Goal: Information Seeking & Learning: Get advice/opinions

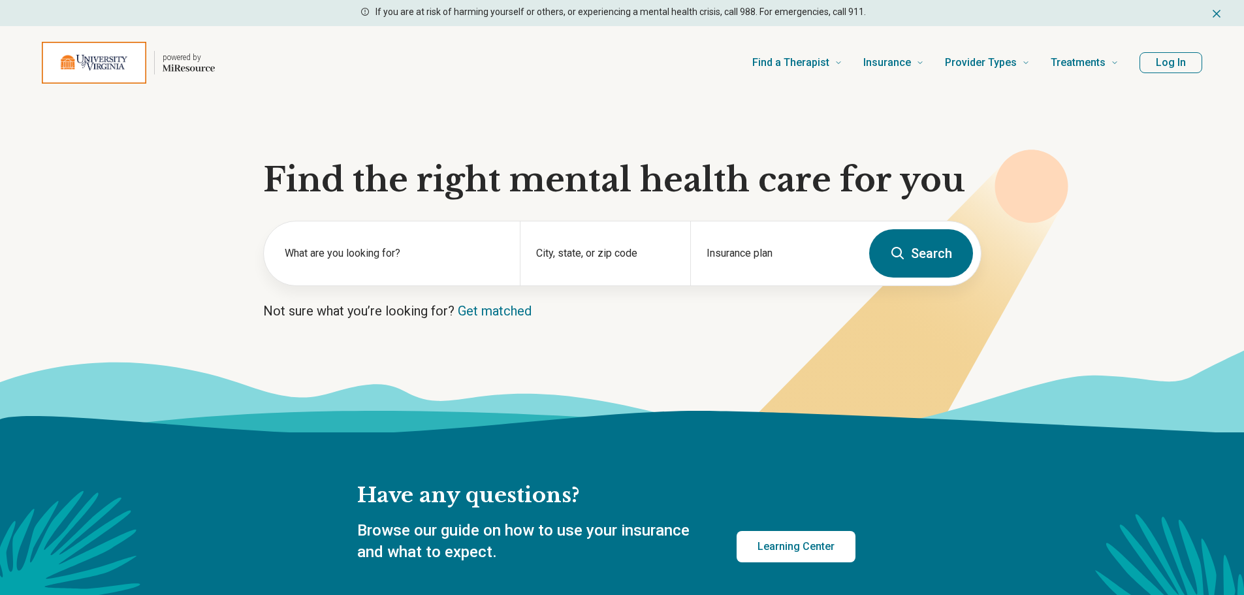
click at [1179, 61] on button "Log In" at bounding box center [1171, 62] width 63 height 21
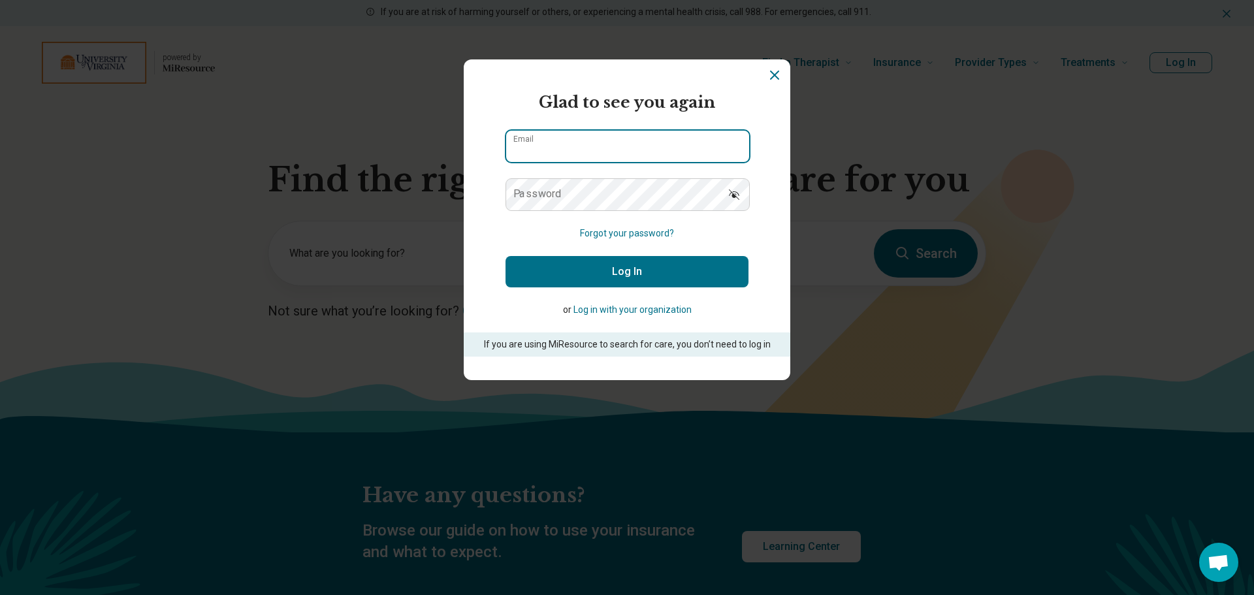
click at [629, 138] on input "Email" at bounding box center [627, 146] width 243 height 31
type input "**********"
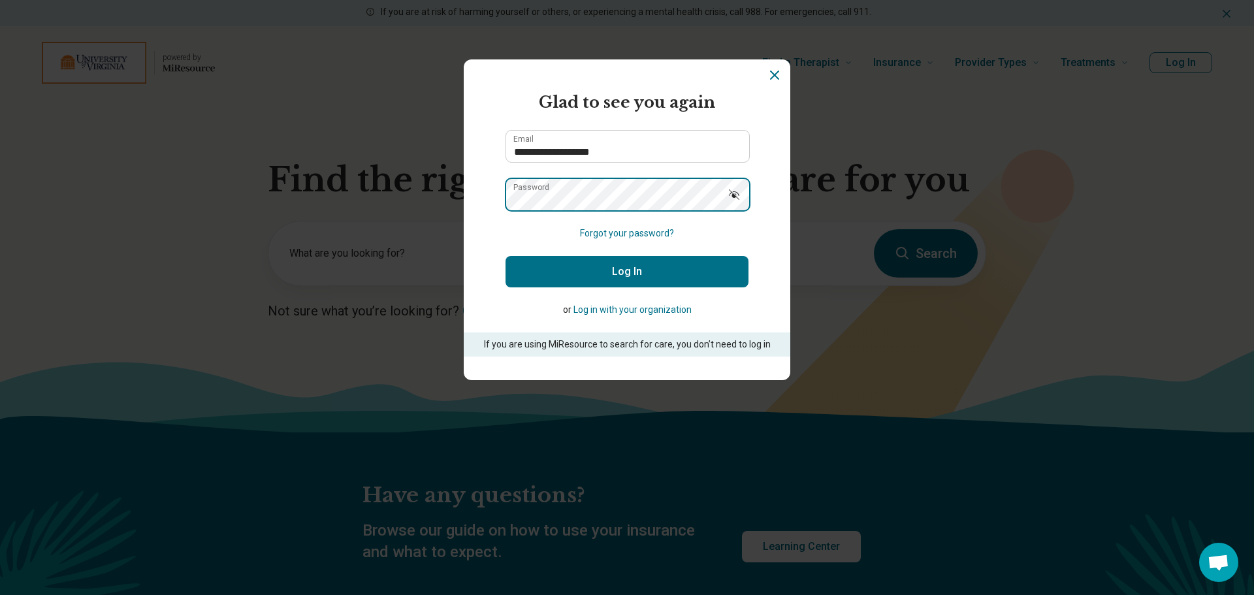
click at [506, 256] on button "Log In" at bounding box center [627, 271] width 243 height 31
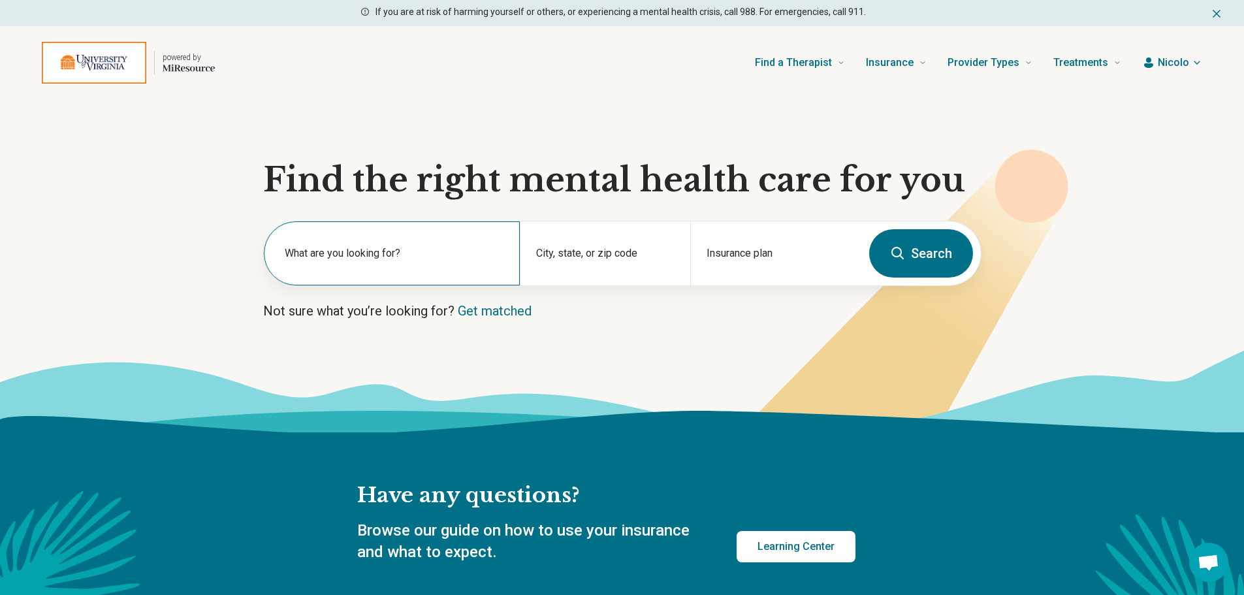
click at [425, 243] on div "What are you looking for?" at bounding box center [392, 253] width 256 height 64
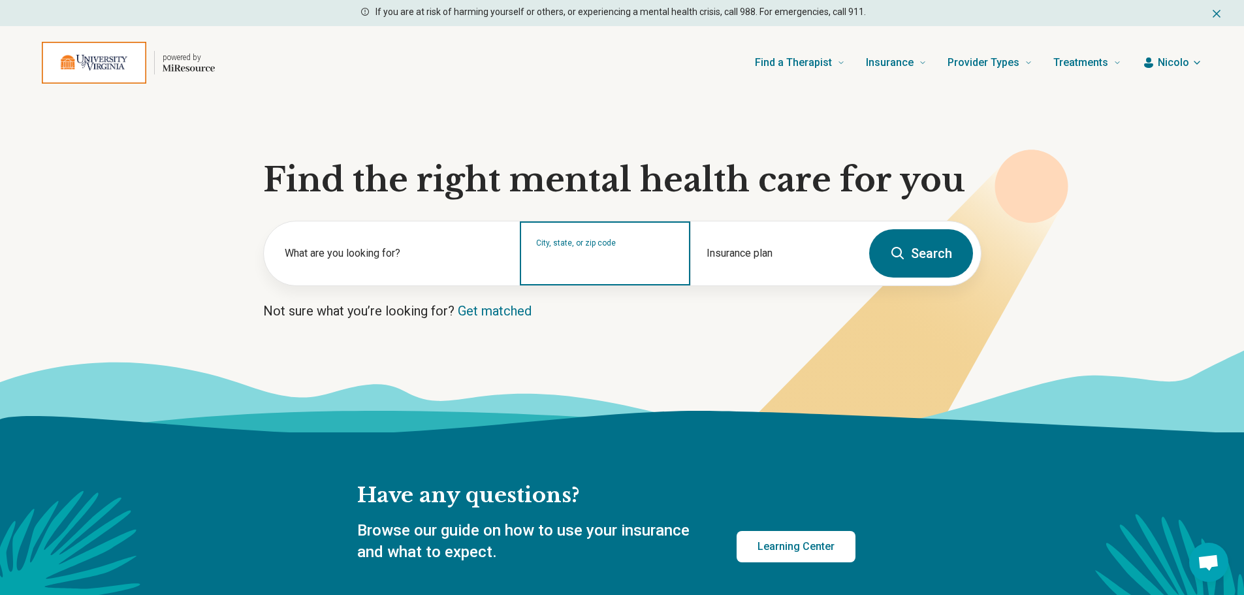
click at [574, 262] on input "City, state, or zip code" at bounding box center [605, 262] width 138 height 16
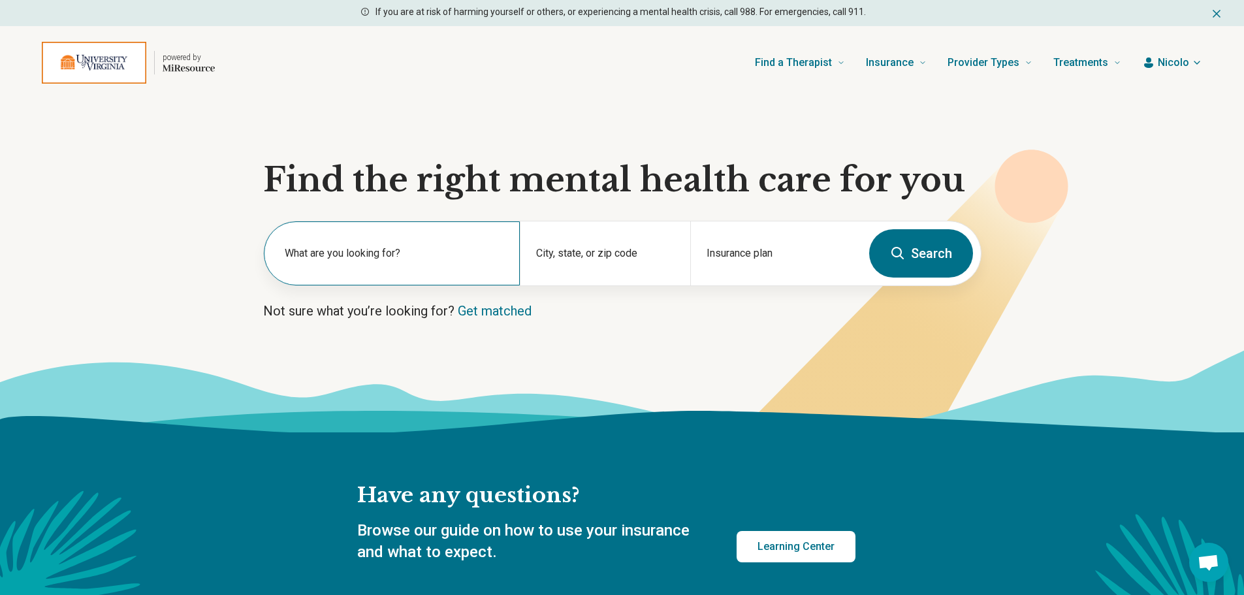
click at [345, 272] on div "What are you looking for?" at bounding box center [392, 253] width 256 height 64
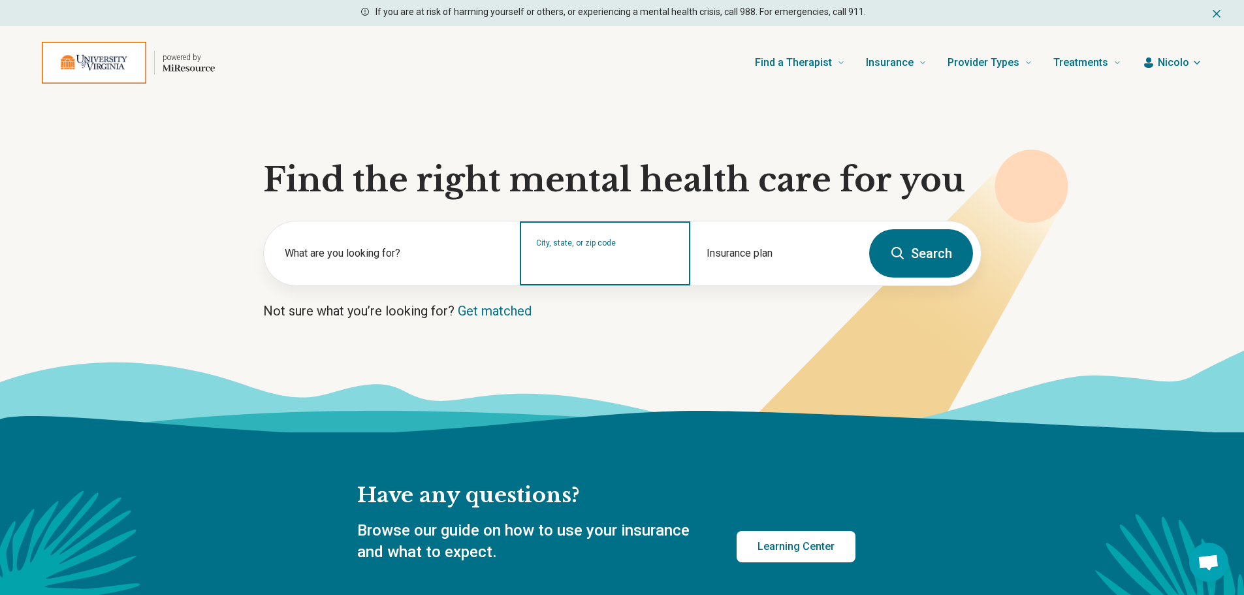
click at [640, 265] on input "City, state, or zip code" at bounding box center [605, 262] width 138 height 16
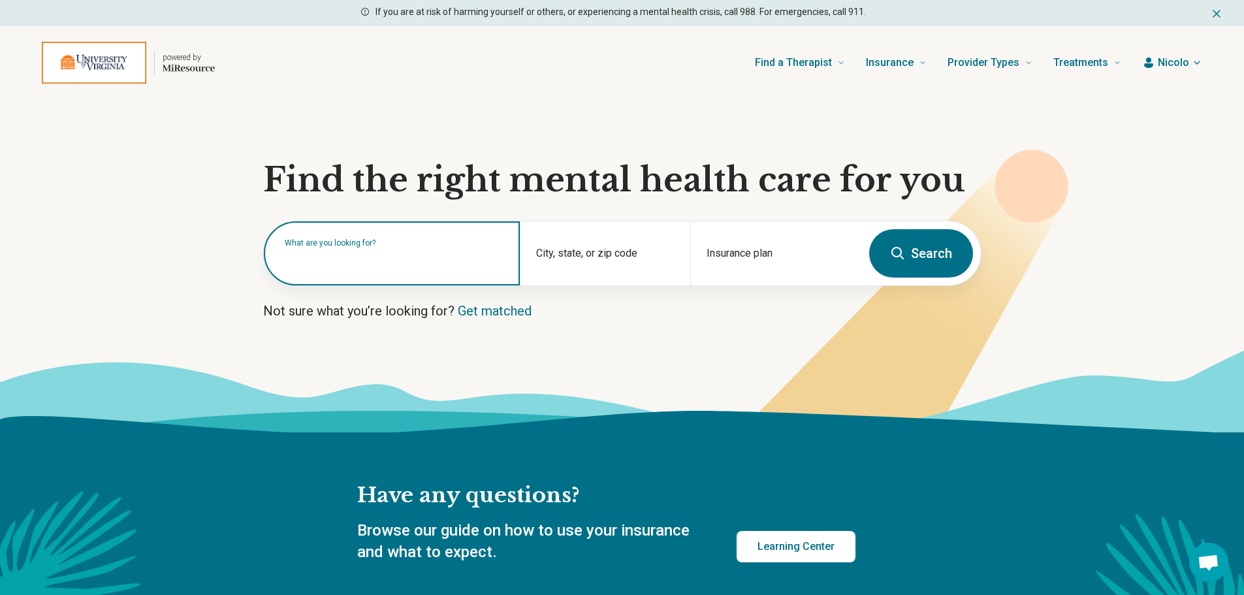
drag, startPoint x: 346, startPoint y: 261, endPoint x: 439, endPoint y: 265, distance: 92.8
click at [348, 261] on input "text" at bounding box center [394, 260] width 219 height 16
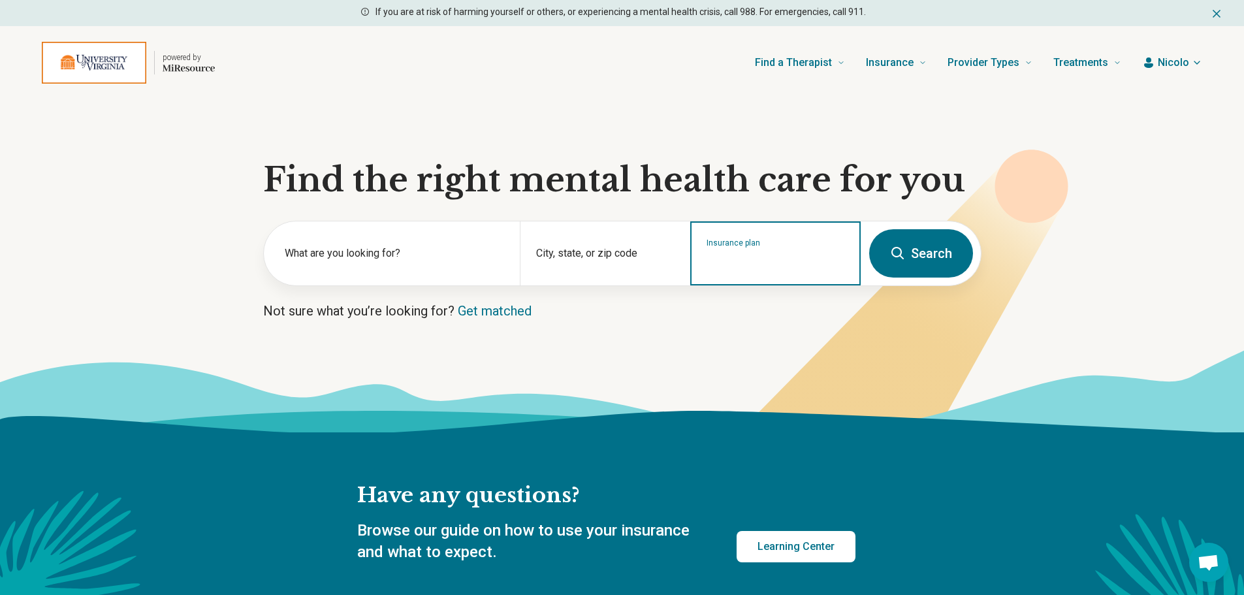
click at [709, 261] on input "Insurance plan" at bounding box center [776, 262] width 138 height 16
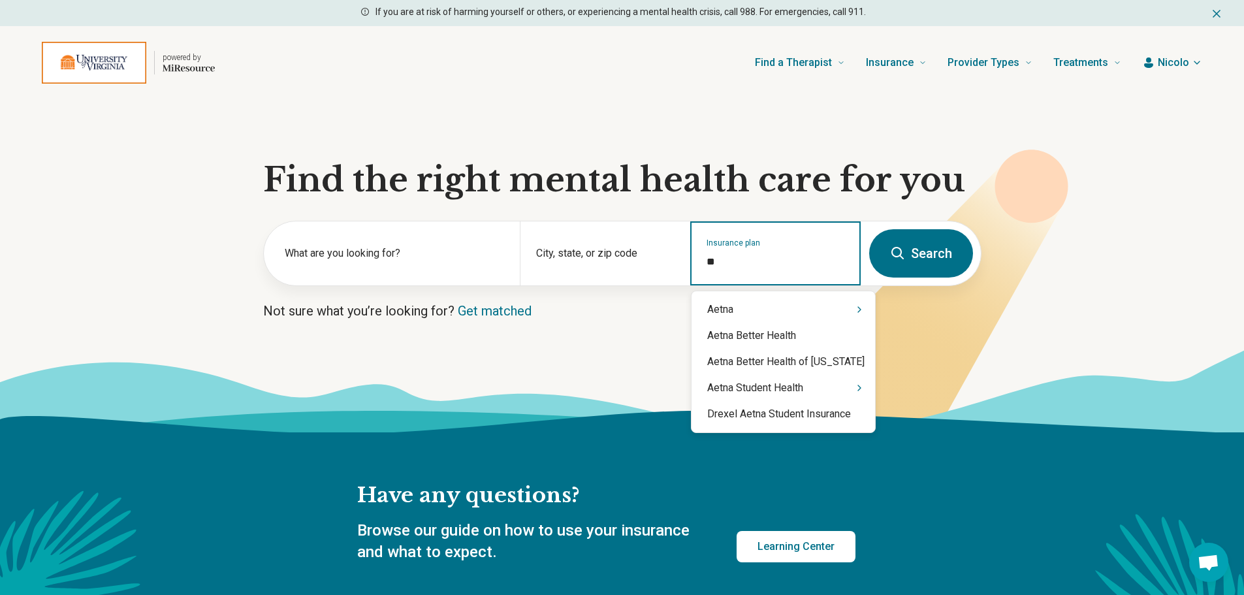
type input "***"
click at [750, 311] on div "Aetna" at bounding box center [784, 310] width 184 height 26
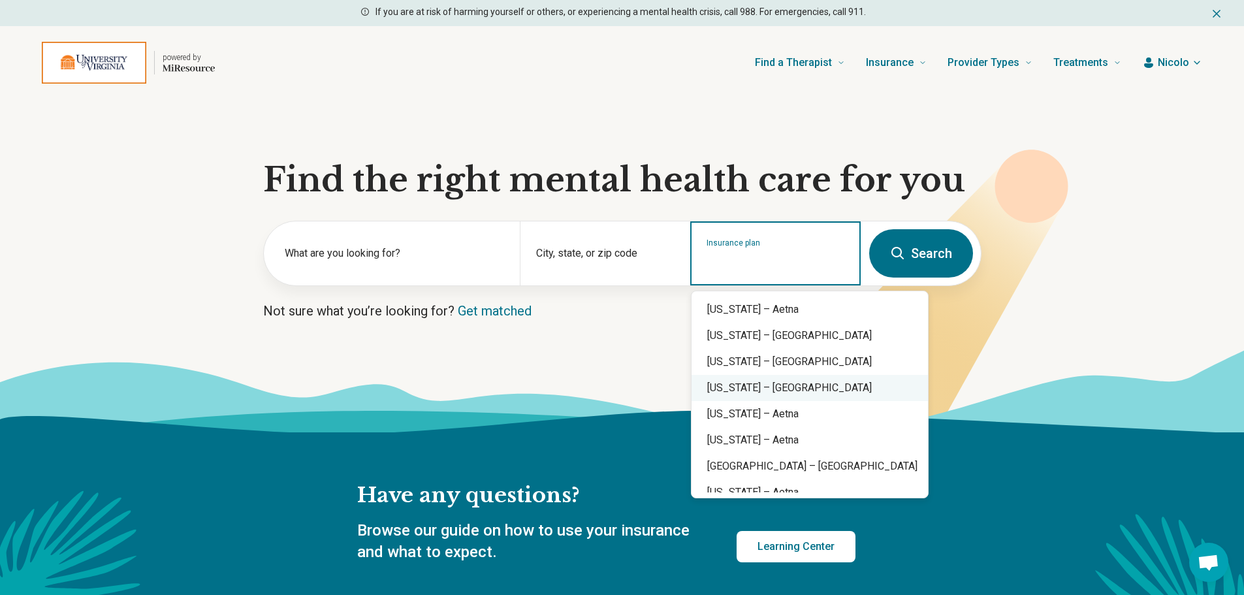
scroll to position [1058, 0]
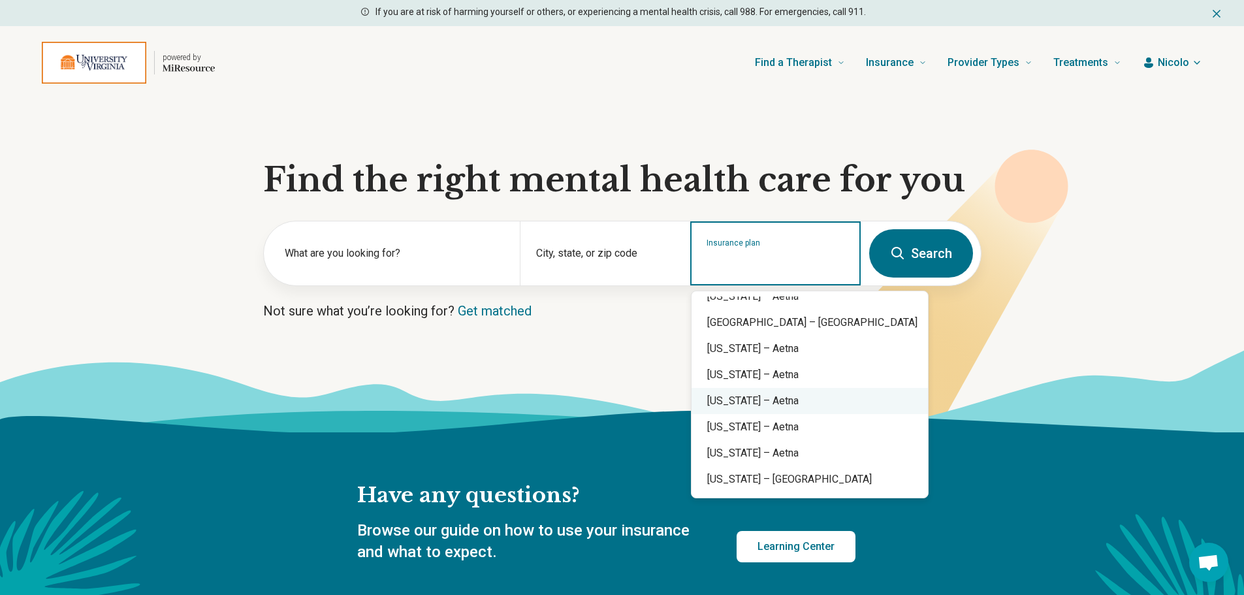
click at [766, 406] on div "Virginia – Aetna" at bounding box center [810, 401] width 236 height 26
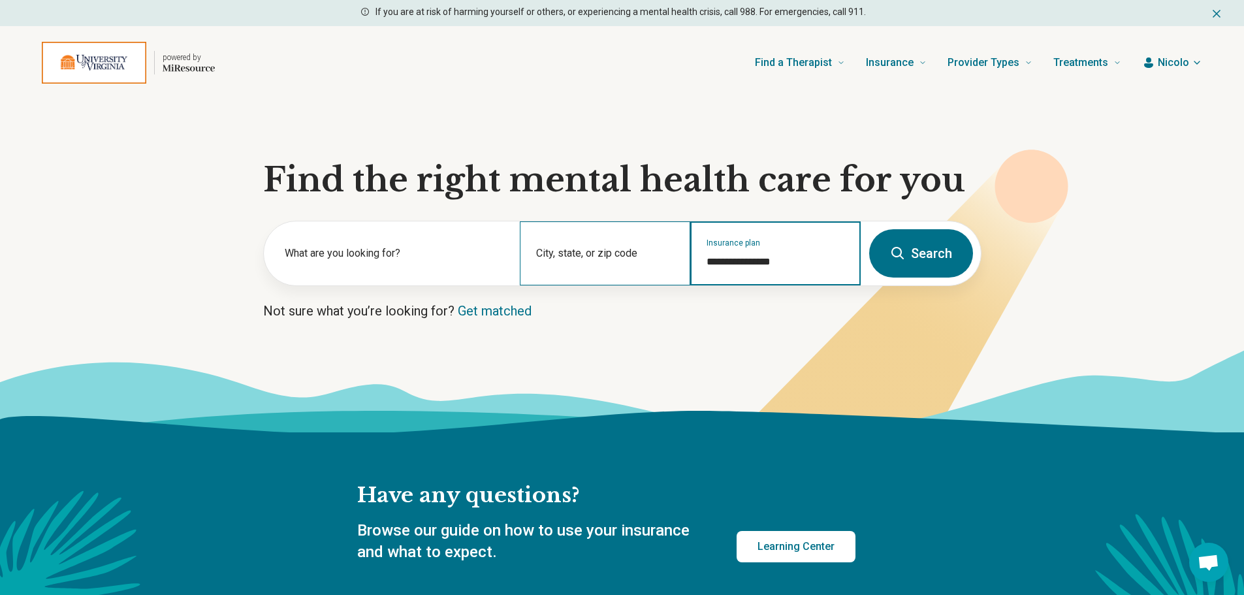
type input "**********"
click at [588, 253] on div "City, state, or zip code" at bounding box center [605, 253] width 170 height 64
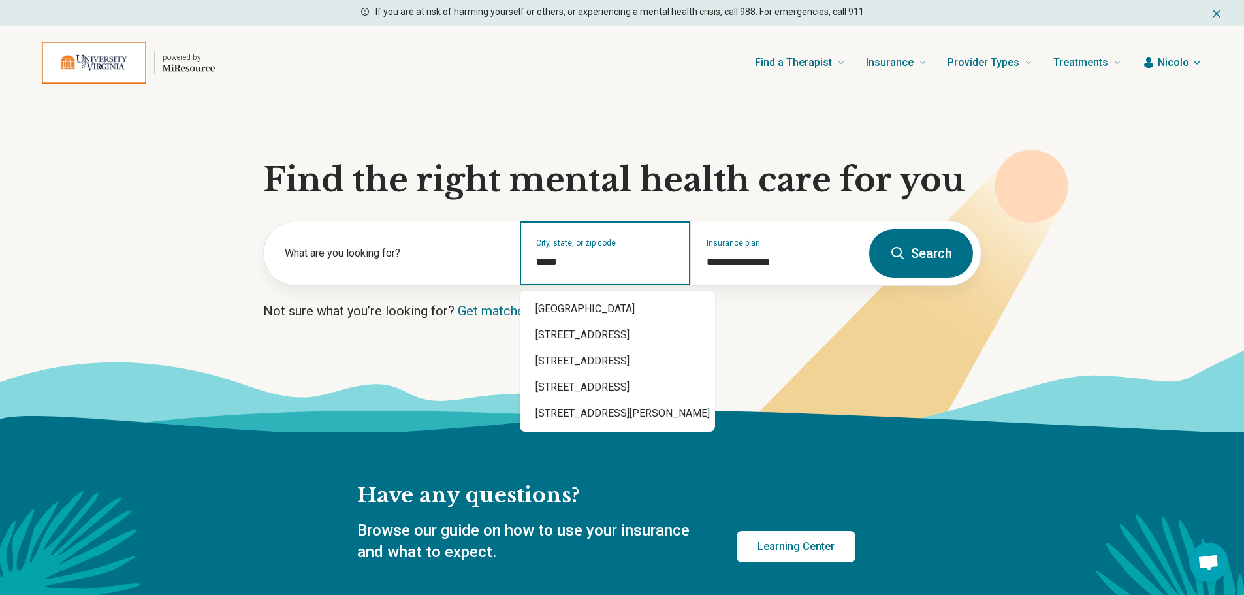
type input "*****"
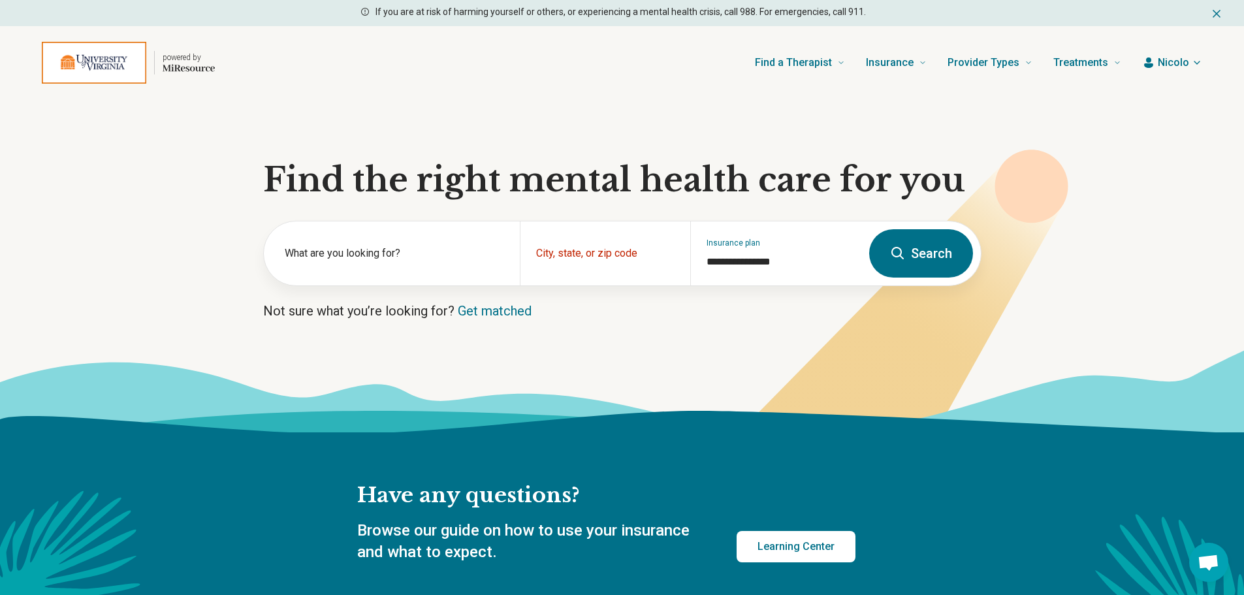
click at [912, 253] on button "Search" at bounding box center [921, 253] width 104 height 48
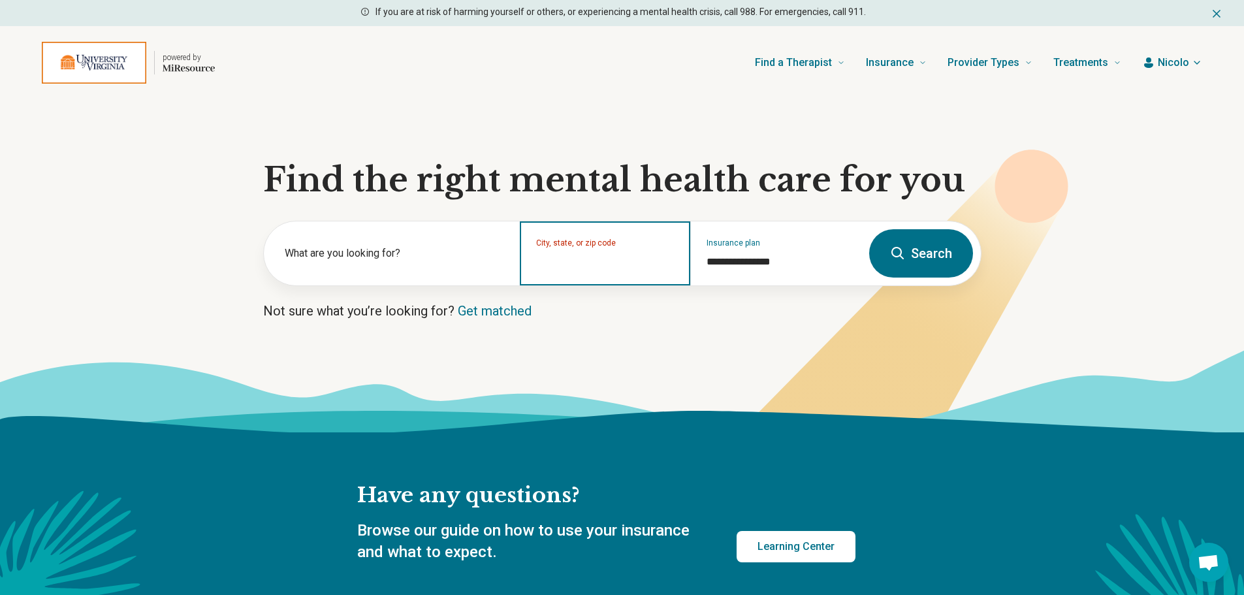
click at [613, 265] on input "City, state, or zip code" at bounding box center [605, 262] width 138 height 16
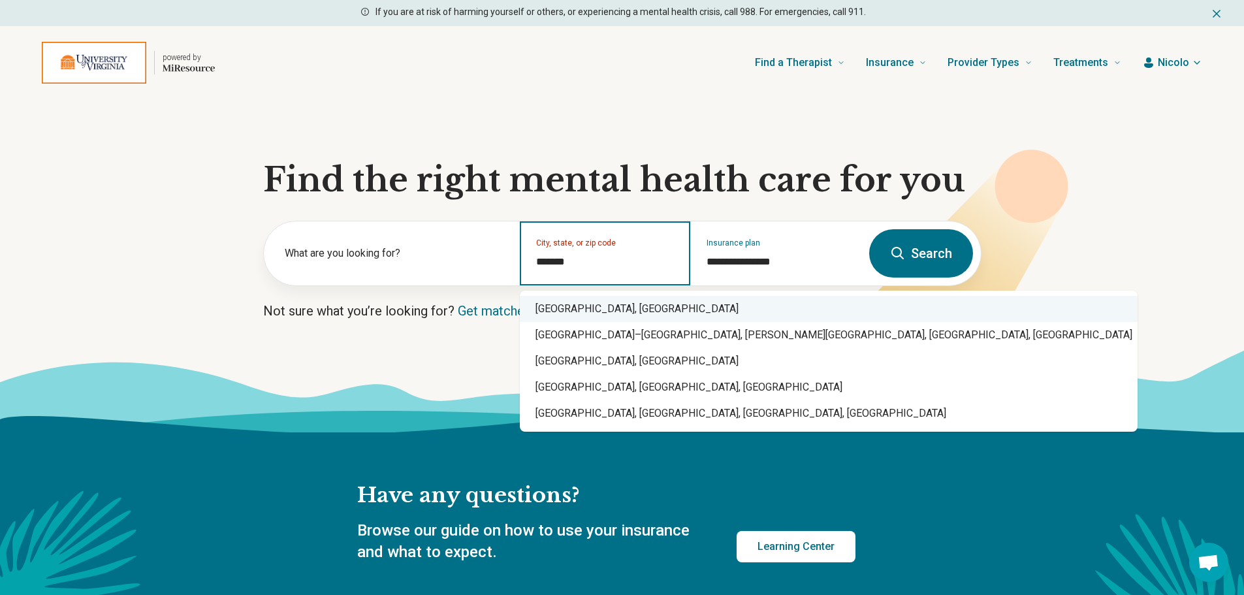
click at [621, 304] on div "Charlottesville, VA" at bounding box center [829, 309] width 618 height 26
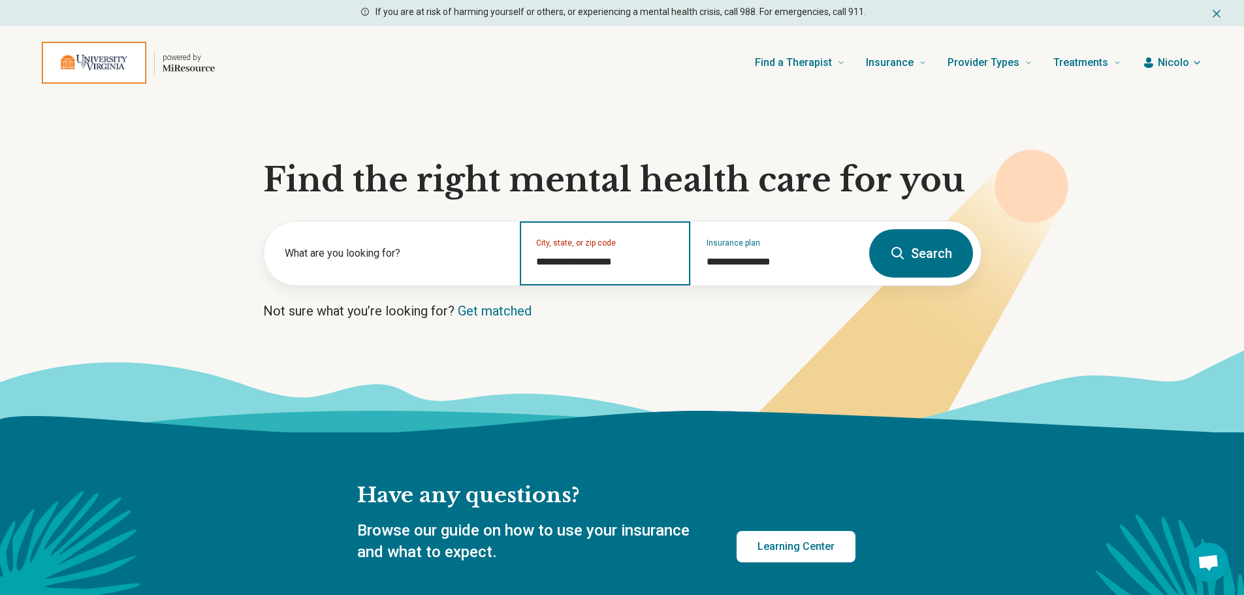
type input "**********"
click at [943, 259] on button "Search" at bounding box center [921, 253] width 104 height 48
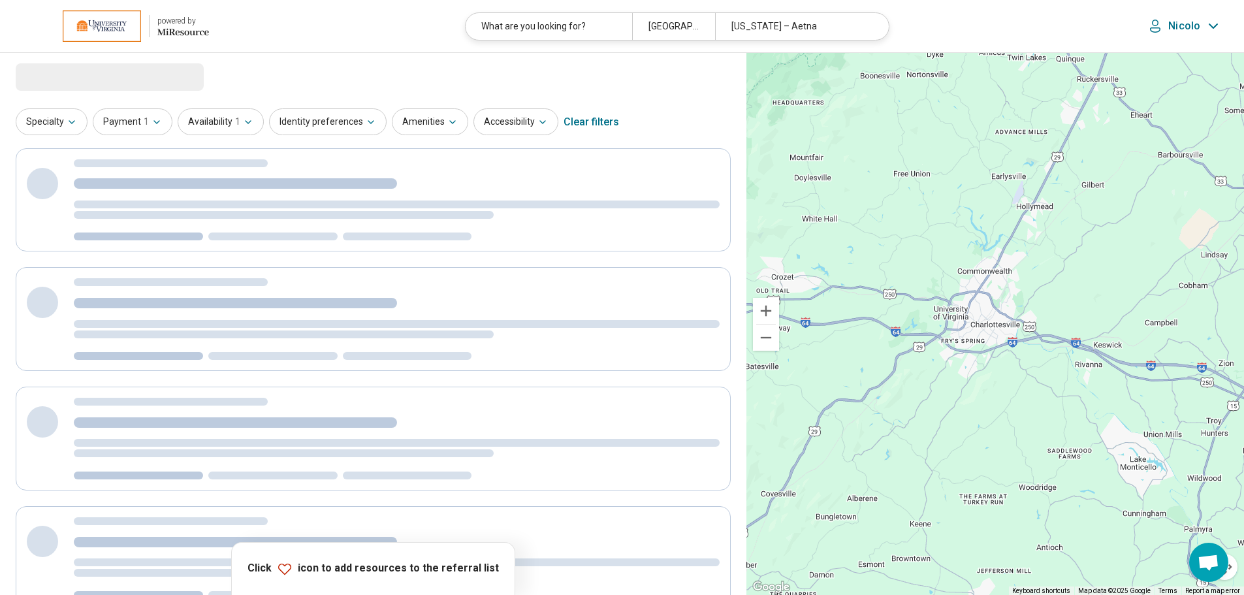
select select "***"
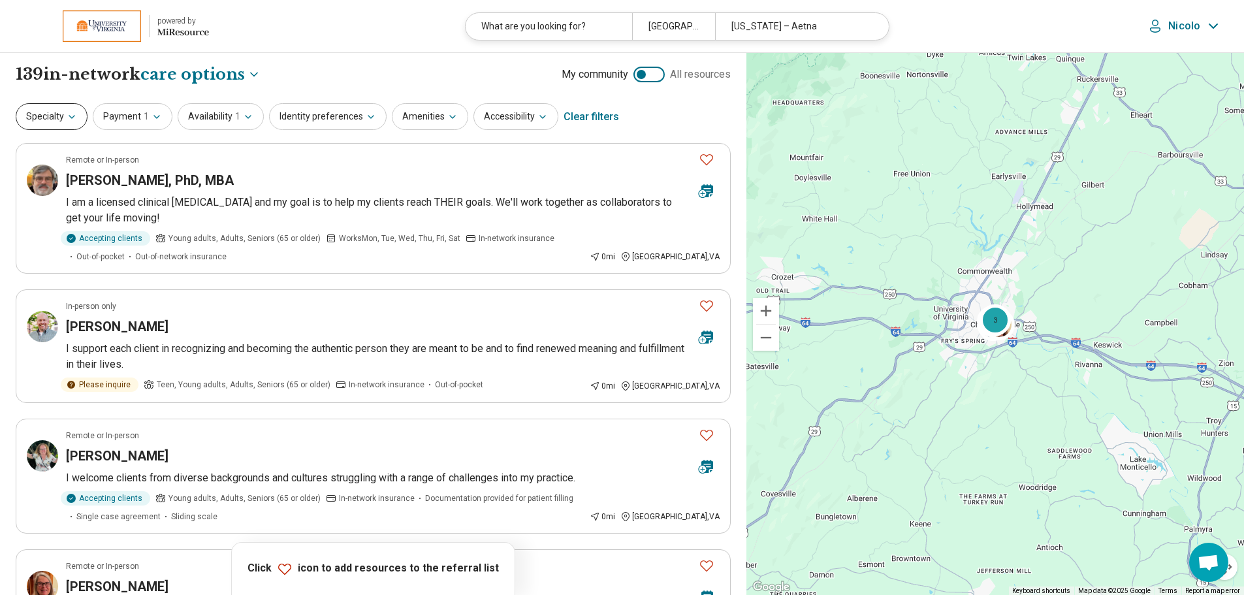
click at [78, 116] on button "Specialty" at bounding box center [52, 116] width 72 height 27
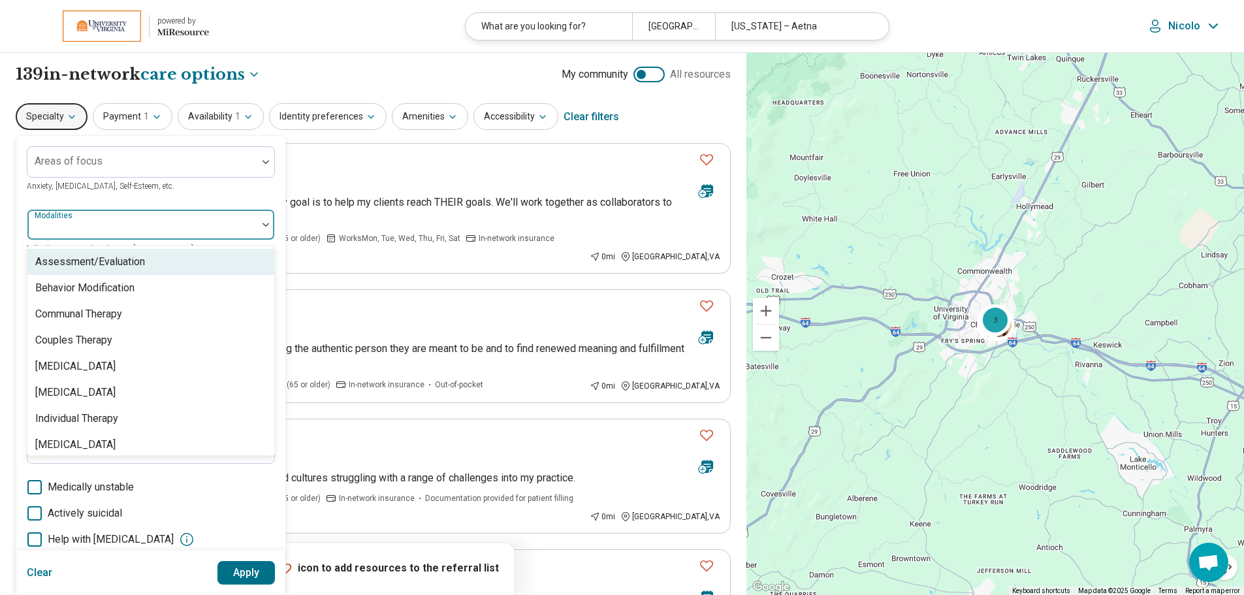
drag, startPoint x: 116, startPoint y: 224, endPoint x: 110, endPoint y: 214, distance: 11.8
click at [117, 224] on div at bounding box center [142, 230] width 219 height 18
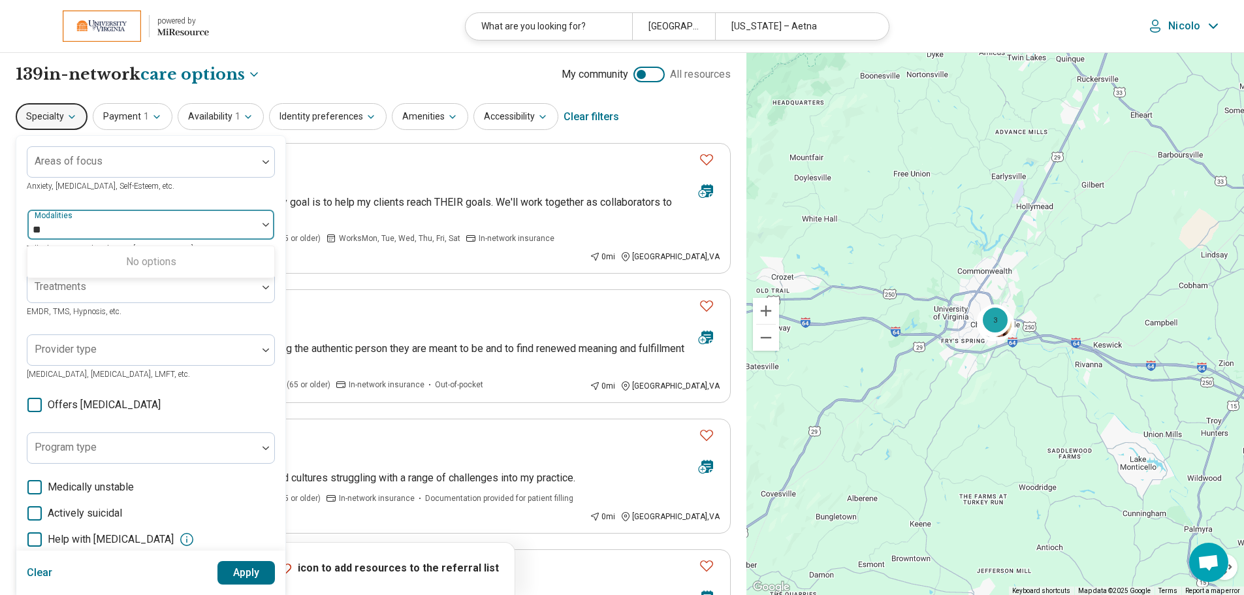
type input "*"
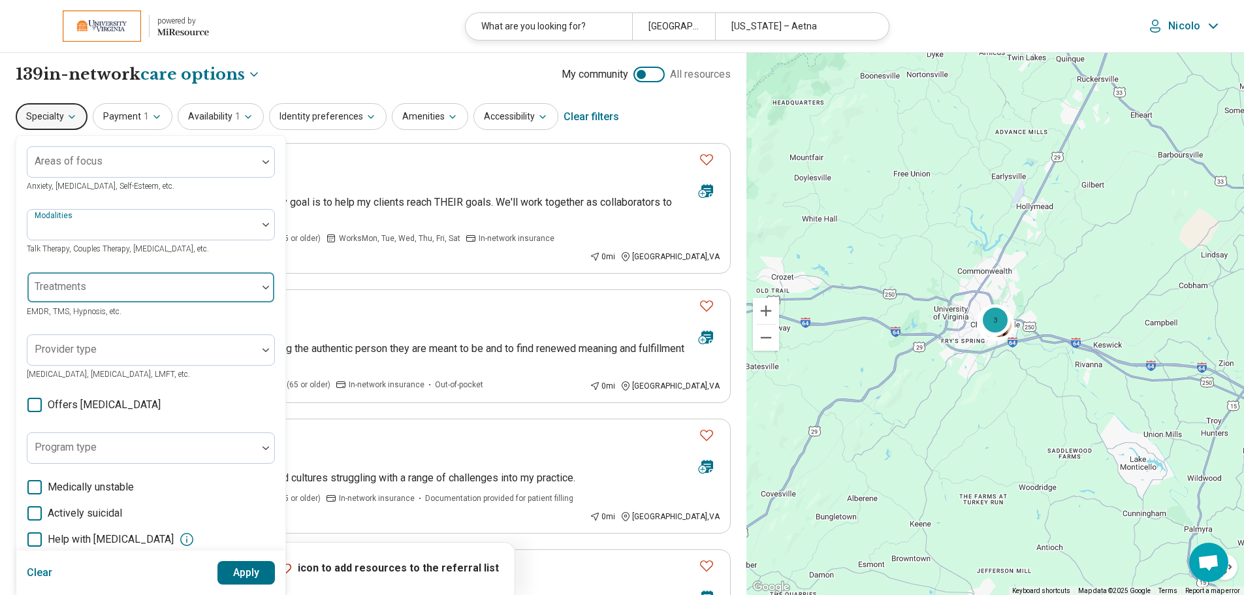
click at [193, 293] on div at bounding box center [142, 292] width 219 height 18
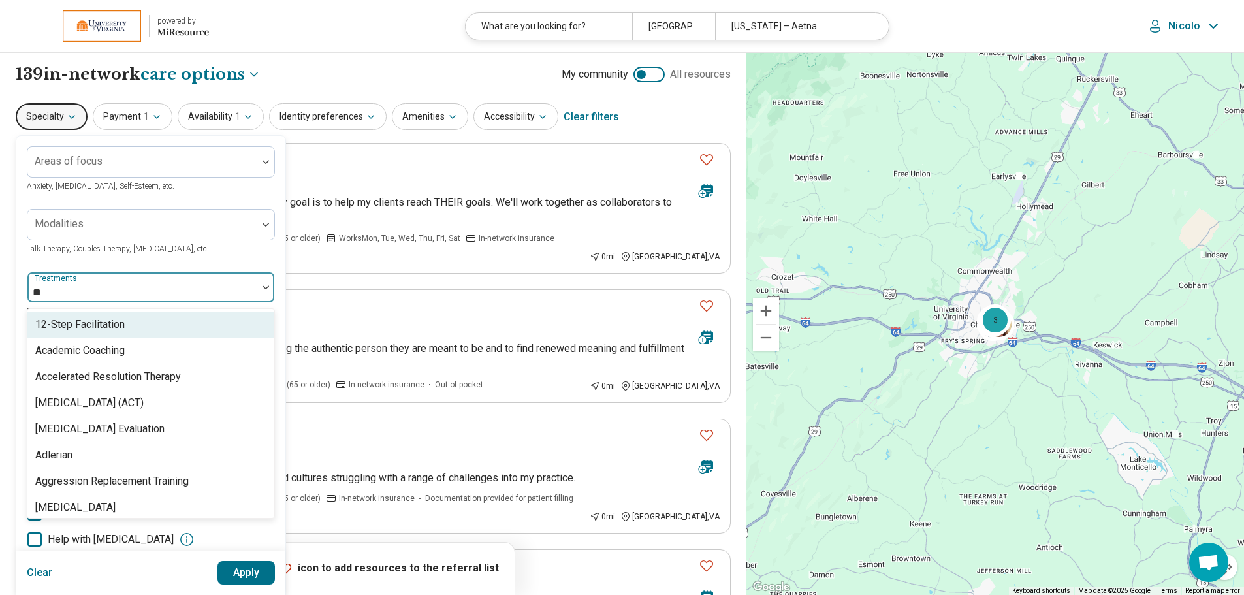
type input "***"
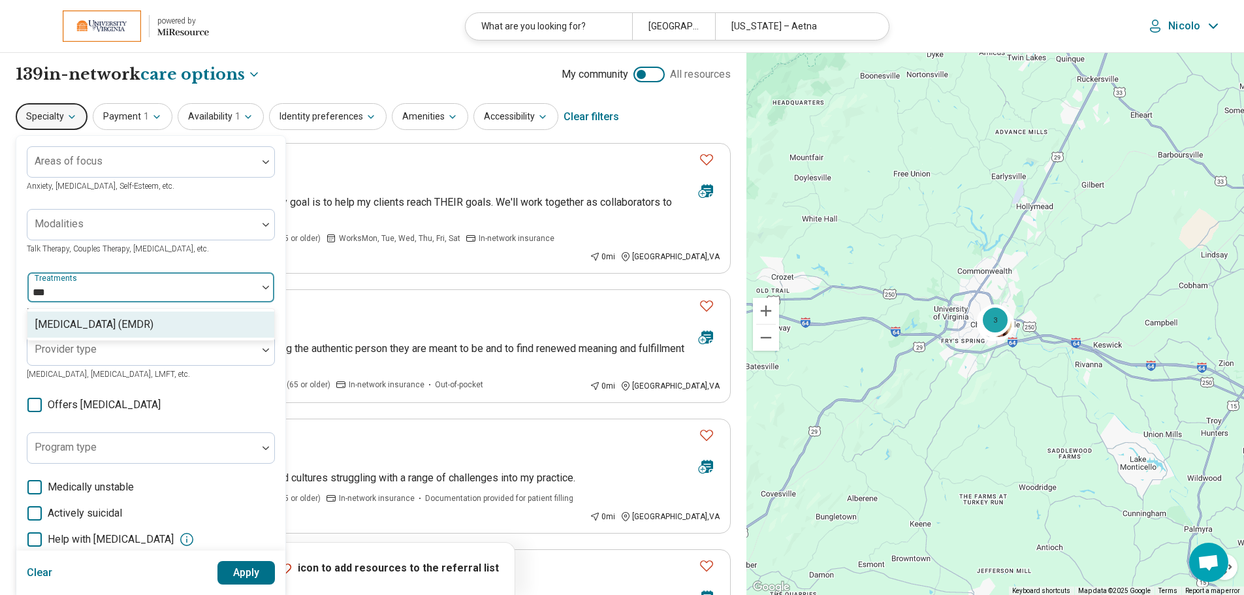
click at [154, 327] on div "Eye Movement Desensitization and Reprocessing (EMDR)" at bounding box center [94, 325] width 118 height 16
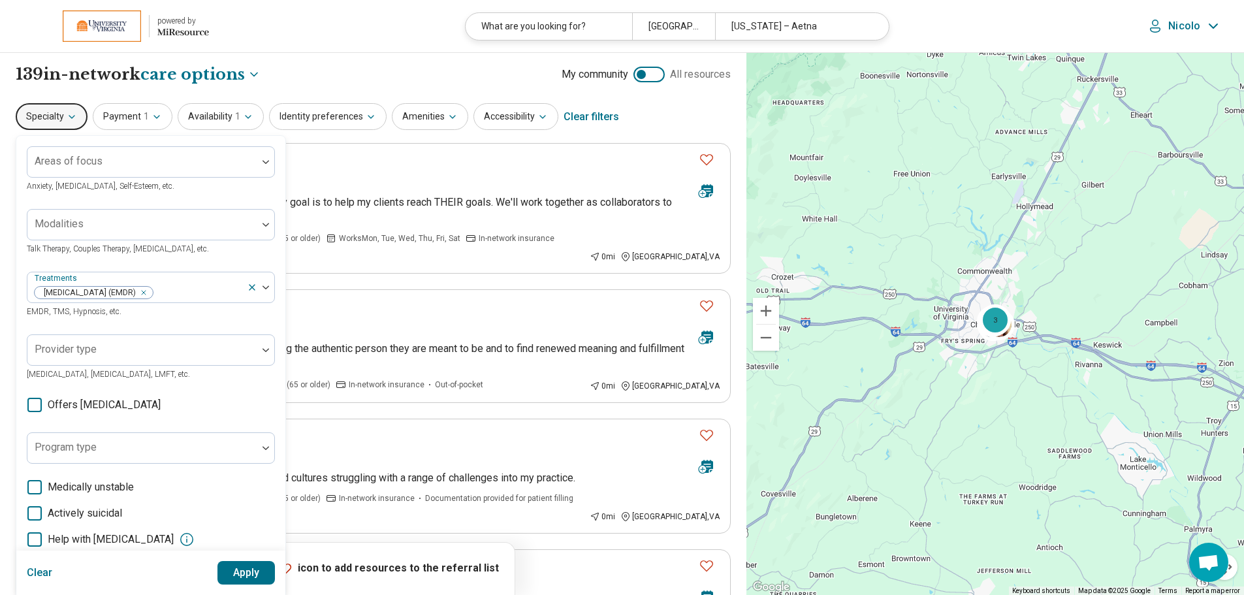
click at [255, 564] on button "Apply" at bounding box center [247, 573] width 58 height 24
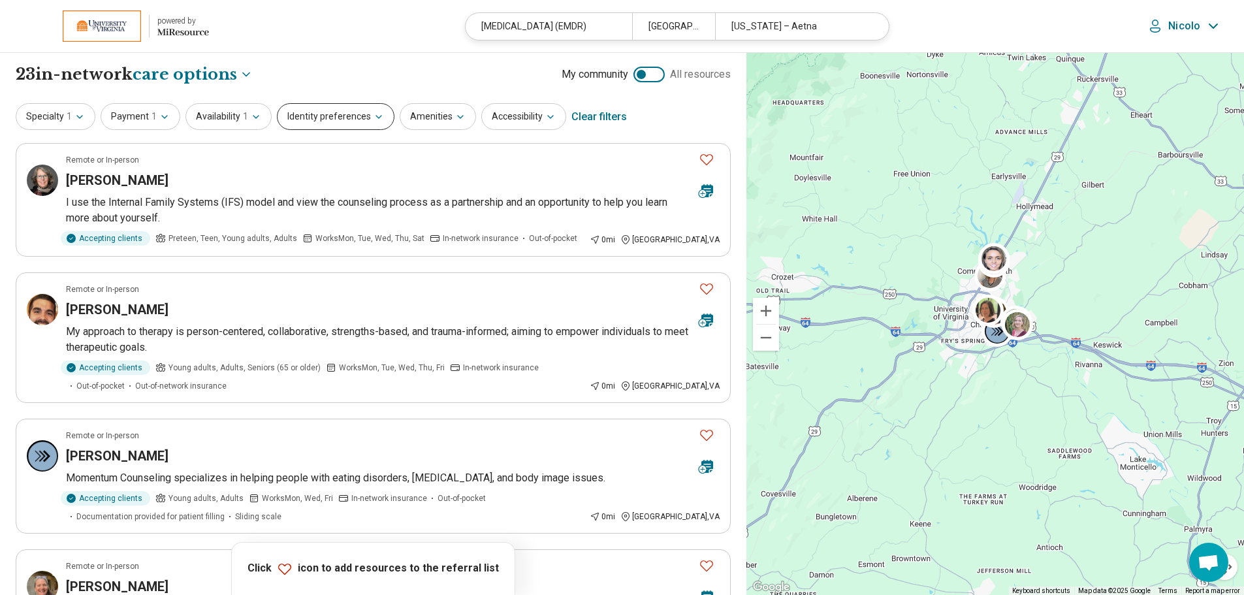
click at [358, 112] on button "Identity preferences" at bounding box center [336, 116] width 118 height 27
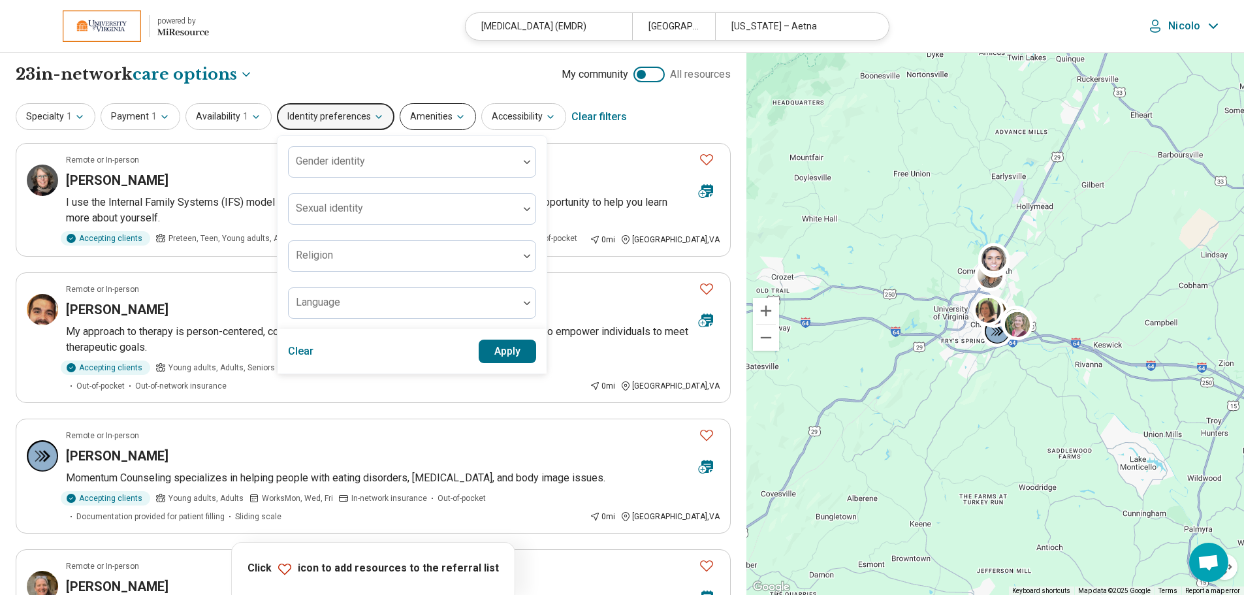
click at [410, 120] on button "Amenities" at bounding box center [438, 116] width 76 height 27
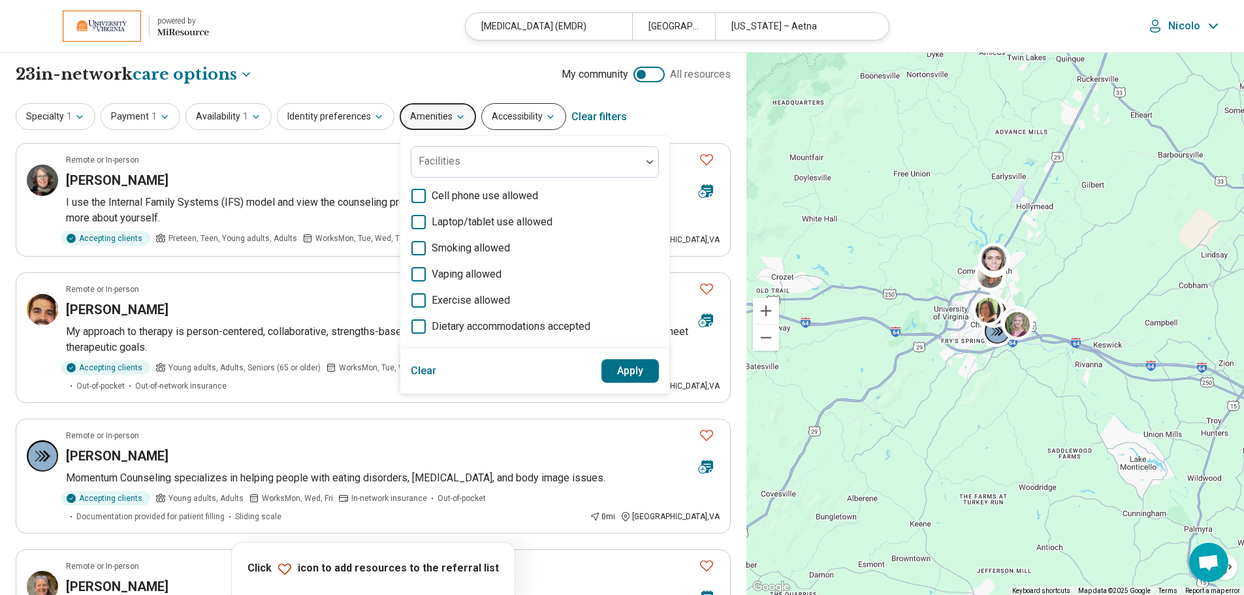
click at [498, 117] on button "Accessibility" at bounding box center [523, 116] width 85 height 27
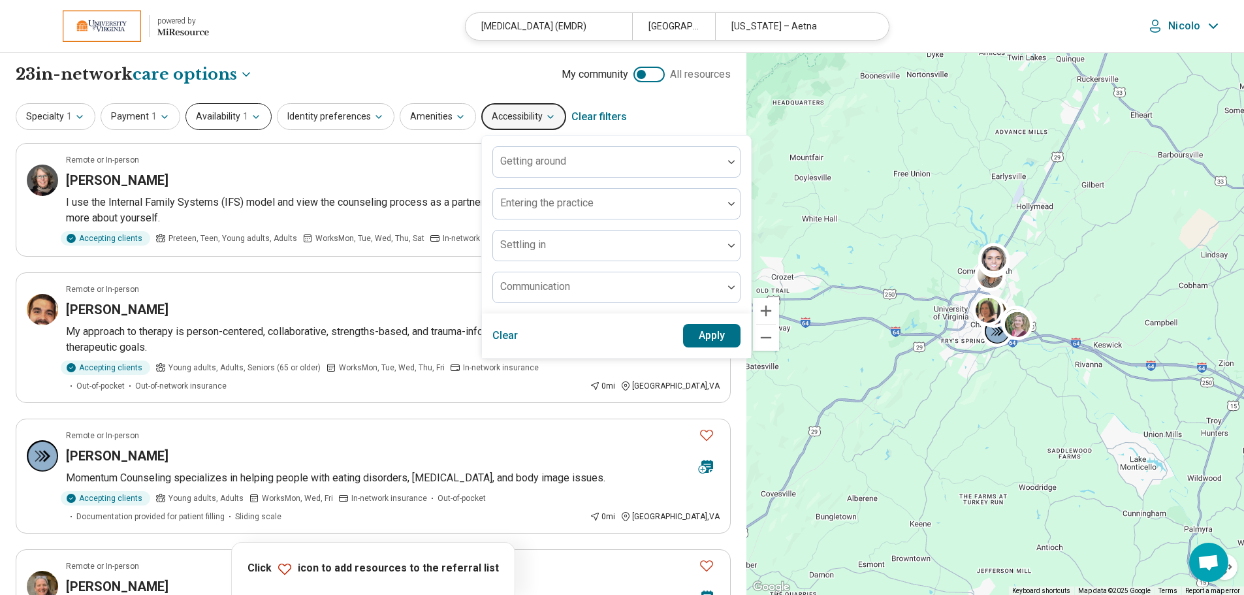
click at [251, 112] on icon "button" at bounding box center [256, 117] width 10 height 10
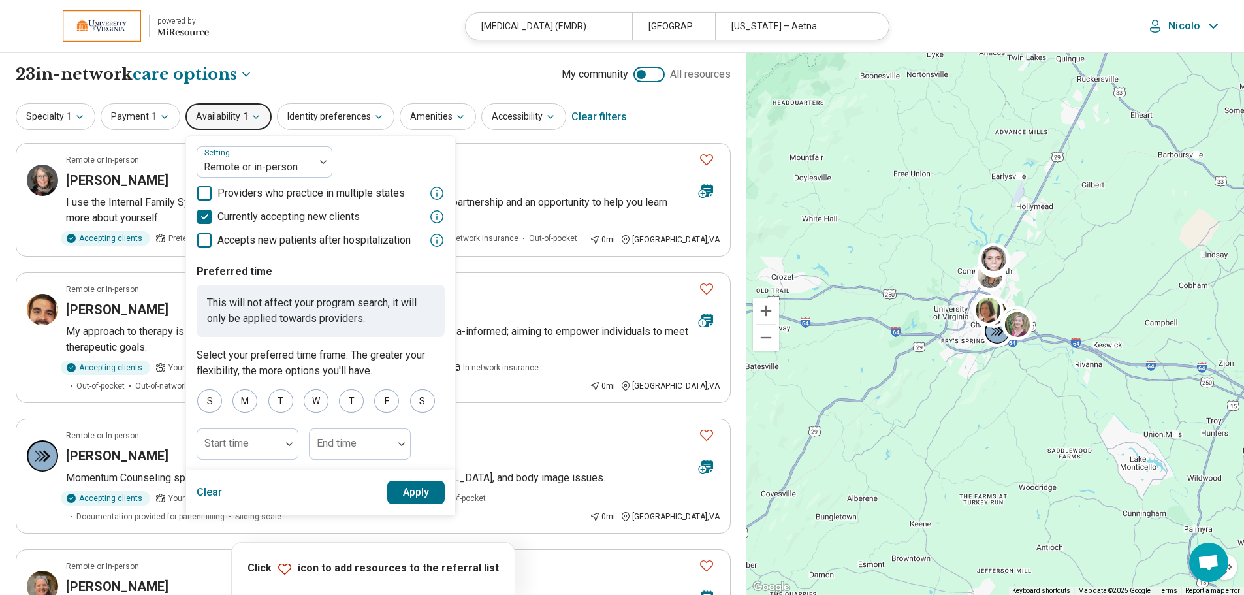
click at [227, 182] on div "Setting Remote or in-person Providers who practice in multiple states Currently…" at bounding box center [321, 197] width 248 height 102
click at [236, 167] on div at bounding box center [255, 167] width 107 height 18
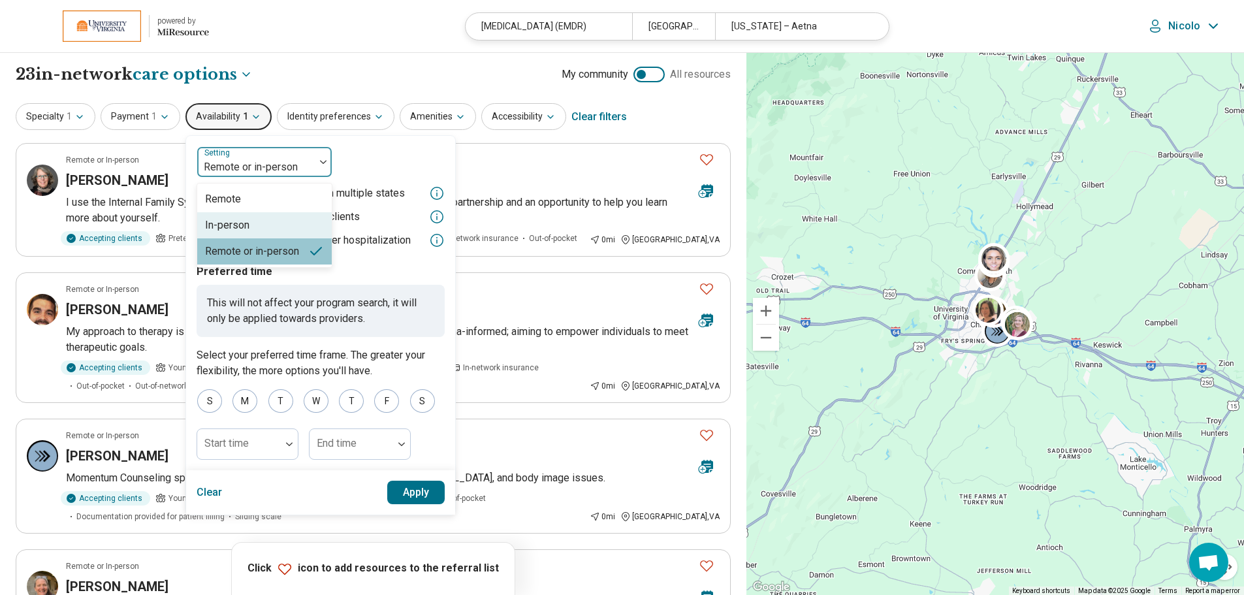
click at [248, 223] on div "In-person" at bounding box center [264, 225] width 135 height 26
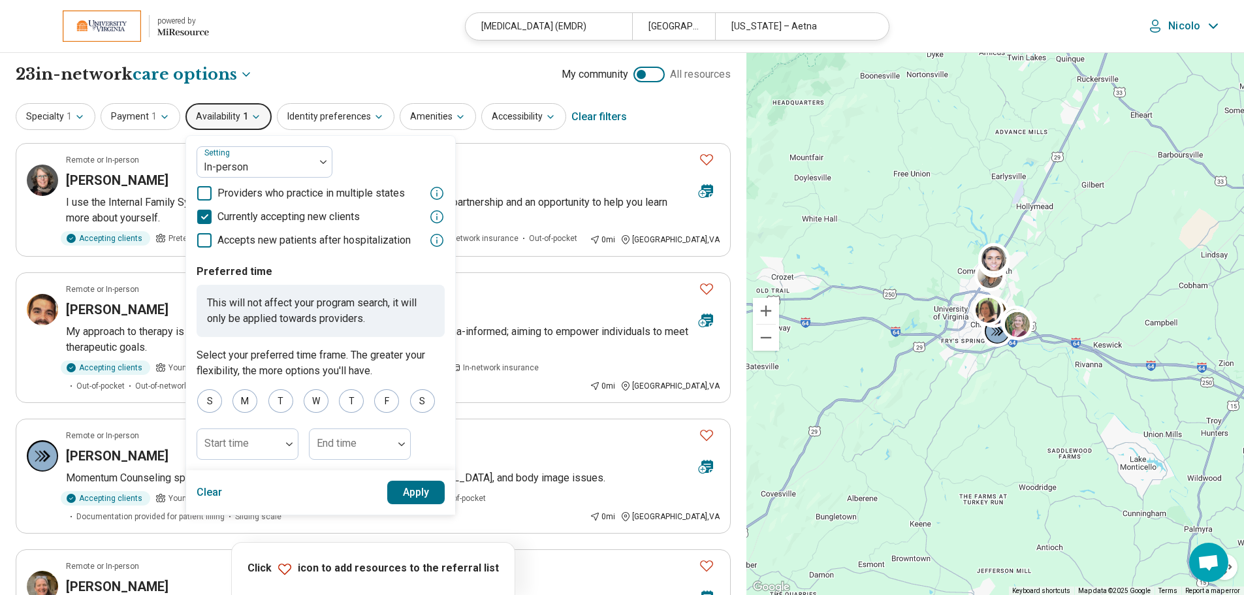
click at [414, 493] on button "Apply" at bounding box center [416, 493] width 58 height 24
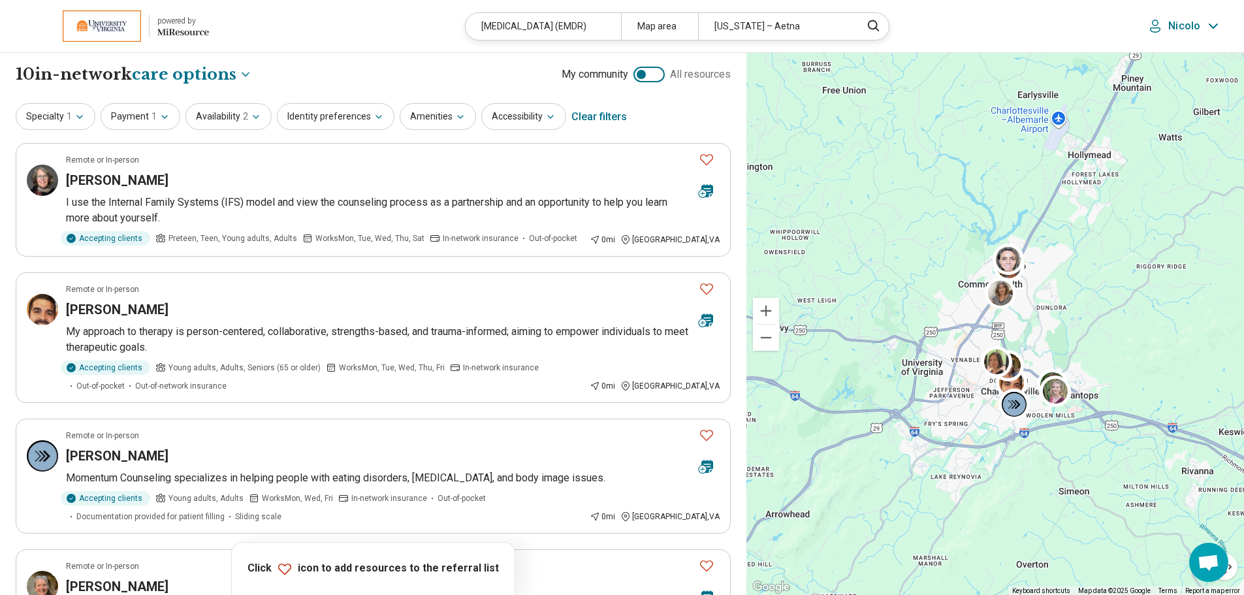
drag, startPoint x: 897, startPoint y: 374, endPoint x: 904, endPoint y: 334, distance: 41.1
click at [904, 334] on div at bounding box center [996, 324] width 498 height 543
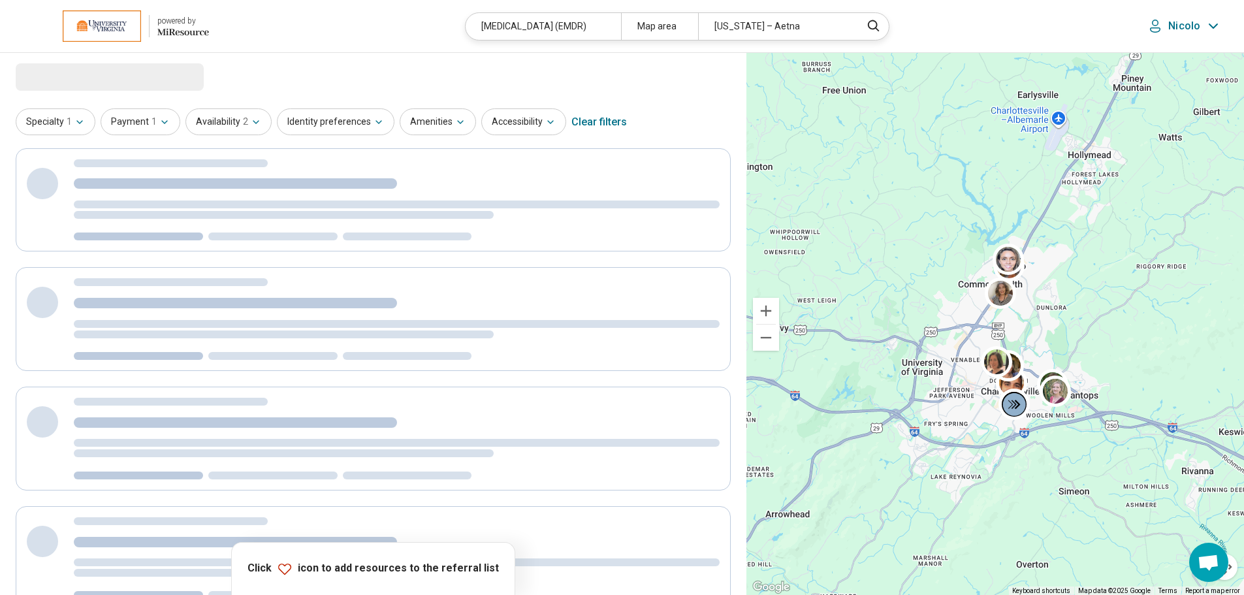
select select "***"
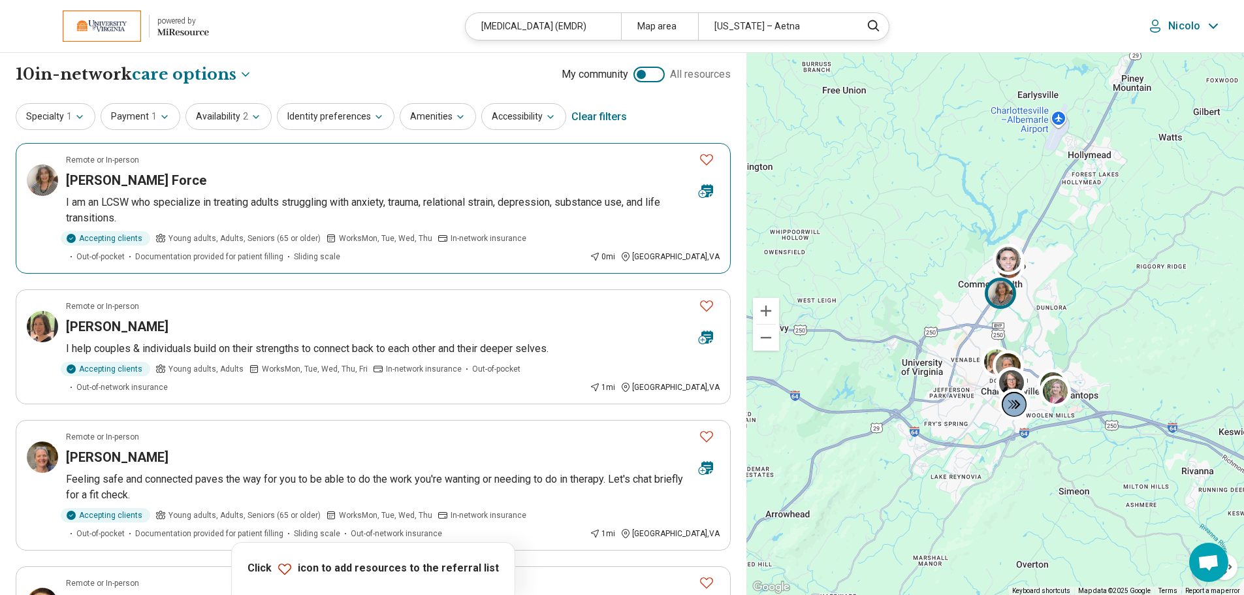
click at [705, 157] on icon "Favorite" at bounding box center [707, 160] width 16 height 16
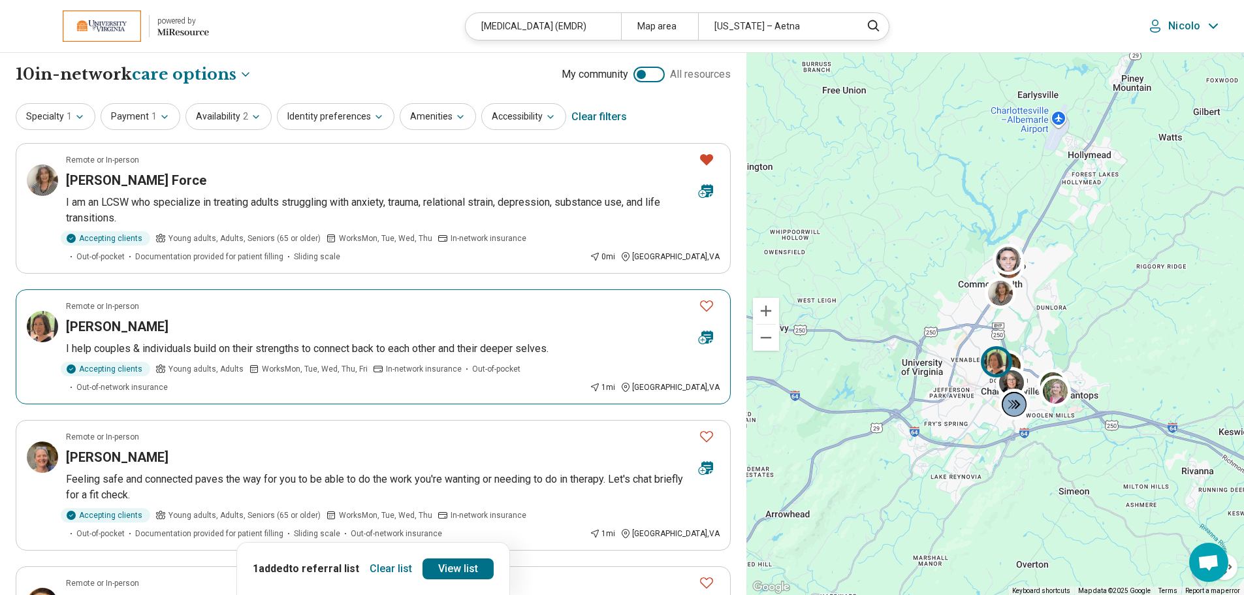
click at [705, 305] on icon "Favorite" at bounding box center [707, 306] width 16 height 16
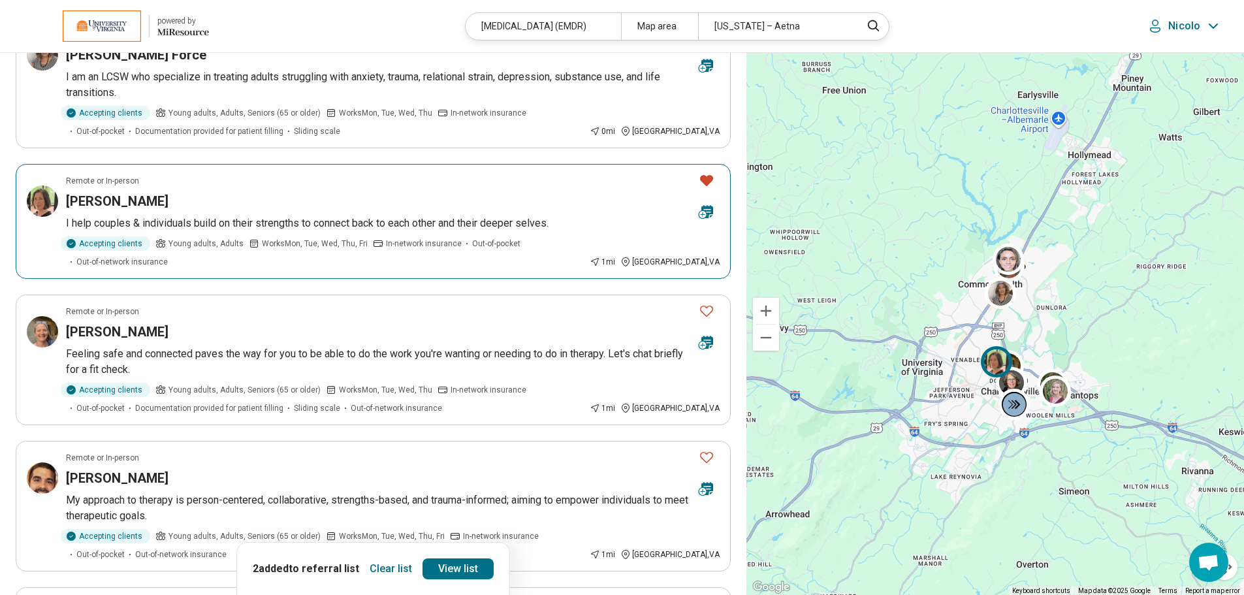
scroll to position [131, 0]
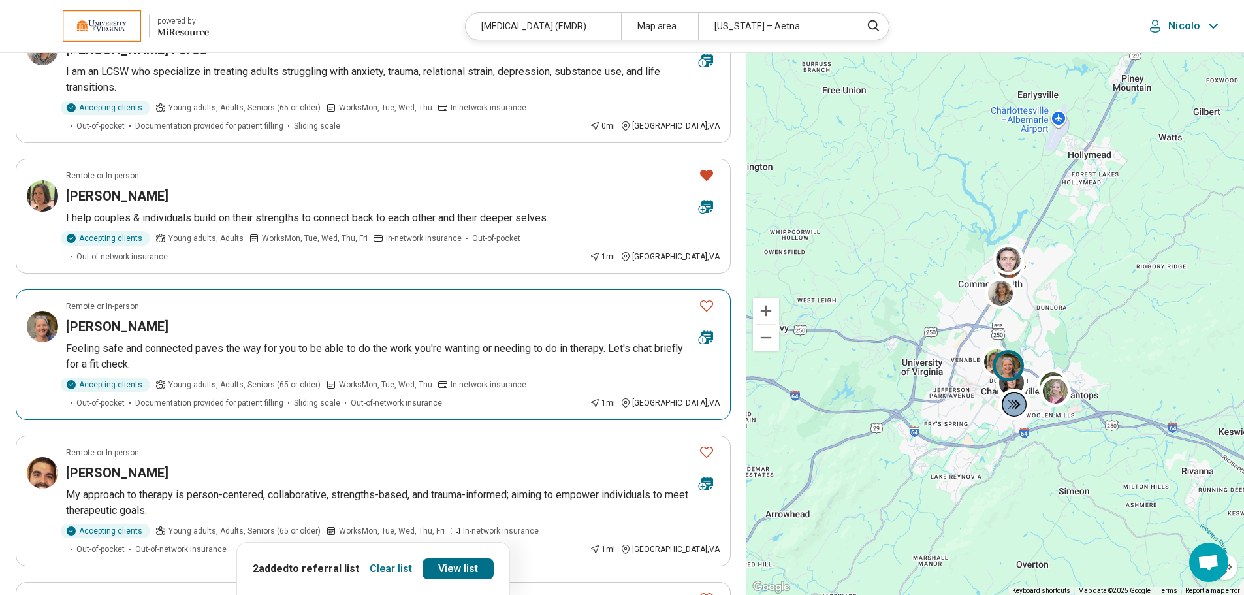
click at [705, 298] on icon "Favorite" at bounding box center [707, 306] width 16 height 16
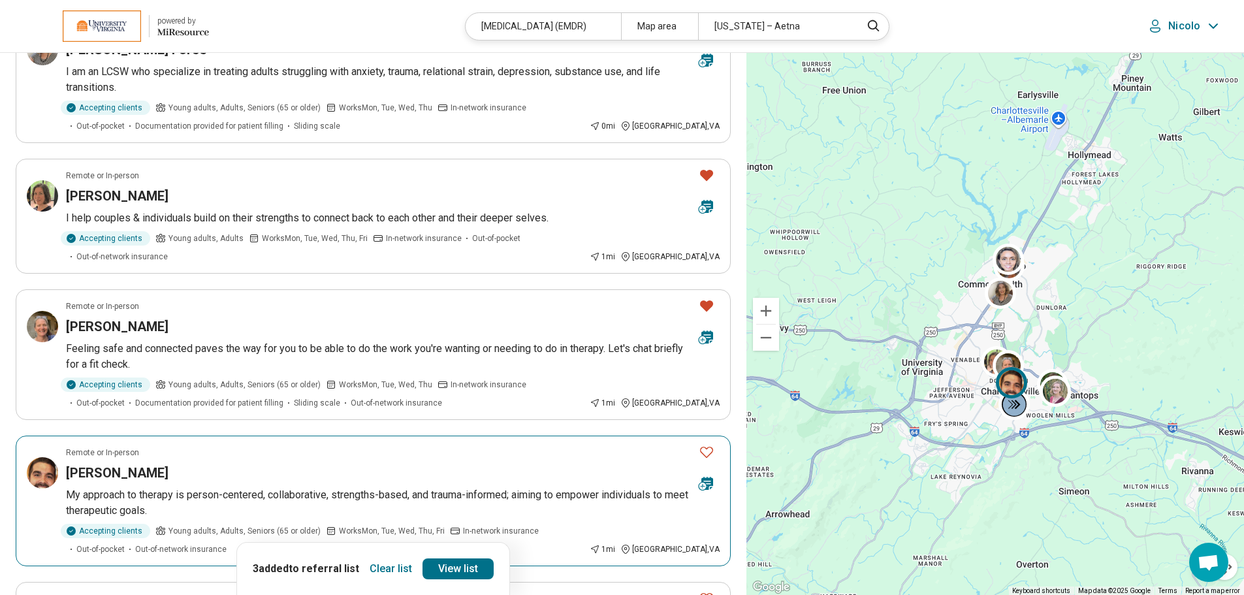
click at [711, 444] on icon "Favorite" at bounding box center [707, 452] width 16 height 16
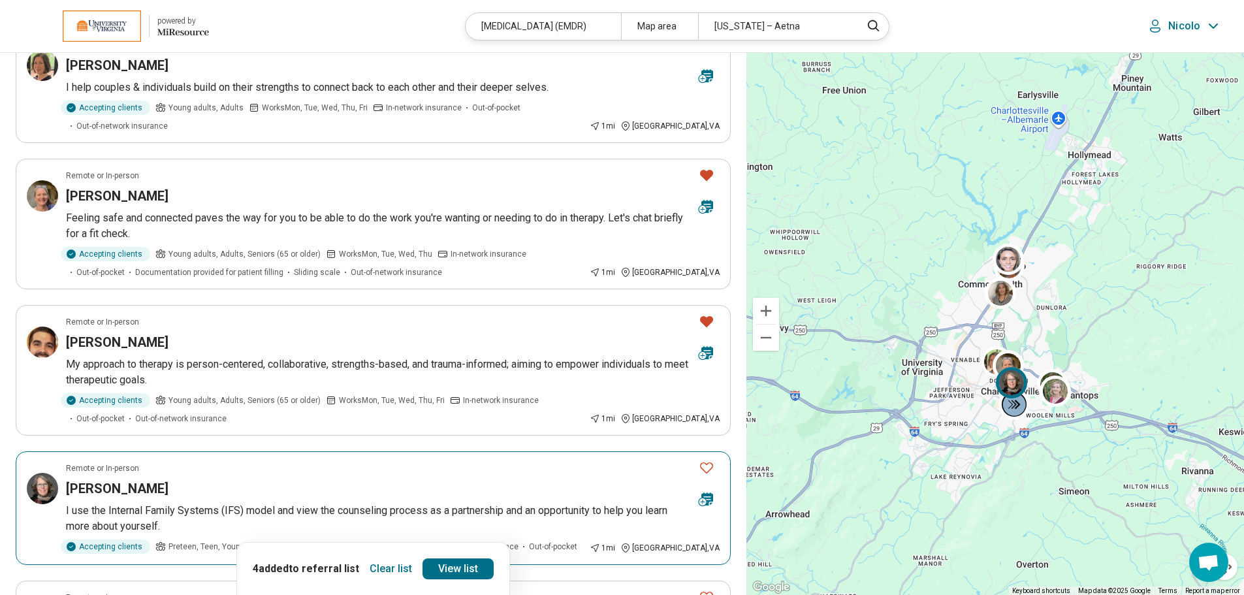
click at [704, 460] on icon "Favorite" at bounding box center [707, 468] width 16 height 16
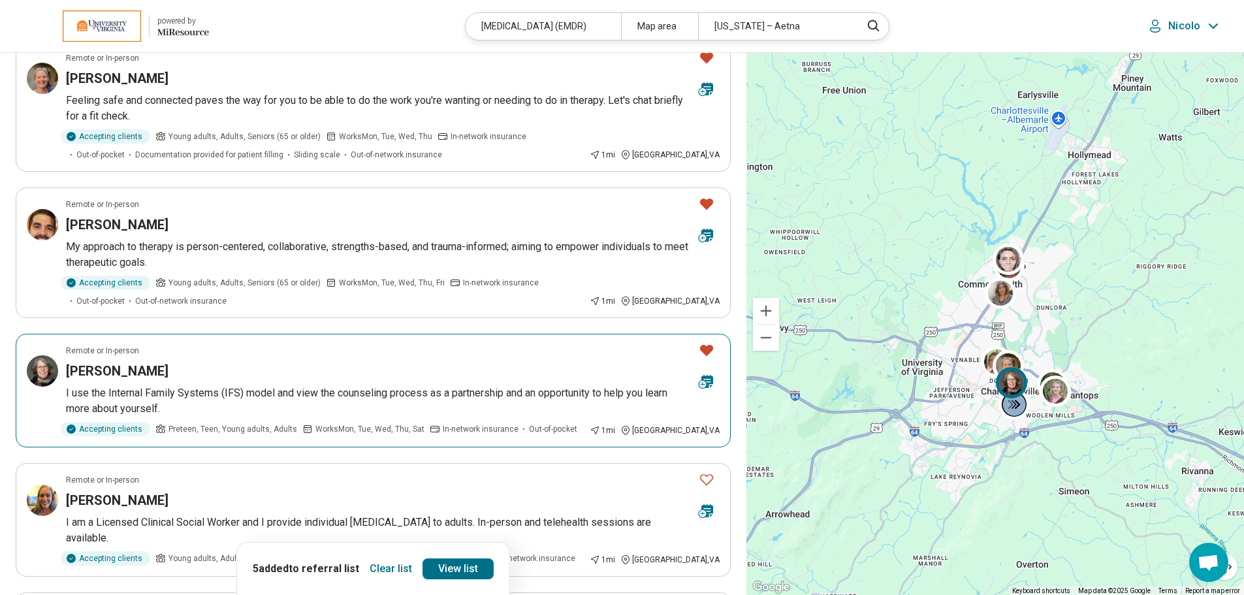
scroll to position [392, 0]
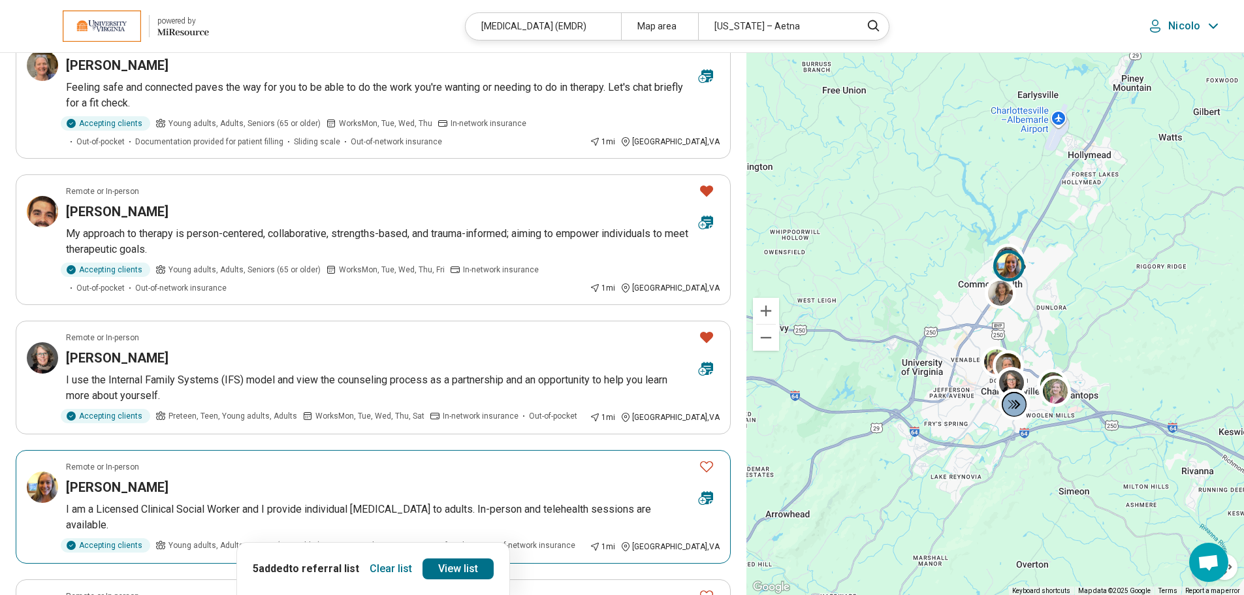
click at [711, 459] on icon "Favorite" at bounding box center [707, 467] width 16 height 16
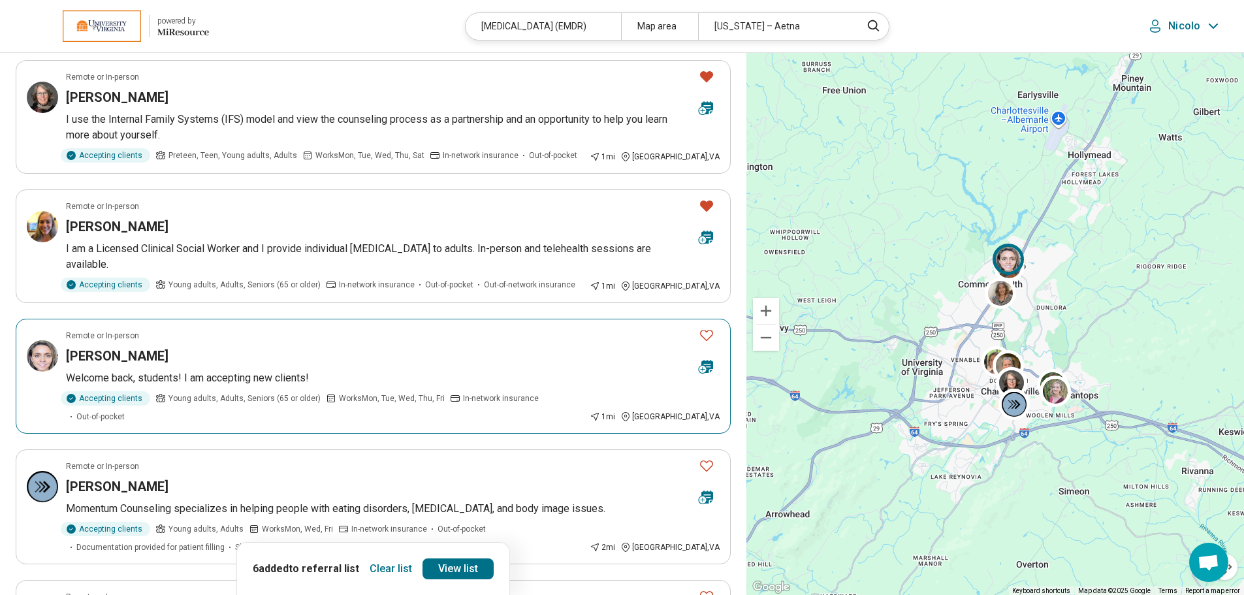
scroll to position [653, 0]
click at [706, 327] on icon "Favorite" at bounding box center [707, 335] width 16 height 16
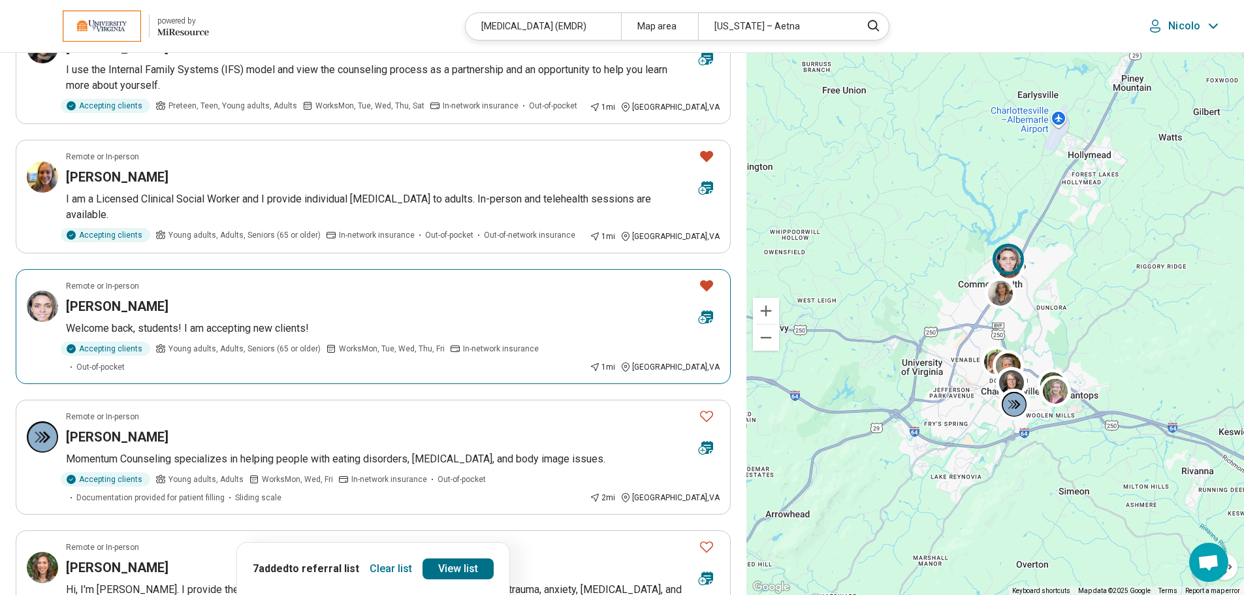
scroll to position [784, 0]
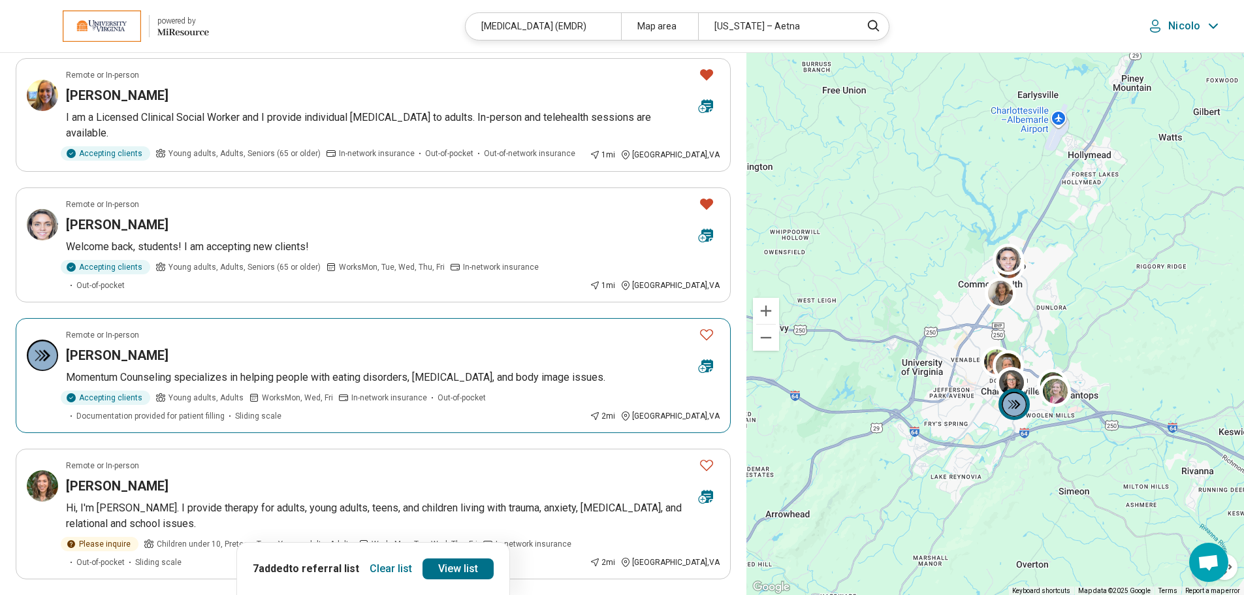
click at [703, 327] on icon "Favorite" at bounding box center [707, 335] width 16 height 16
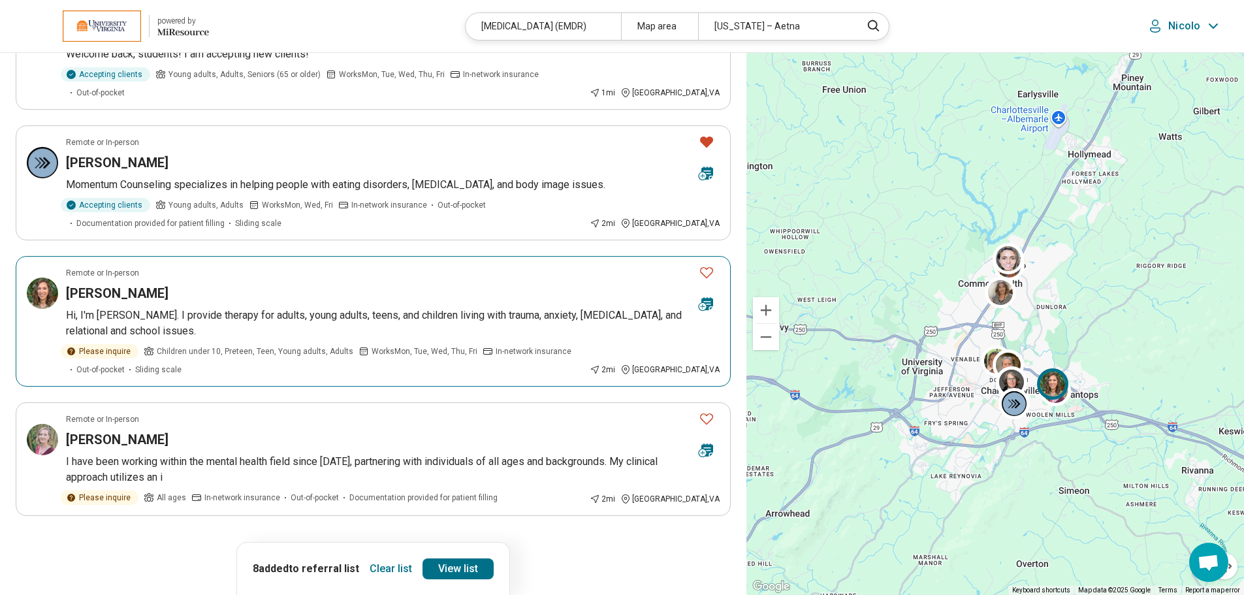
scroll to position [980, 0]
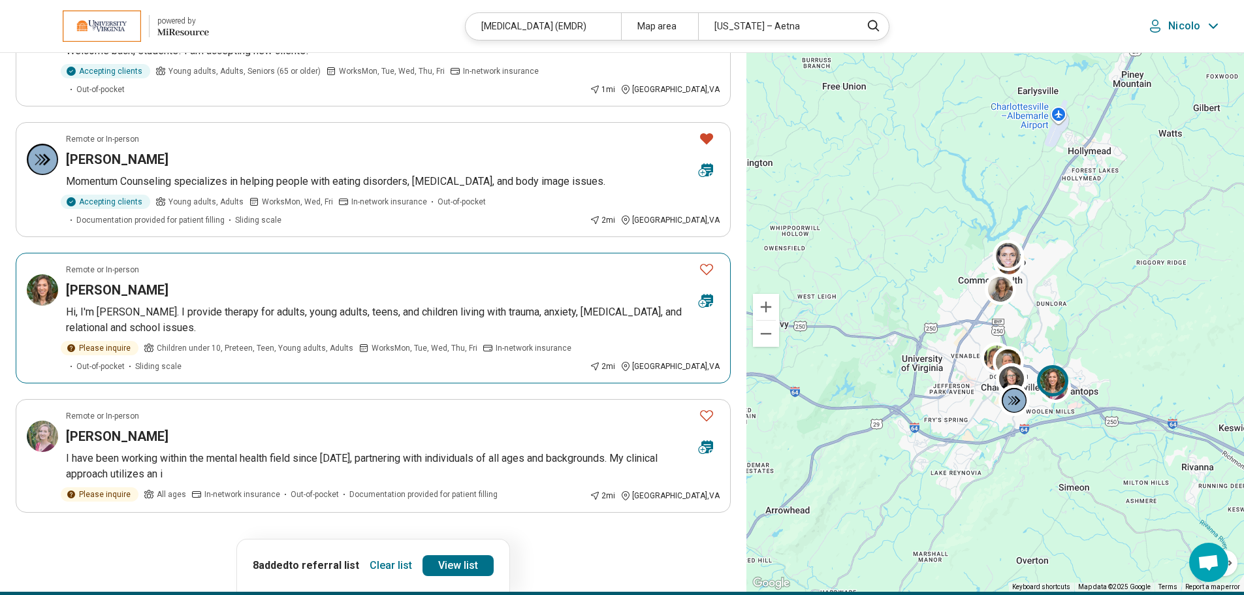
click at [707, 264] on icon "Favorite" at bounding box center [706, 269] width 13 height 11
click at [703, 408] on icon "Favorite" at bounding box center [707, 416] width 16 height 16
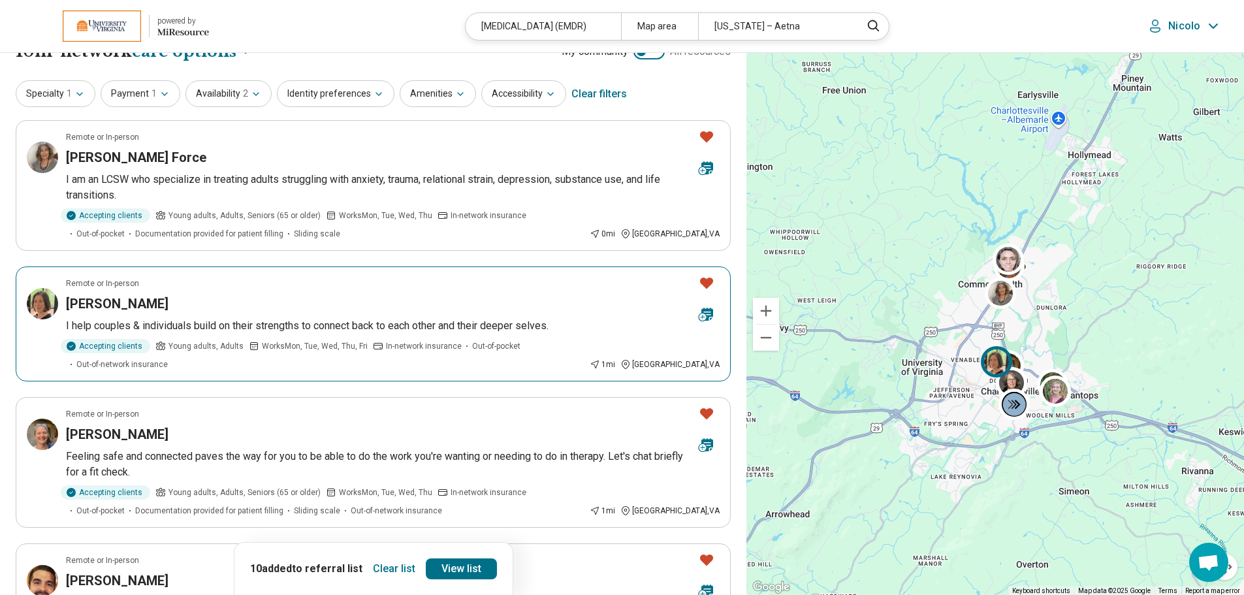
scroll to position [0, 0]
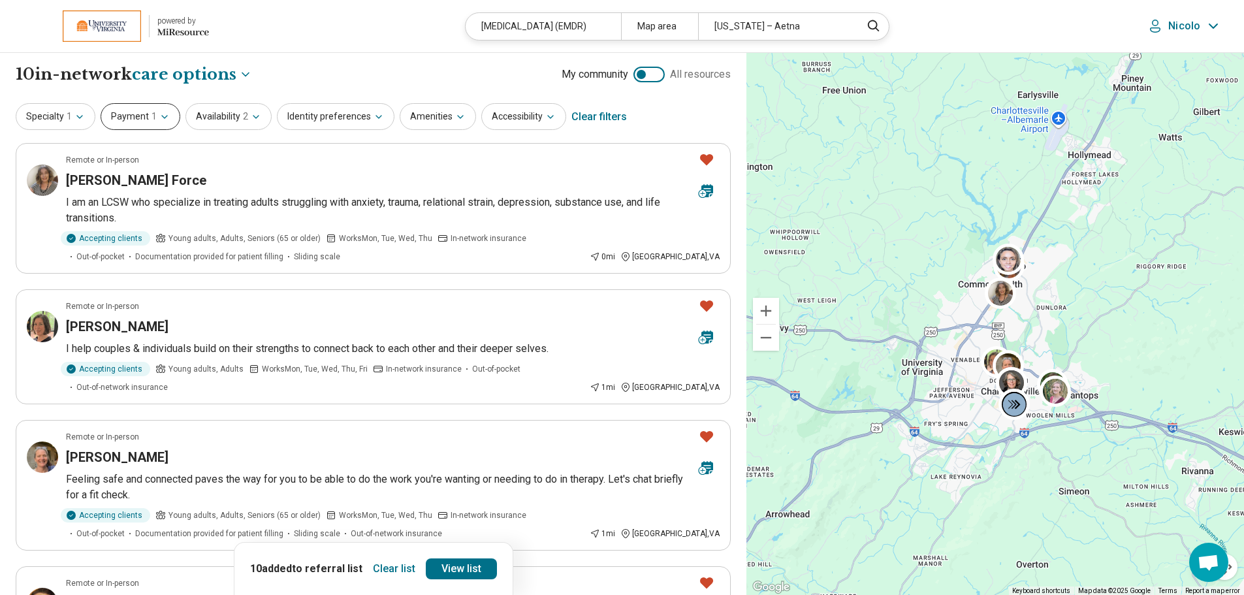
click at [137, 114] on button "Payment 1" at bounding box center [141, 116] width 80 height 27
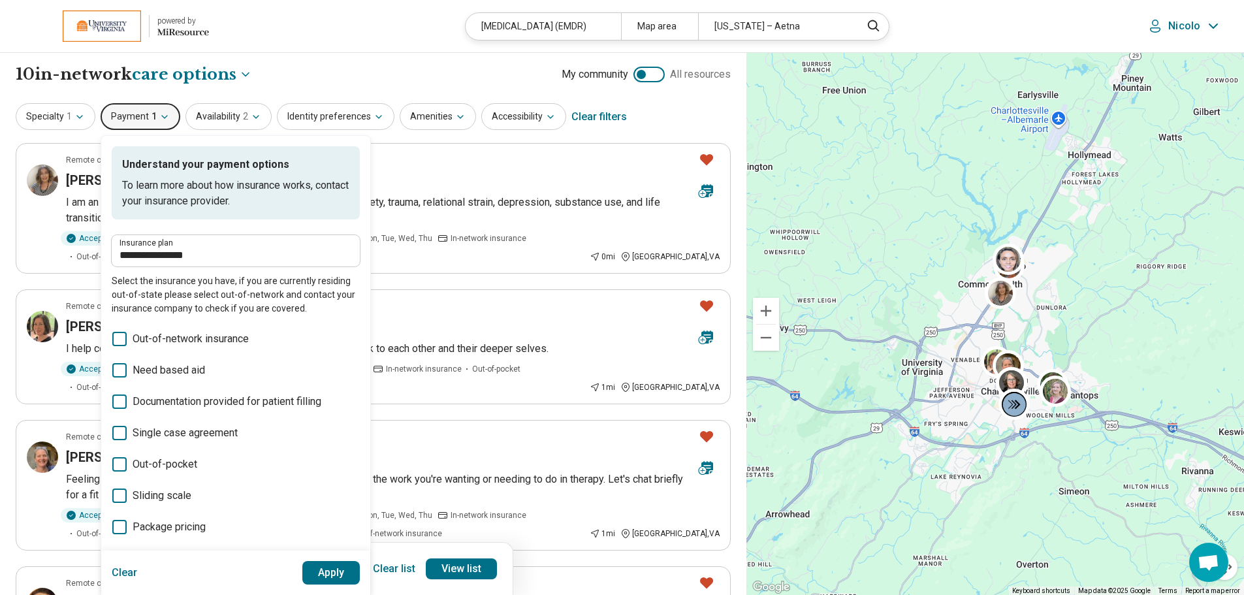
click at [175, 246] on label "Insurance plan" at bounding box center [236, 243] width 233 height 8
click at [175, 248] on input "**********" at bounding box center [236, 256] width 233 height 16
click at [201, 259] on input "**********" at bounding box center [236, 256] width 233 height 16
click at [125, 566] on button "Clear" at bounding box center [125, 573] width 26 height 24
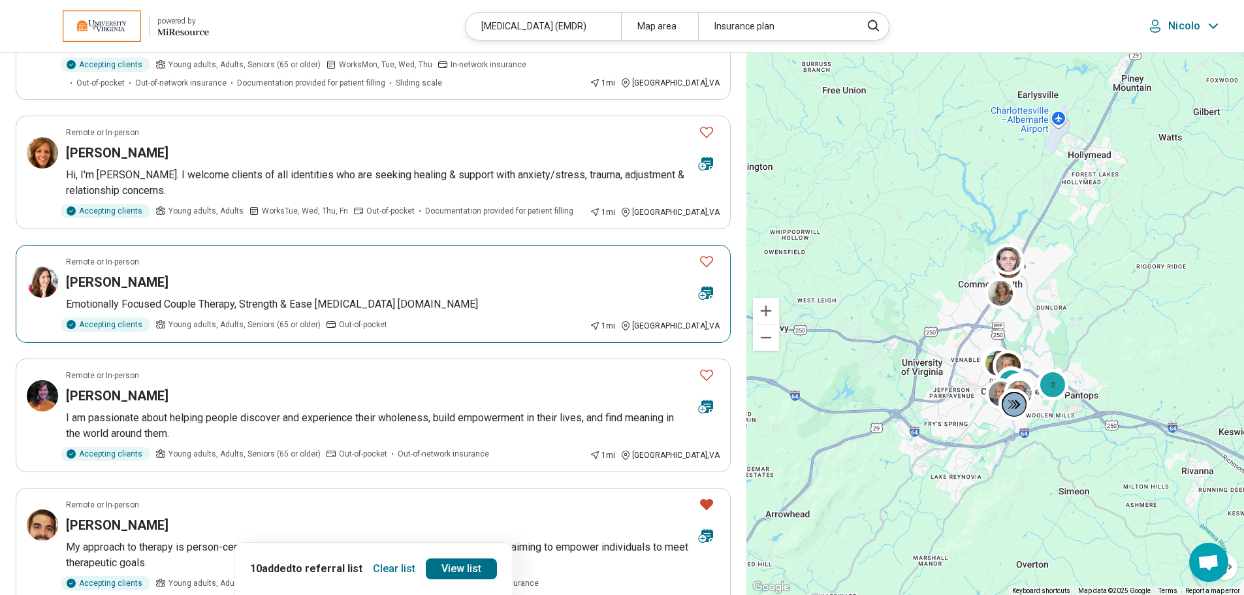
scroll to position [784, 0]
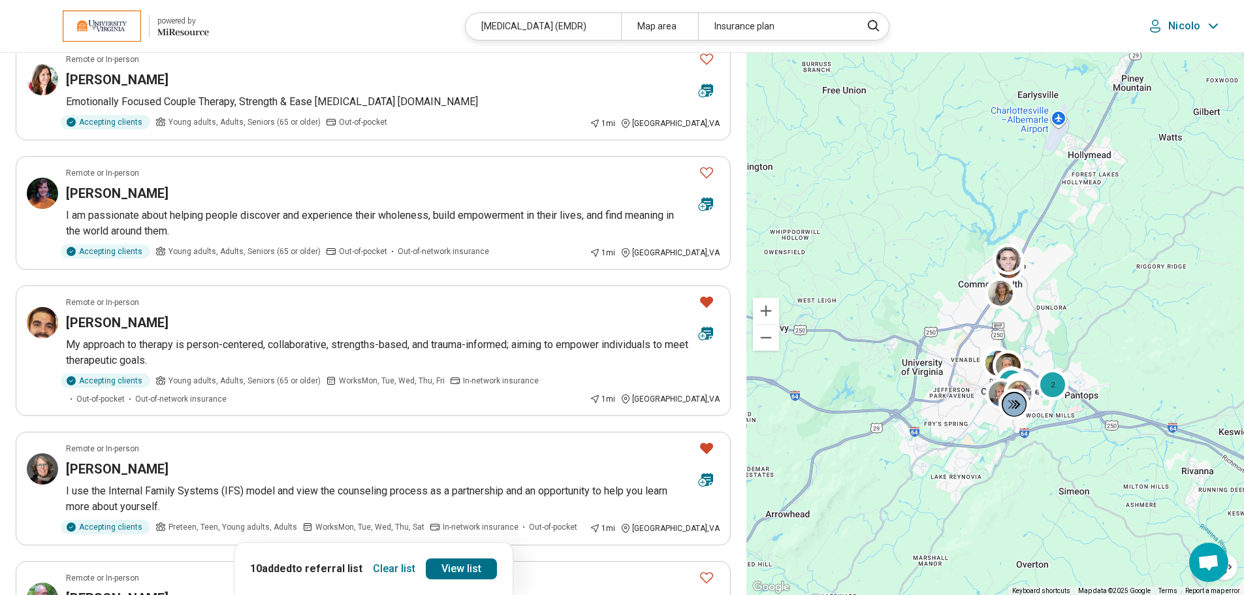
click at [1195, 28] on p "Nicolo" at bounding box center [1185, 26] width 32 height 13
click at [439, 582] on div "Clear list 10 added to referral list View list" at bounding box center [374, 568] width 280 height 53
click at [444, 564] on link "View list" at bounding box center [461, 568] width 71 height 21
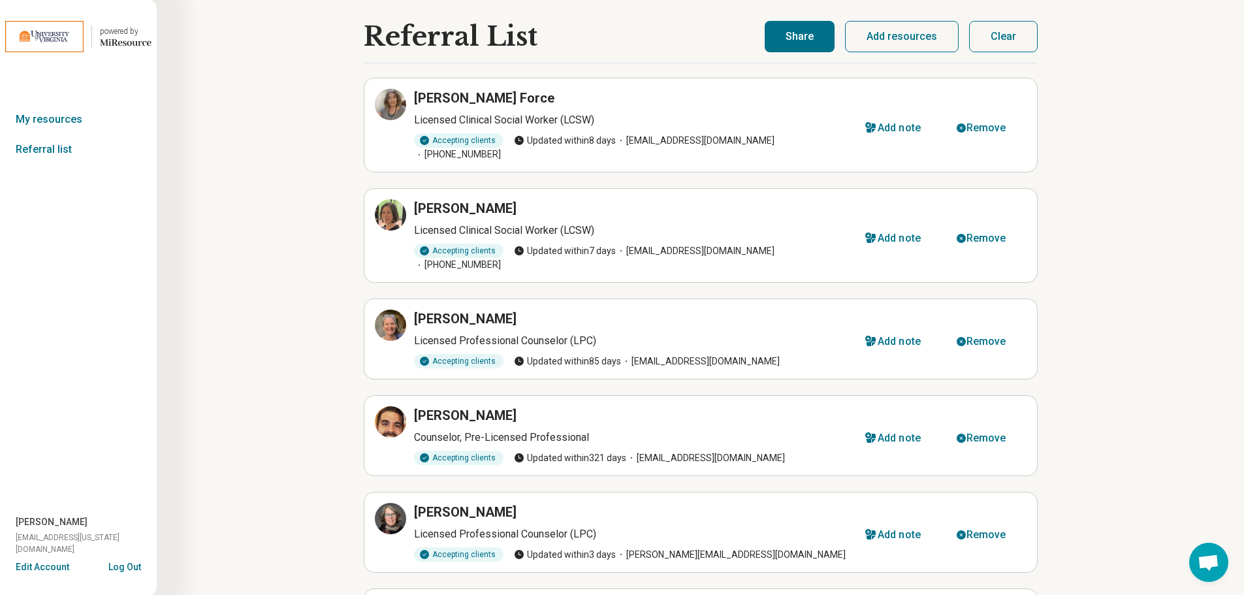
click at [801, 39] on button "Share" at bounding box center [800, 36] width 70 height 31
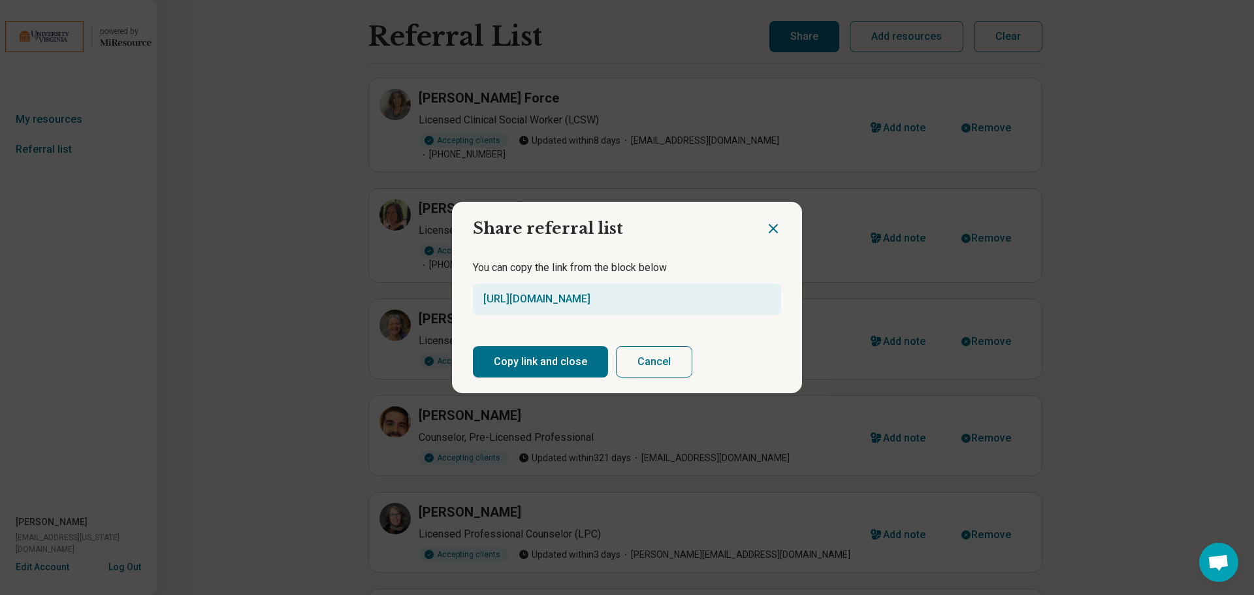
click at [552, 366] on button "Copy link and close" at bounding box center [540, 361] width 135 height 31
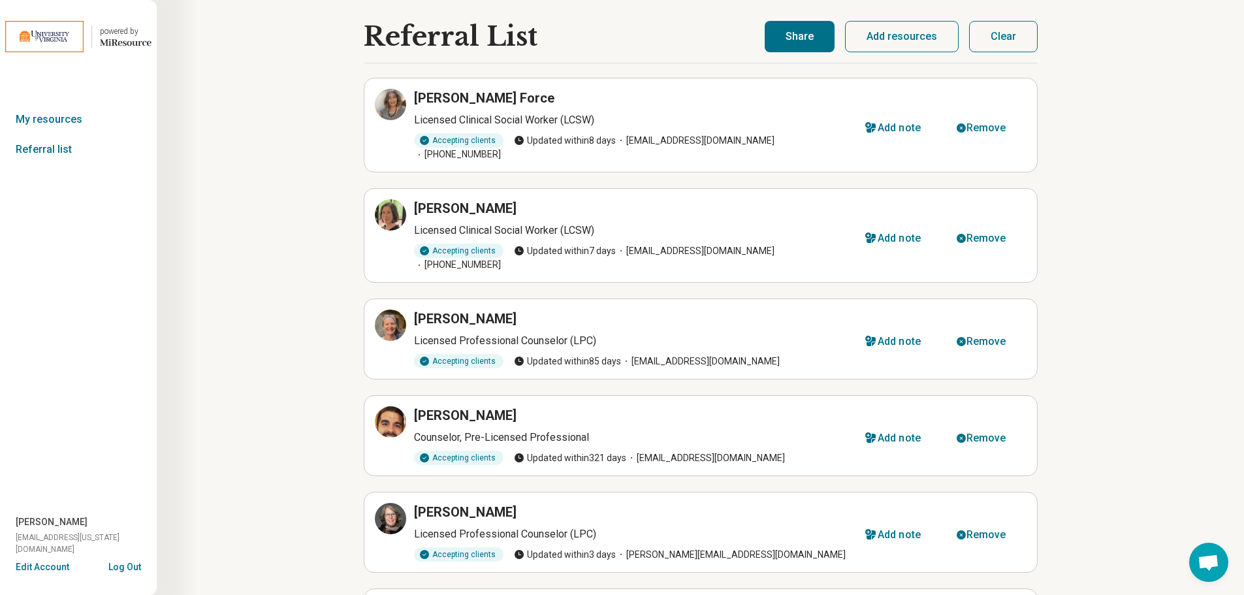
click at [775, 50] on button "Share" at bounding box center [800, 36] width 70 height 31
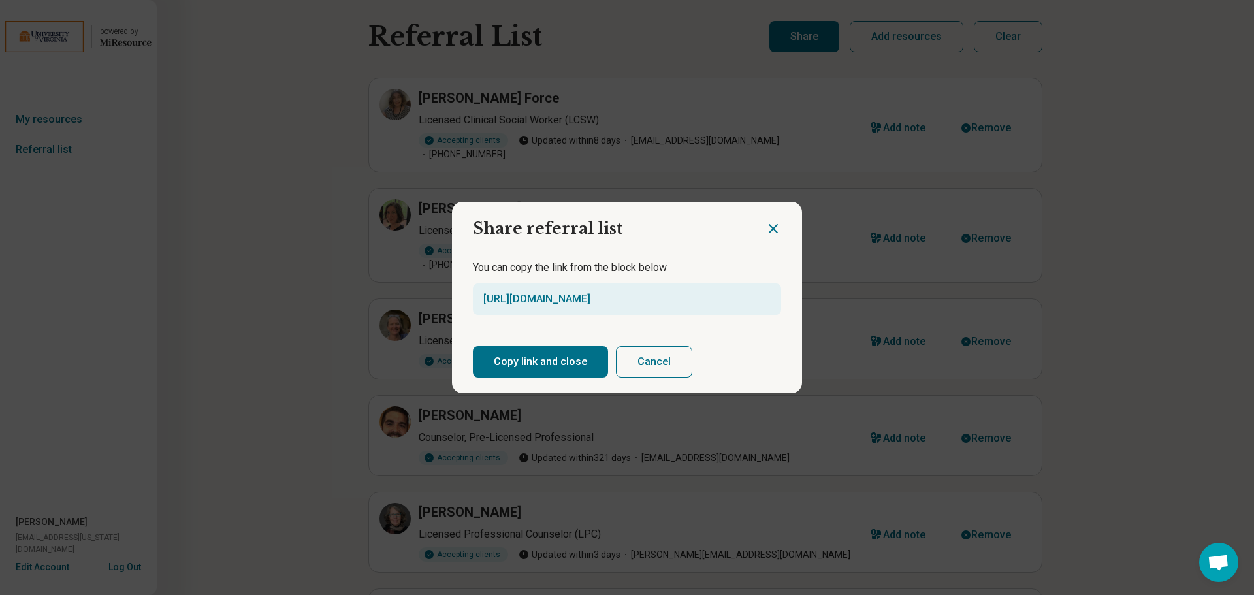
click at [576, 359] on button "Copy link and close" at bounding box center [540, 361] width 135 height 31
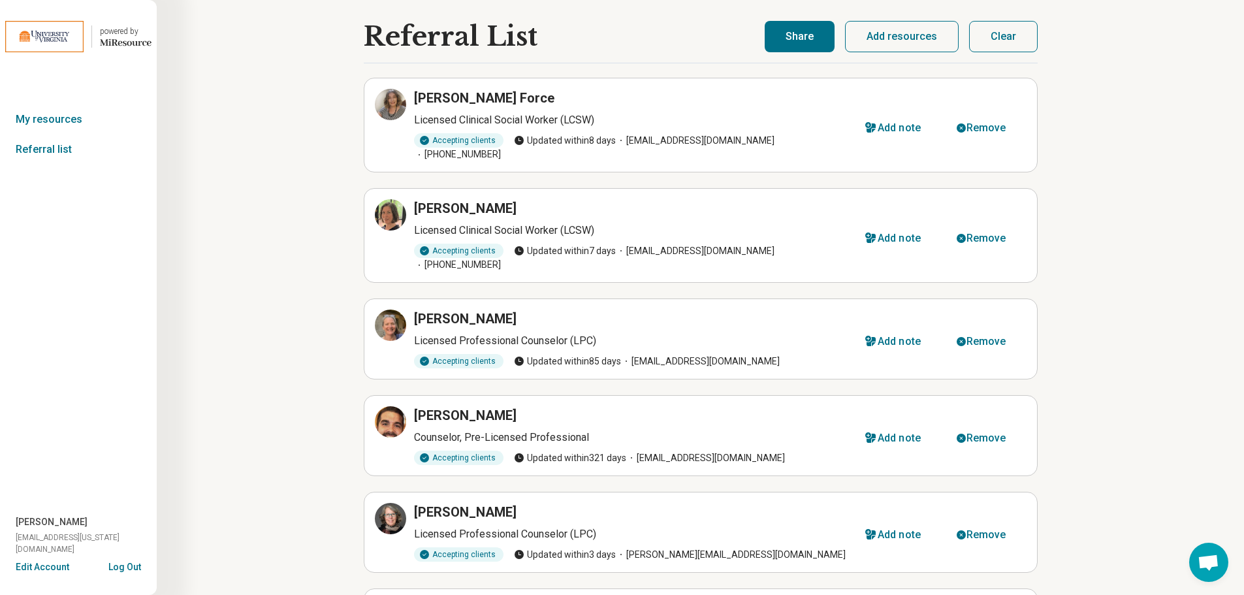
click at [1015, 41] on button "Clear" at bounding box center [1003, 36] width 69 height 31
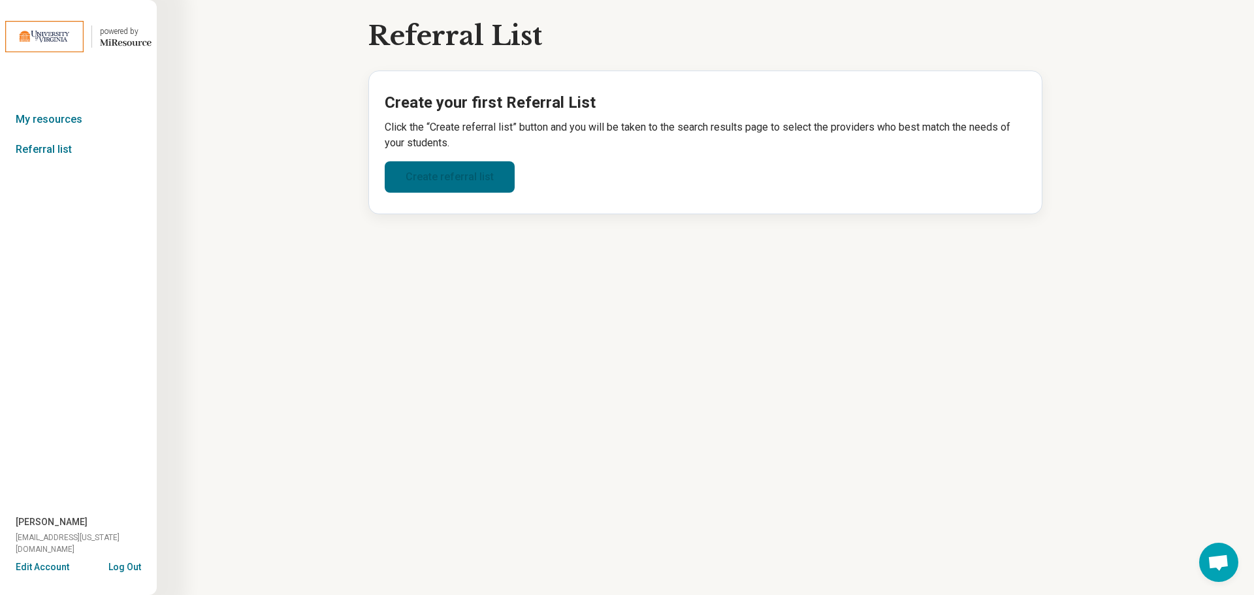
click at [461, 177] on link "Create referral list" at bounding box center [450, 176] width 130 height 31
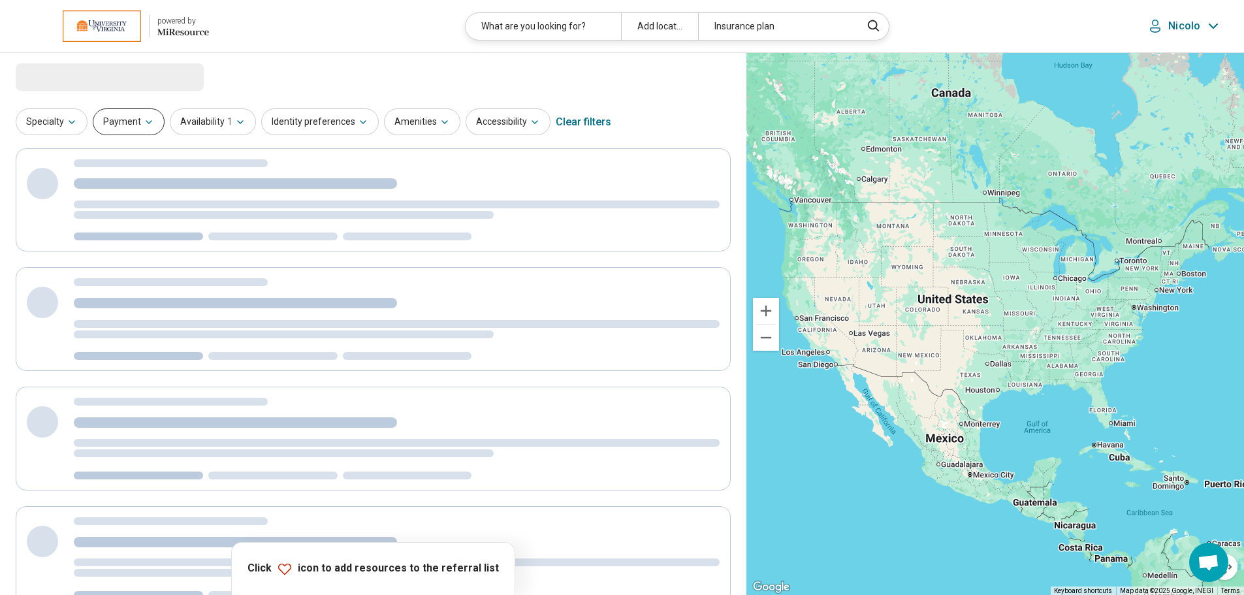
select select "***"
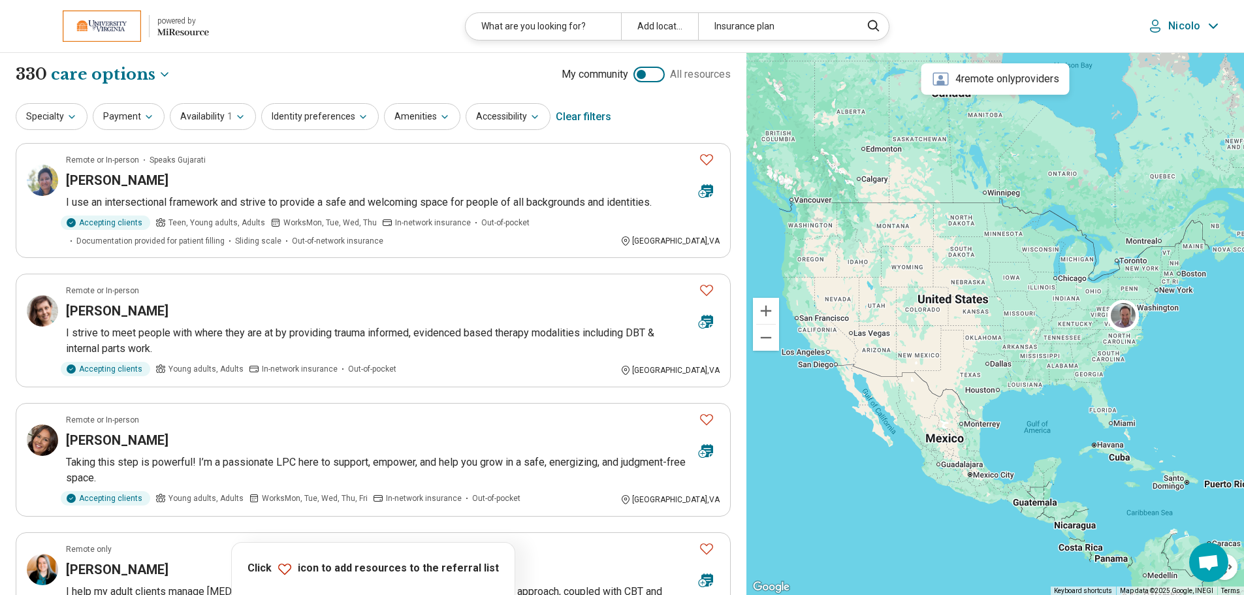
click at [517, 25] on div "What are you looking for?" at bounding box center [543, 26] width 155 height 27
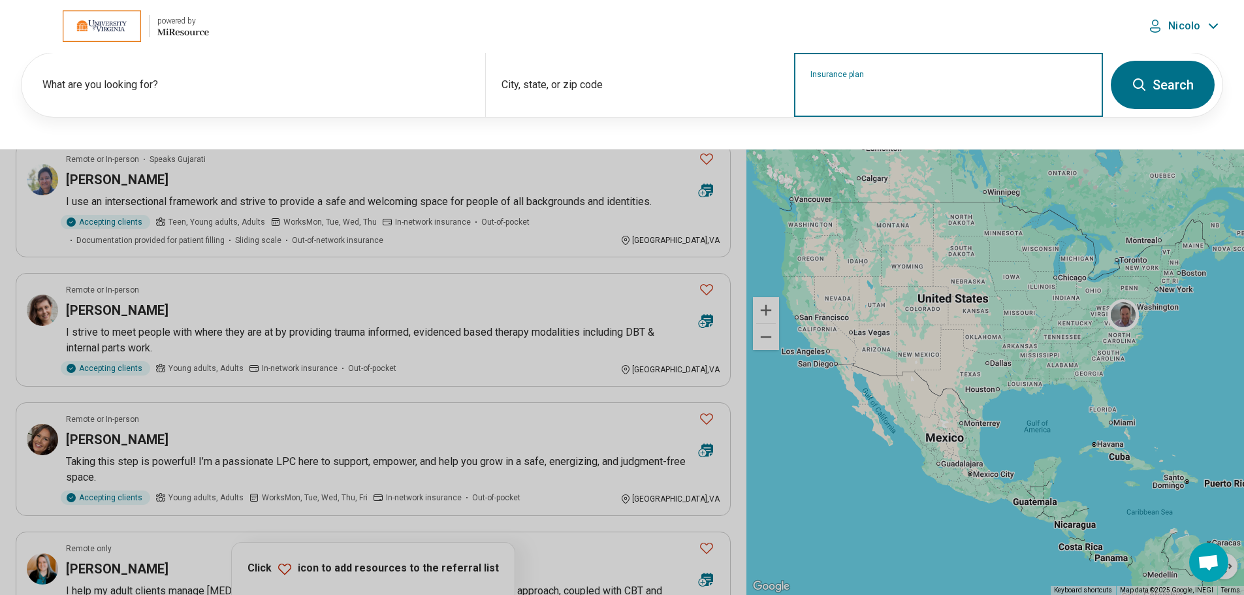
click at [838, 92] on input "Insurance plan" at bounding box center [949, 94] width 277 height 16
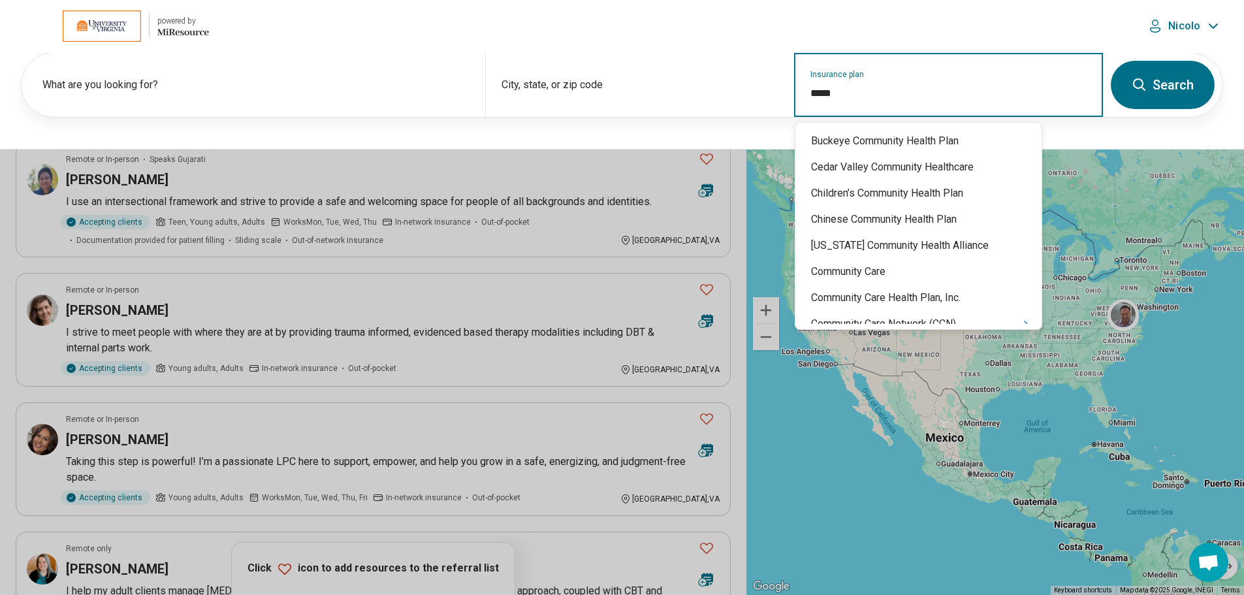
type input "******"
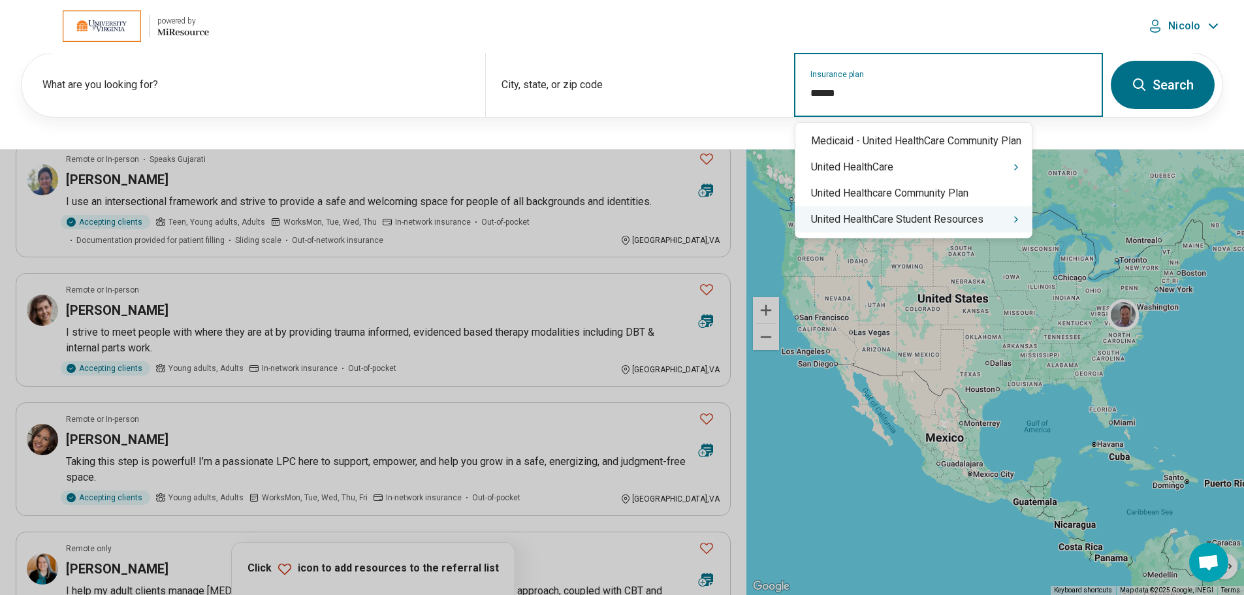
click at [896, 228] on div "United HealthCare Student Resources" at bounding box center [914, 219] width 236 height 26
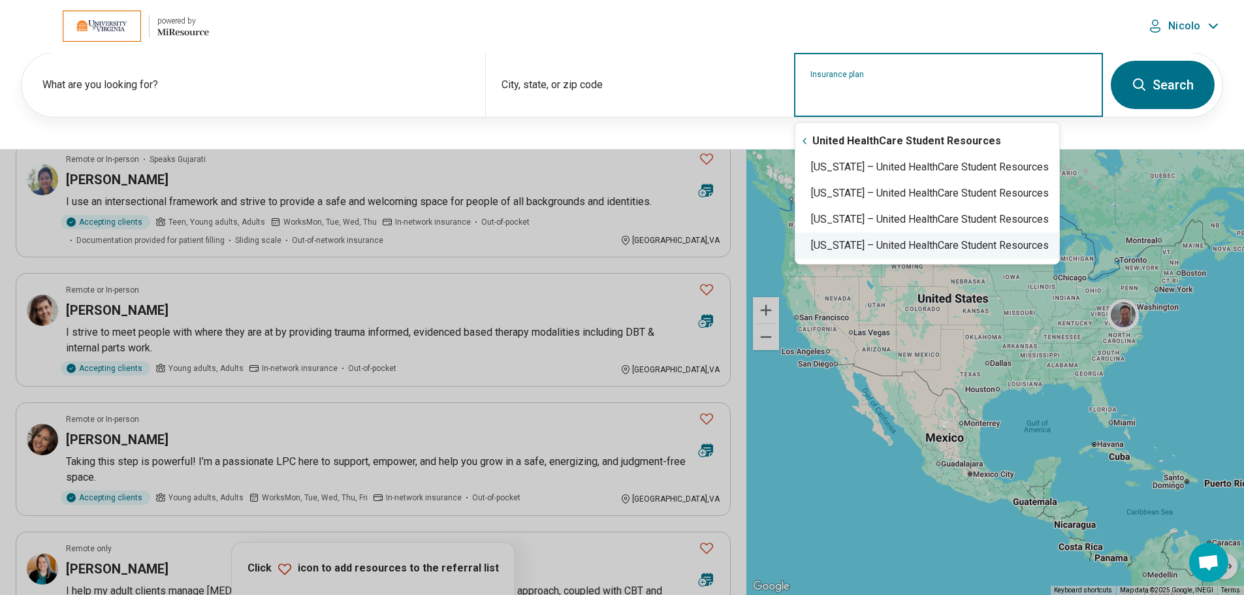
click at [896, 248] on div "Virginia – United HealthCare Student Resources" at bounding box center [928, 246] width 264 height 26
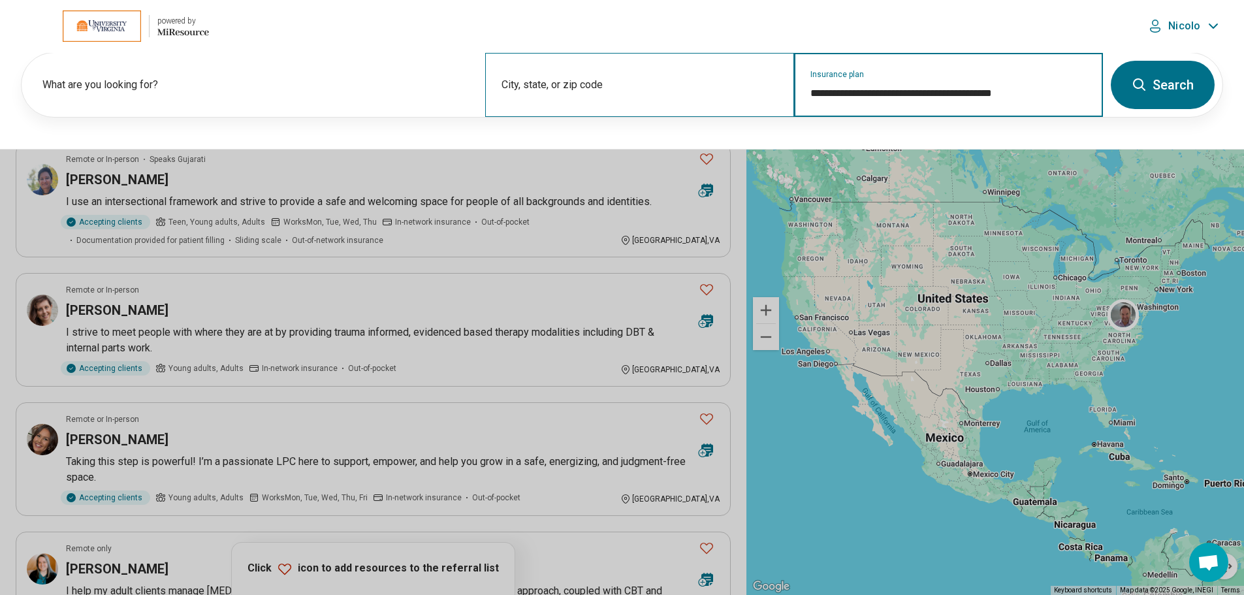
type input "**********"
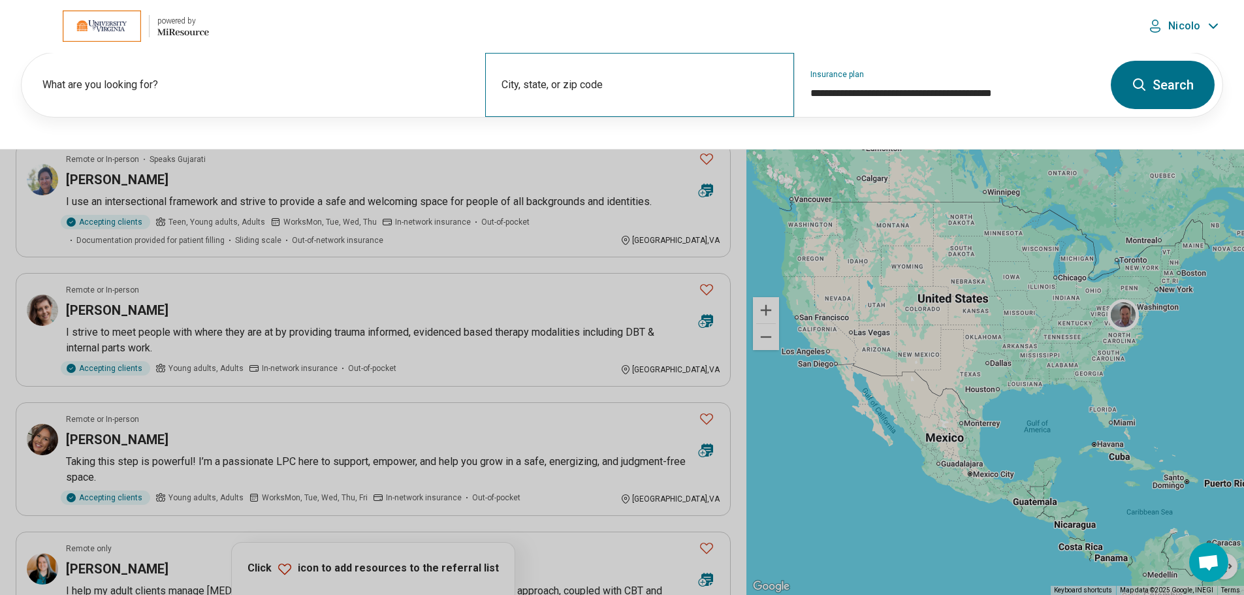
click at [641, 108] on div "City, state, or zip code" at bounding box center [639, 85] width 309 height 64
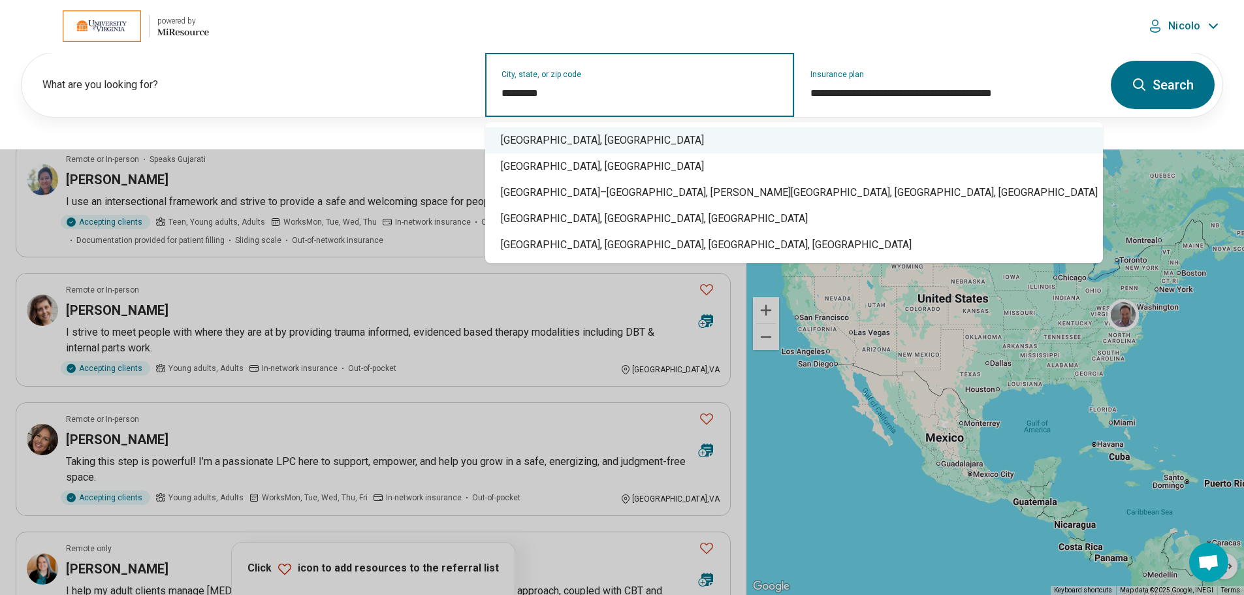
click at [602, 141] on div "Charlottesville, VA" at bounding box center [794, 140] width 618 height 26
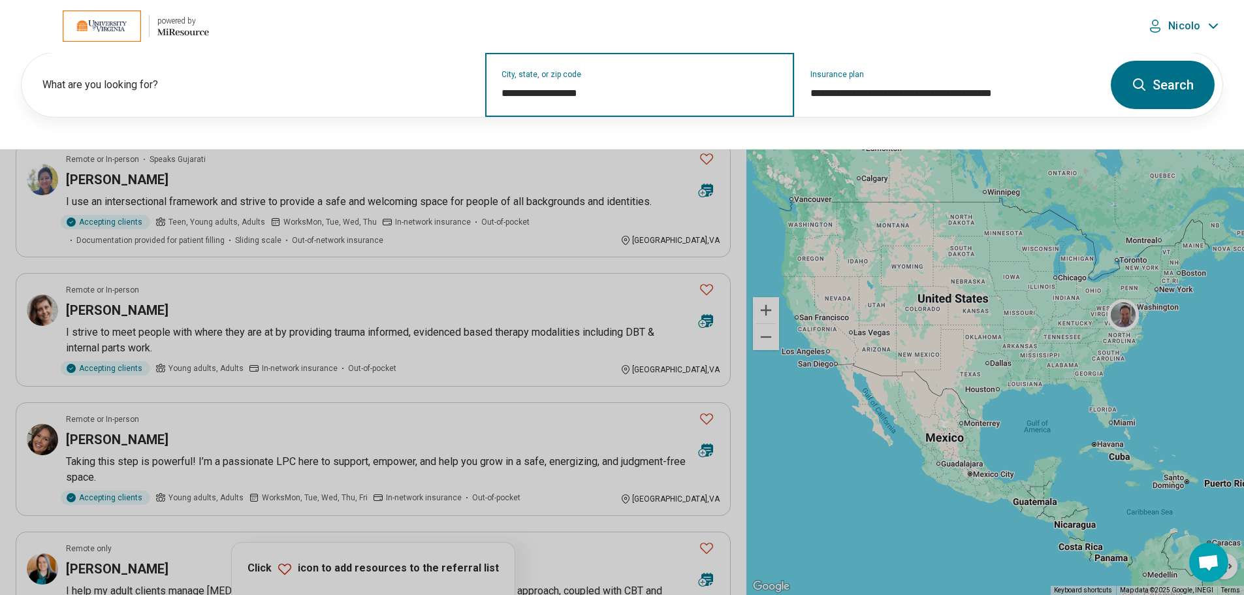
type input "**********"
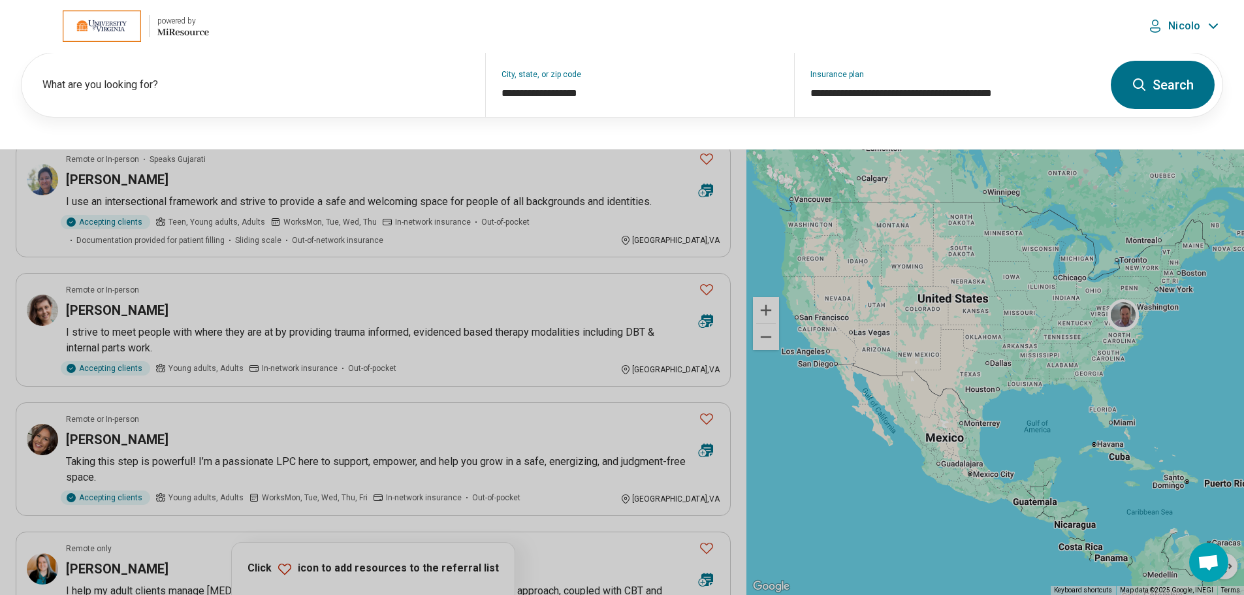
click at [1150, 97] on button "Search" at bounding box center [1163, 85] width 104 height 48
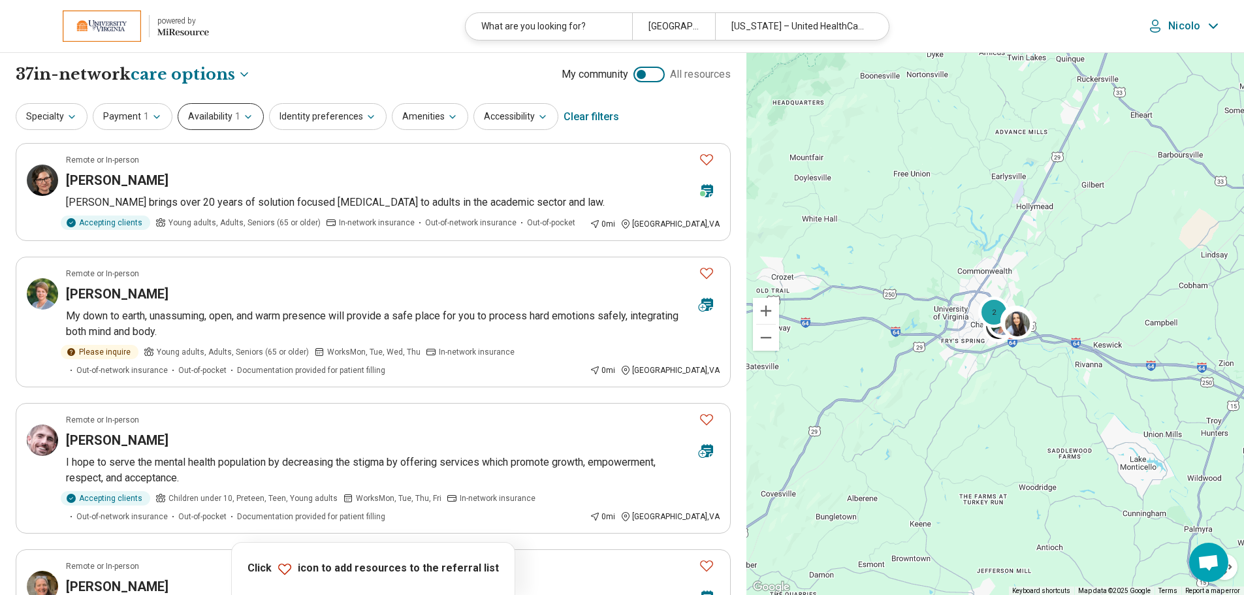
click at [201, 123] on button "Availability 1" at bounding box center [221, 116] width 86 height 27
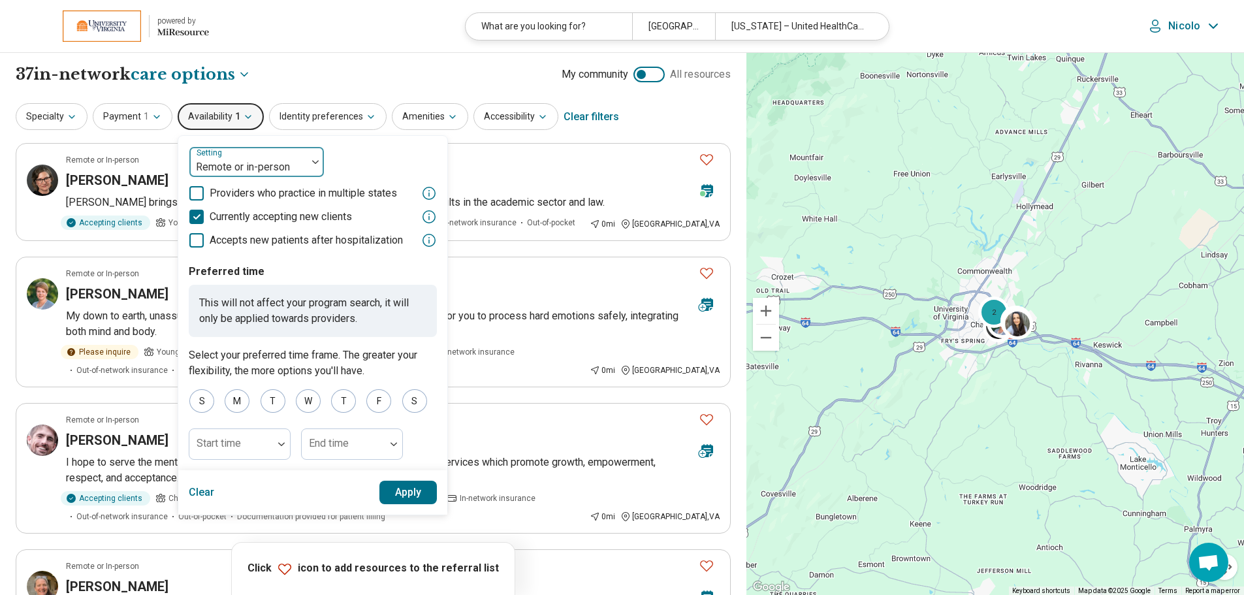
click at [220, 160] on div at bounding box center [248, 167] width 107 height 18
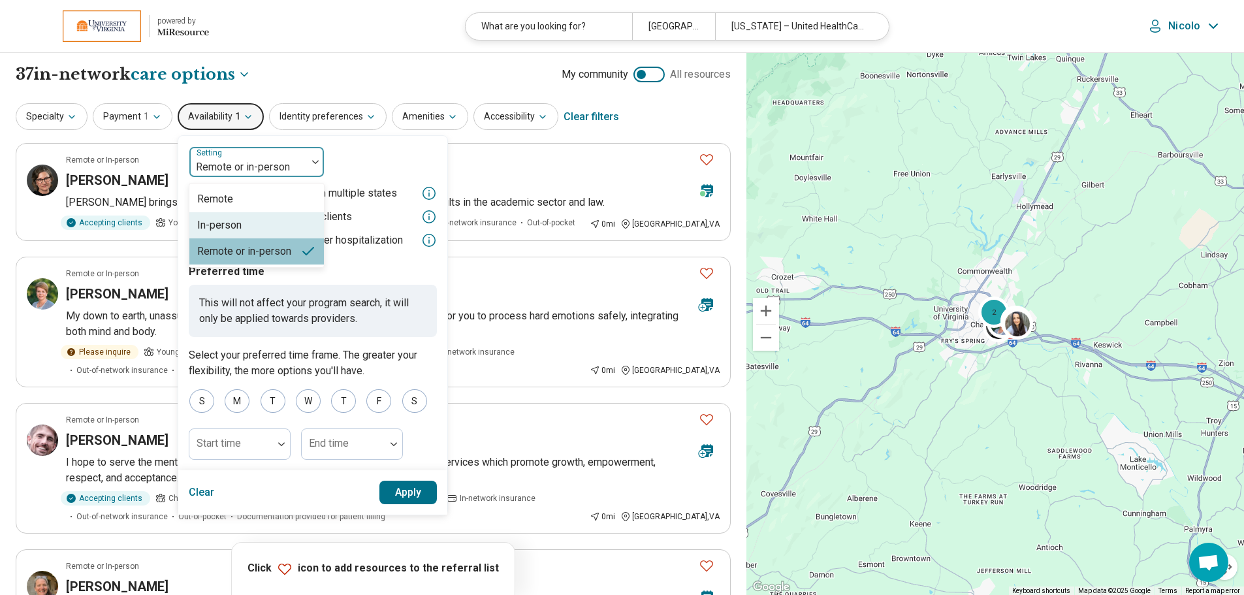
click at [240, 222] on div "In-person" at bounding box center [256, 225] width 135 height 26
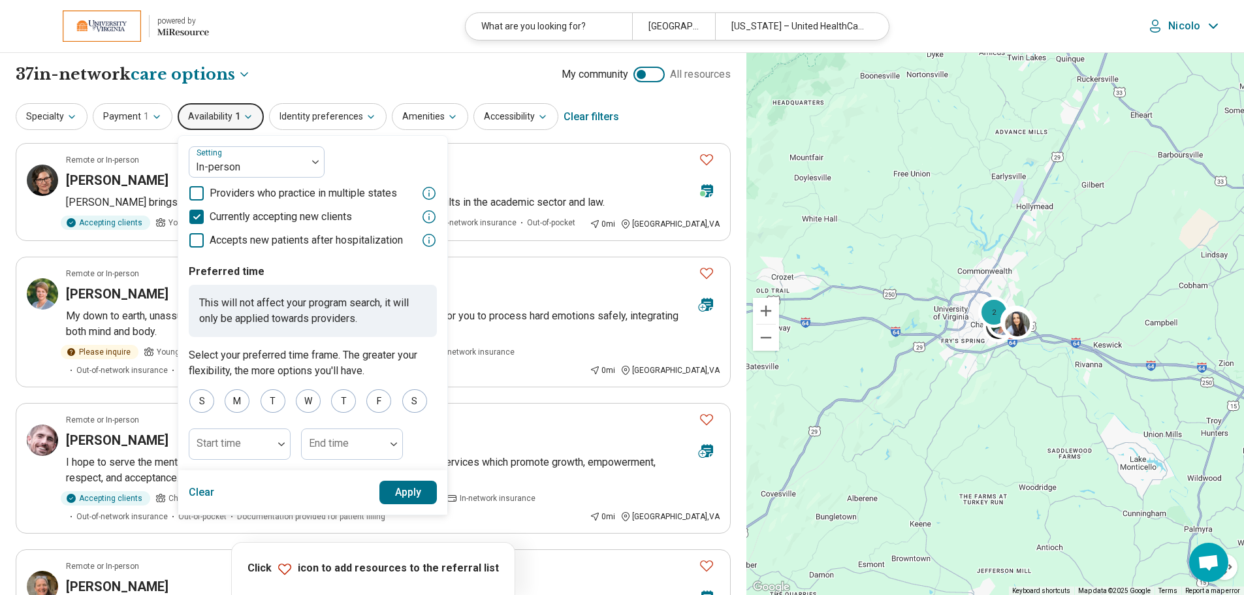
click at [413, 492] on button "Apply" at bounding box center [409, 493] width 58 height 24
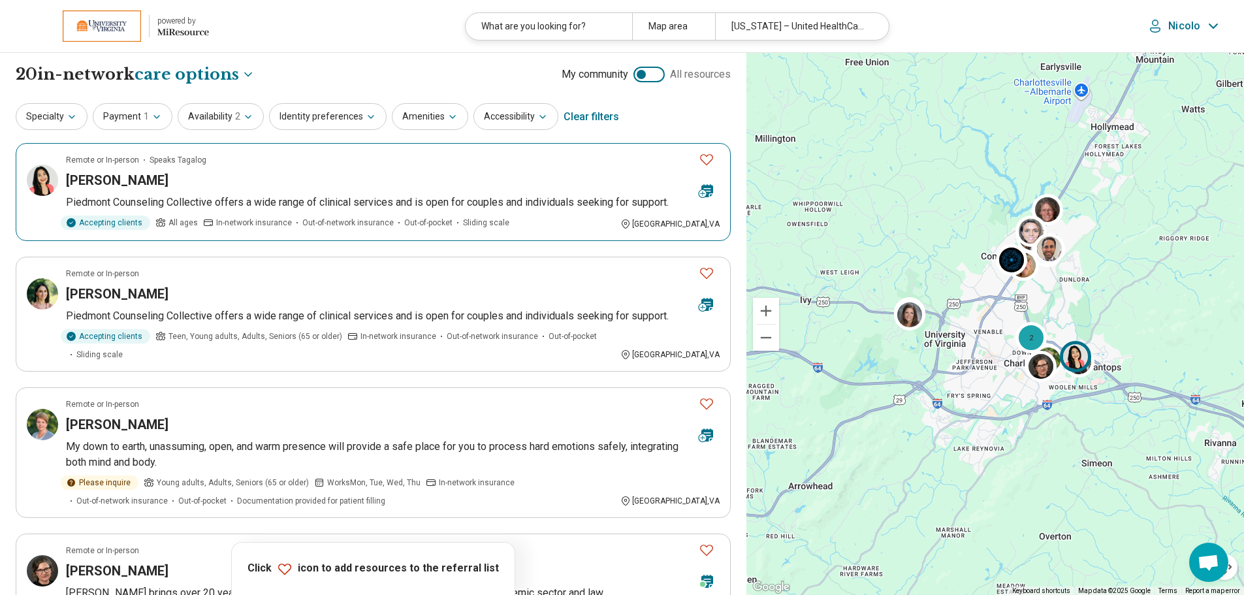
click at [703, 157] on icon "Favorite" at bounding box center [707, 160] width 16 height 16
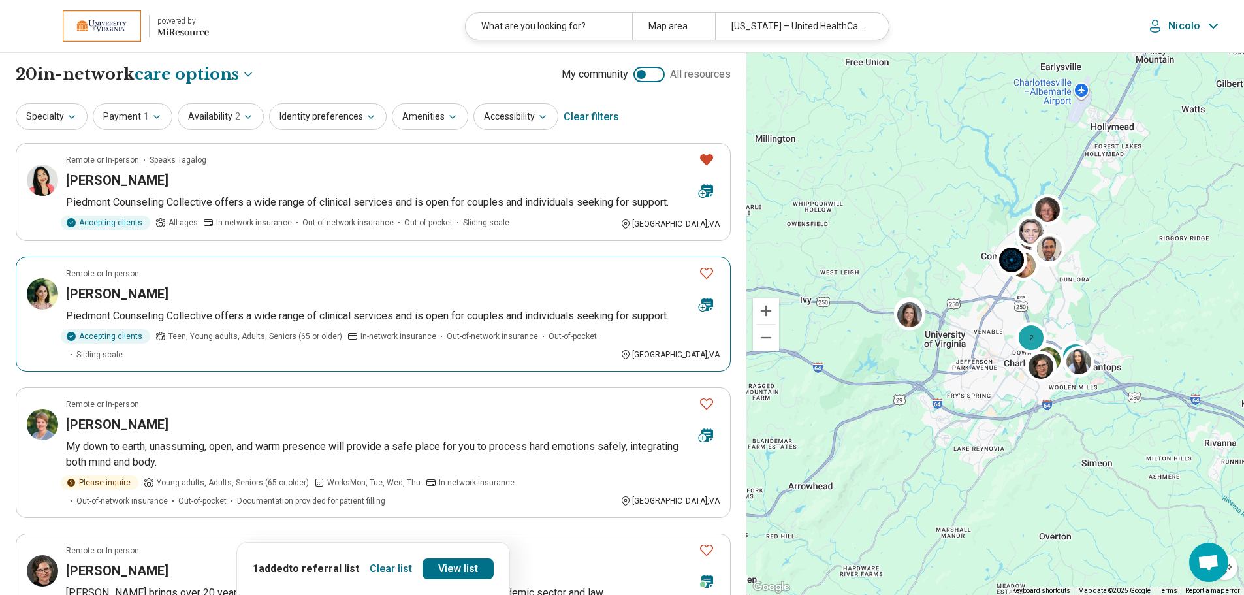
click at [702, 273] on icon "Favorite" at bounding box center [707, 273] width 16 height 16
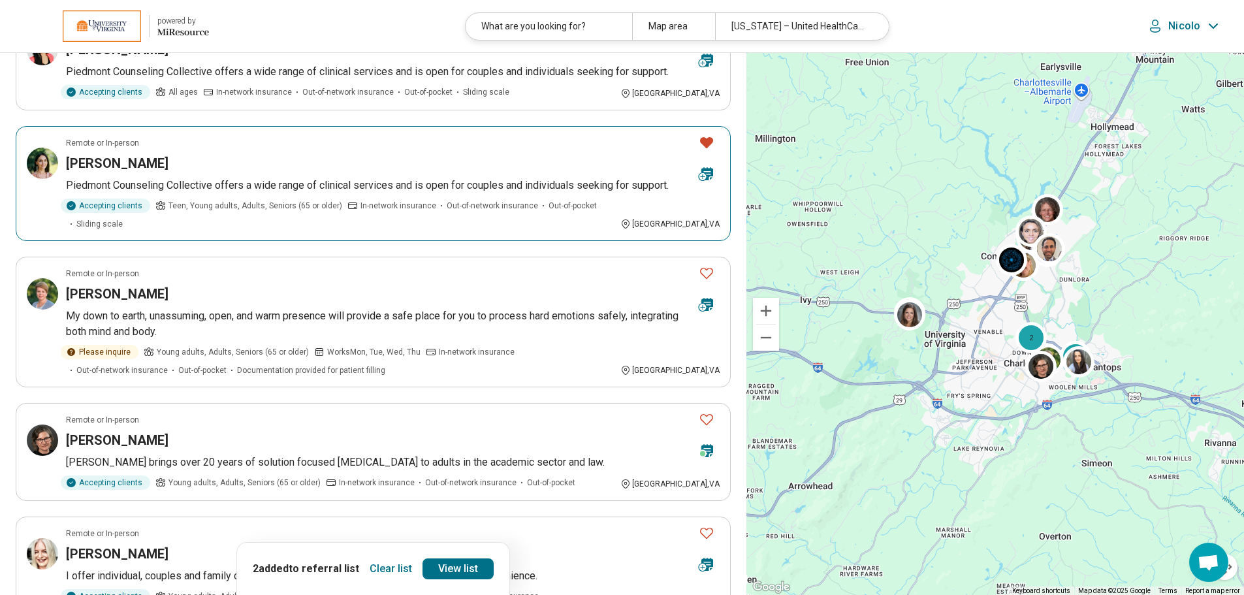
scroll to position [196, 0]
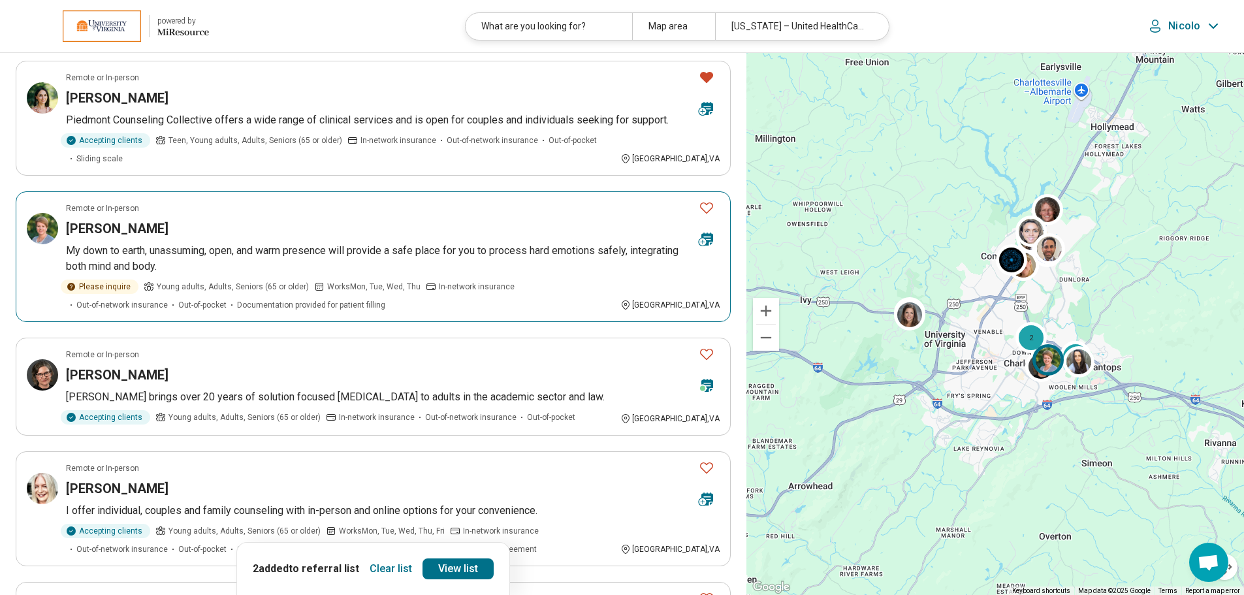
click at [709, 200] on icon "Favorite" at bounding box center [707, 208] width 16 height 16
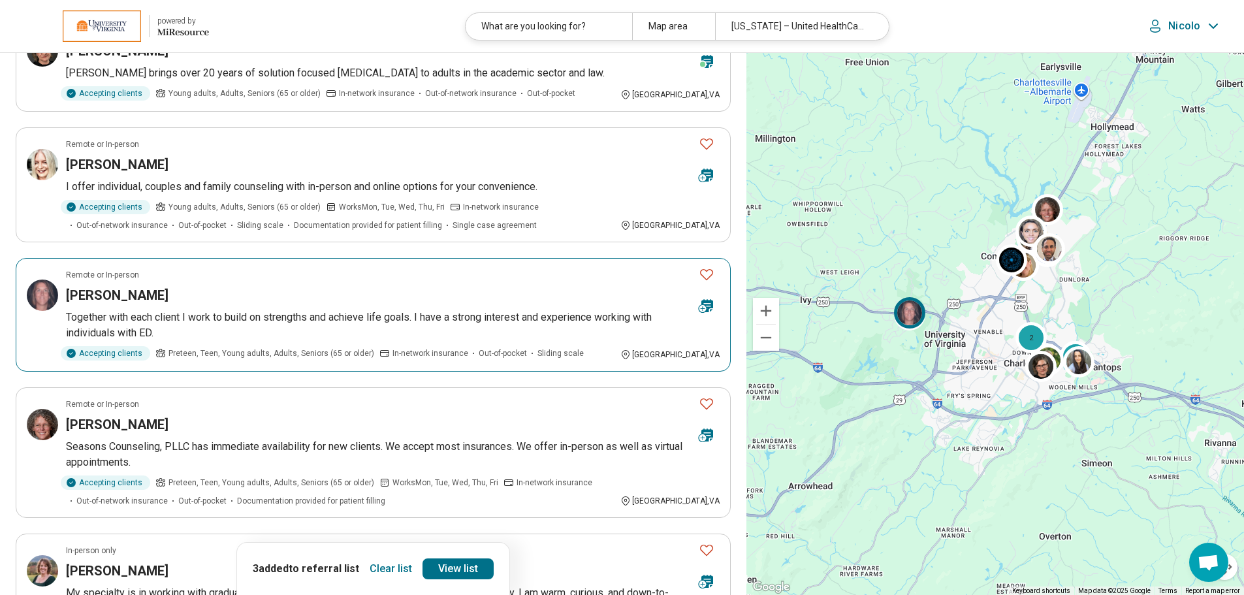
scroll to position [653, 0]
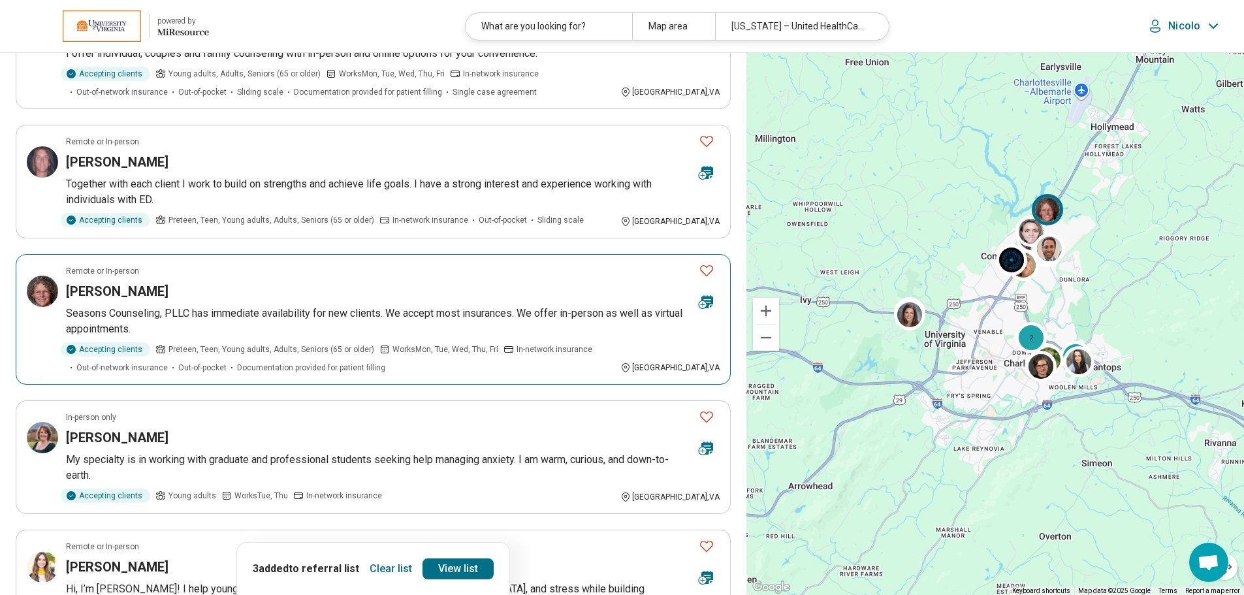
click at [708, 263] on icon "Favorite" at bounding box center [707, 271] width 16 height 16
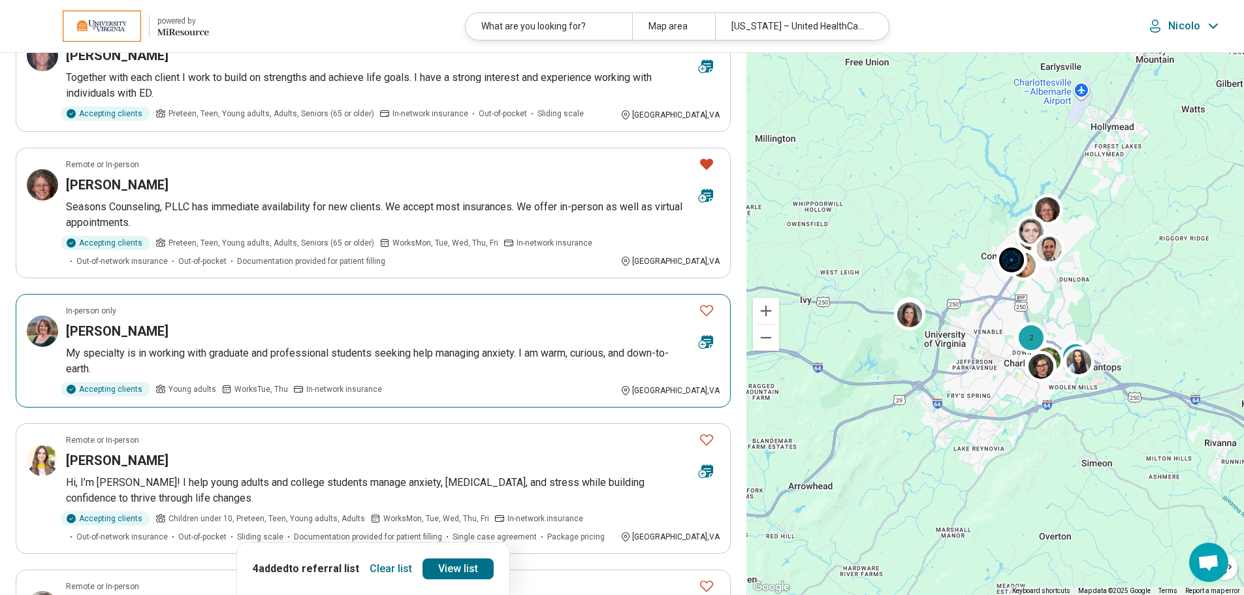
scroll to position [784, 0]
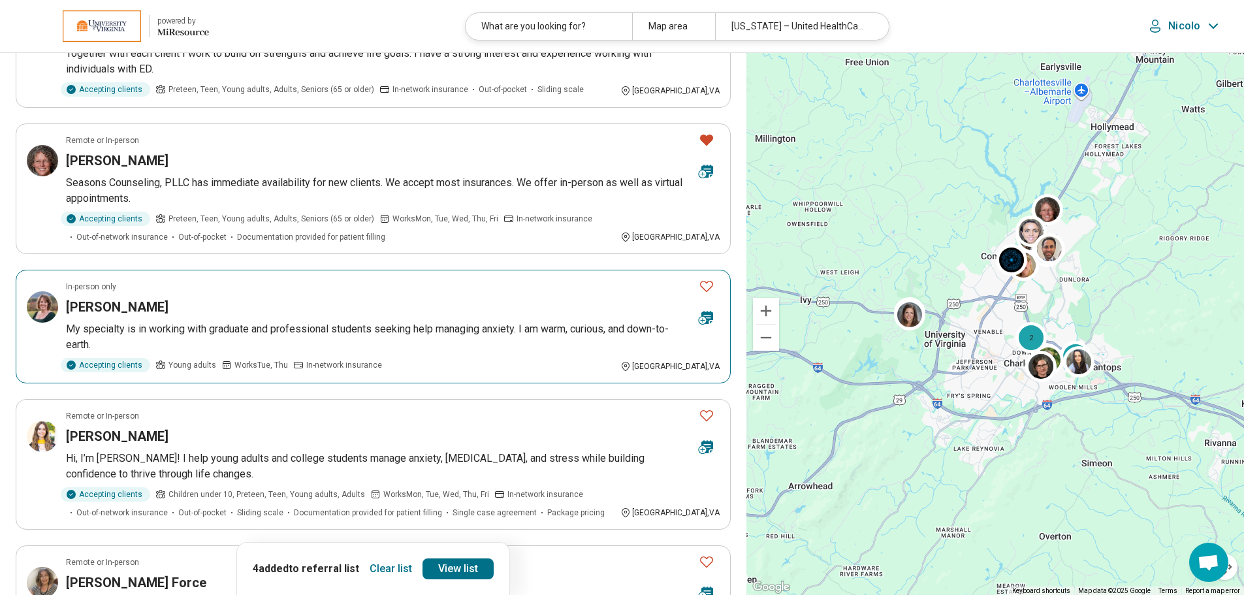
click at [711, 278] on icon "Favorite" at bounding box center [707, 286] width 16 height 16
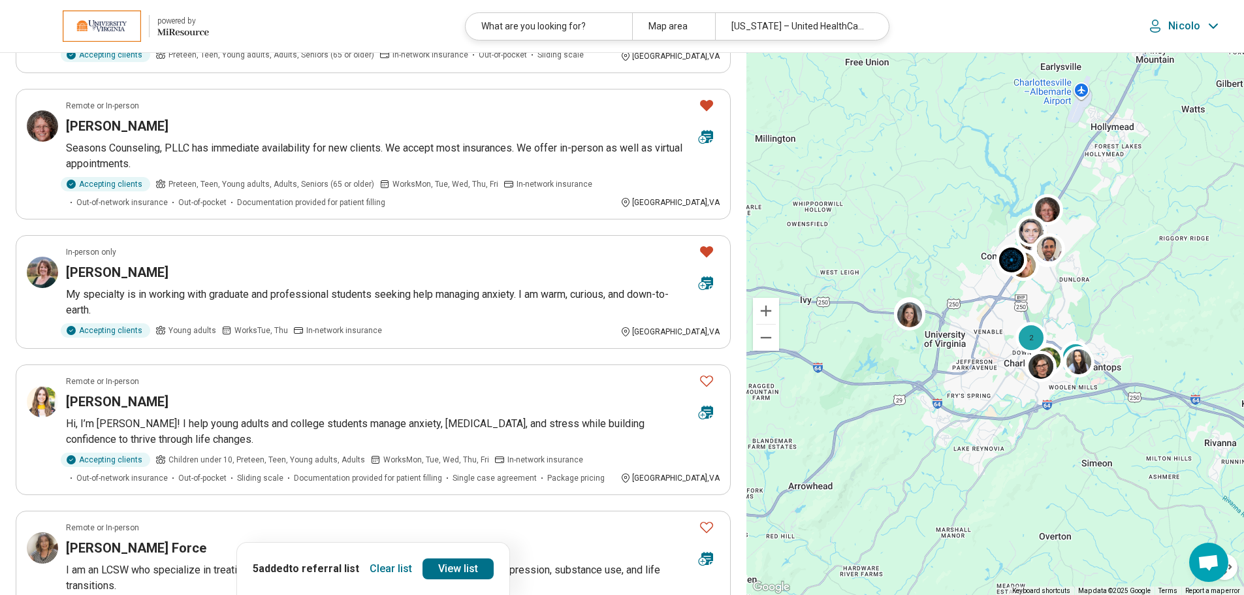
scroll to position [849, 0]
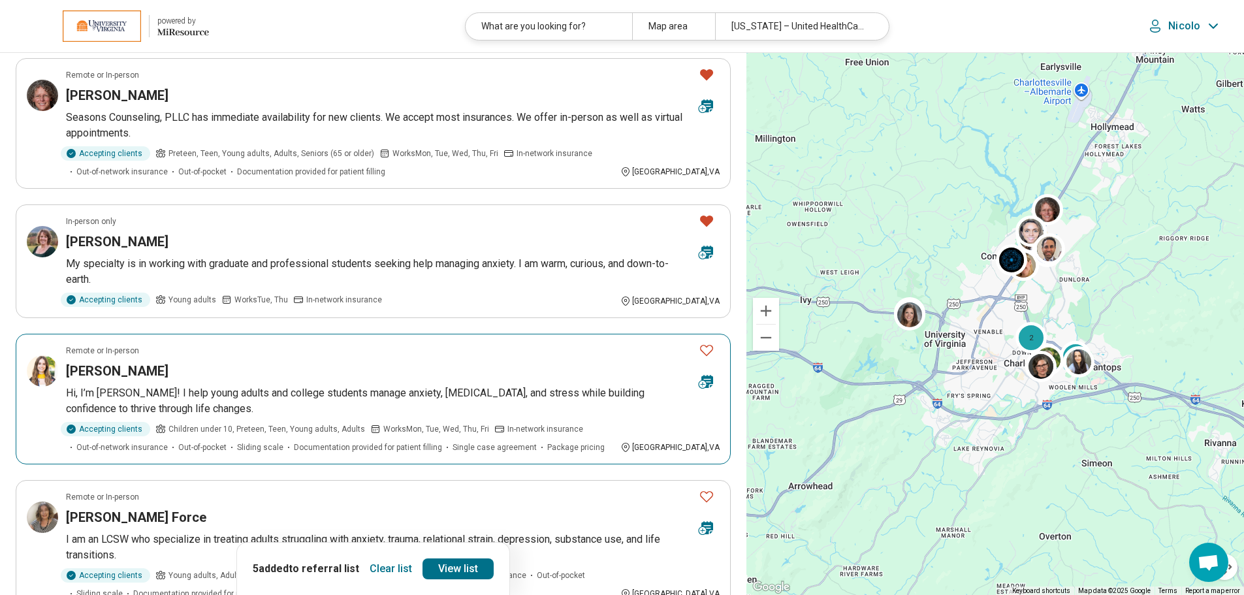
click at [704, 342] on icon "Favorite" at bounding box center [707, 350] width 16 height 16
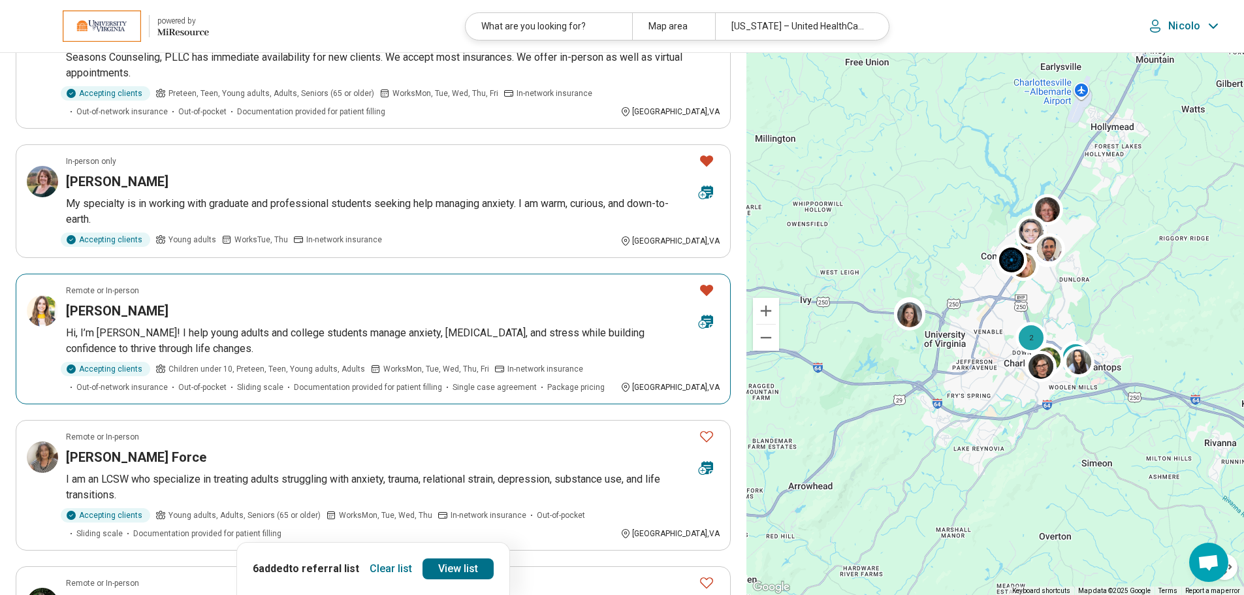
scroll to position [980, 0]
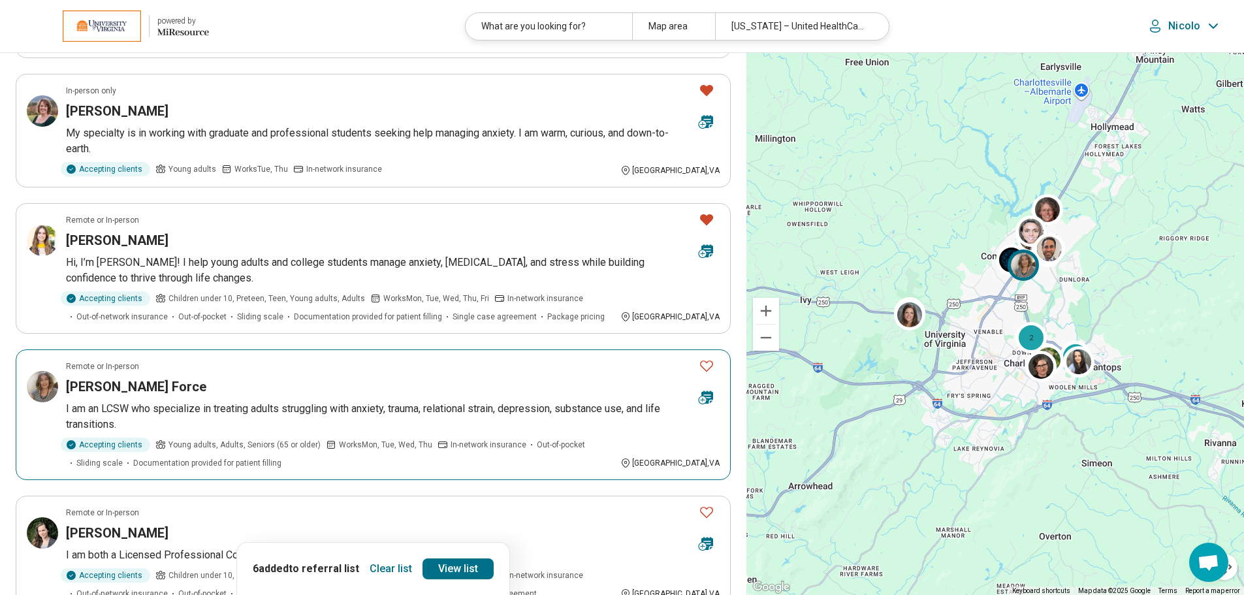
click at [703, 358] on icon "Favorite" at bounding box center [707, 366] width 16 height 16
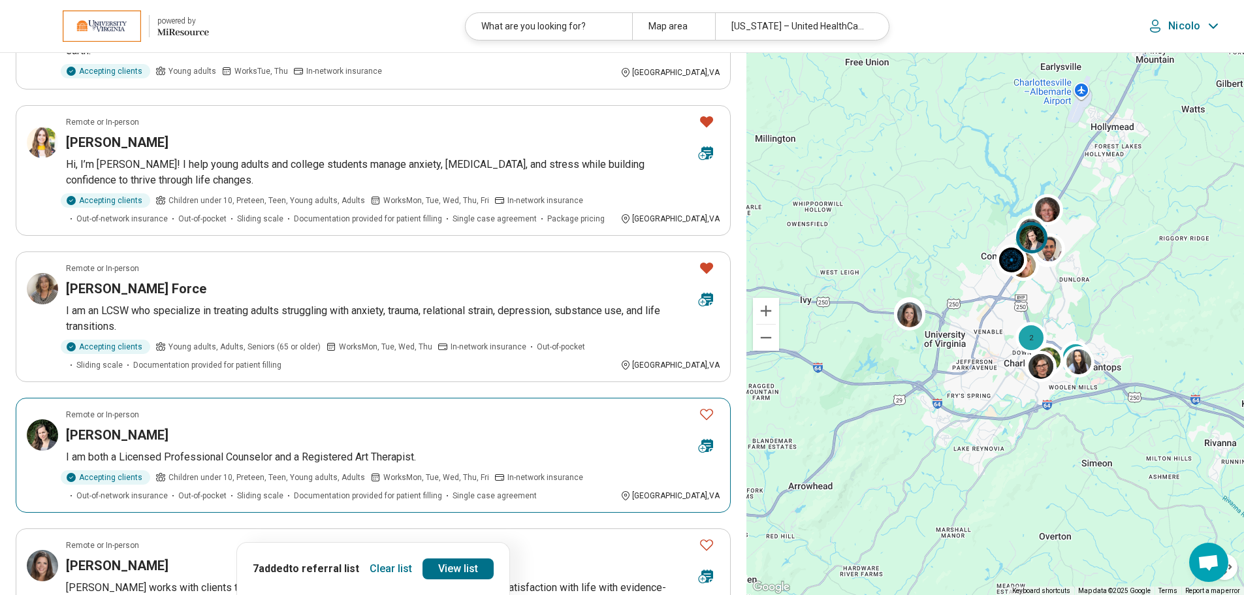
scroll to position [1241, 0]
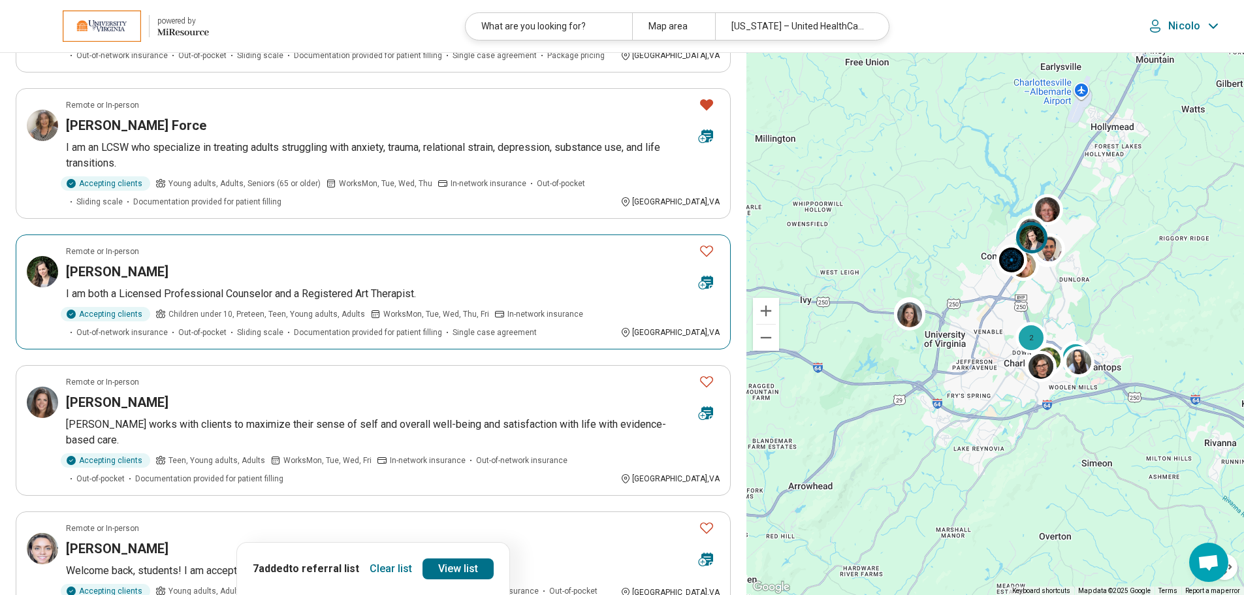
click at [703, 242] on button "Favorite" at bounding box center [707, 251] width 26 height 27
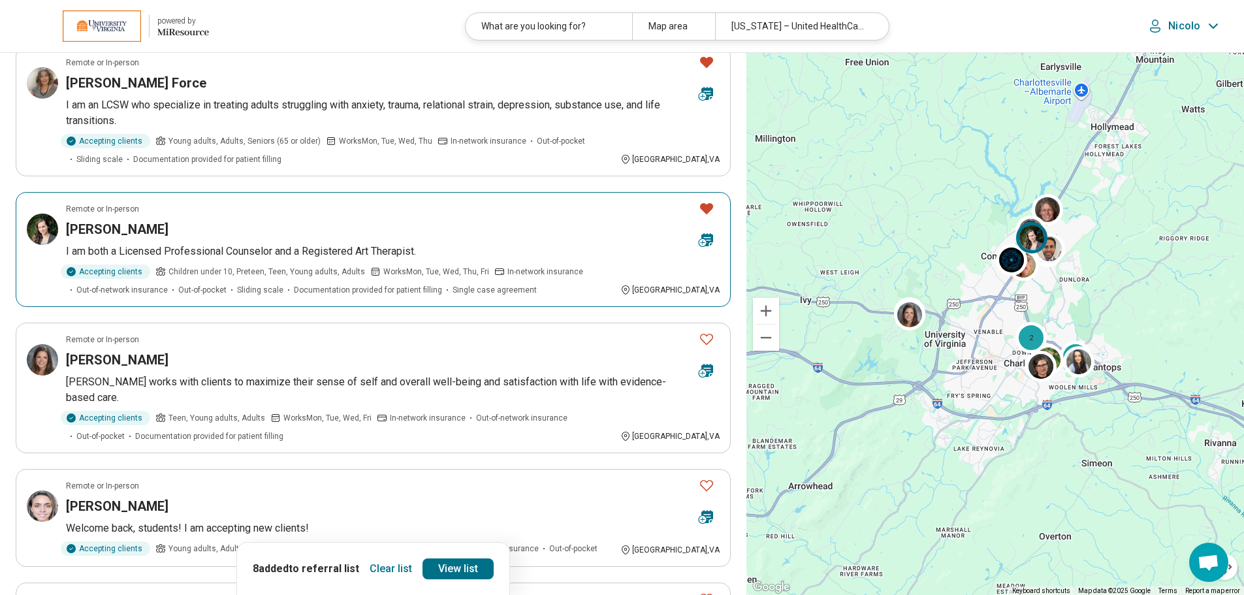
scroll to position [1306, 0]
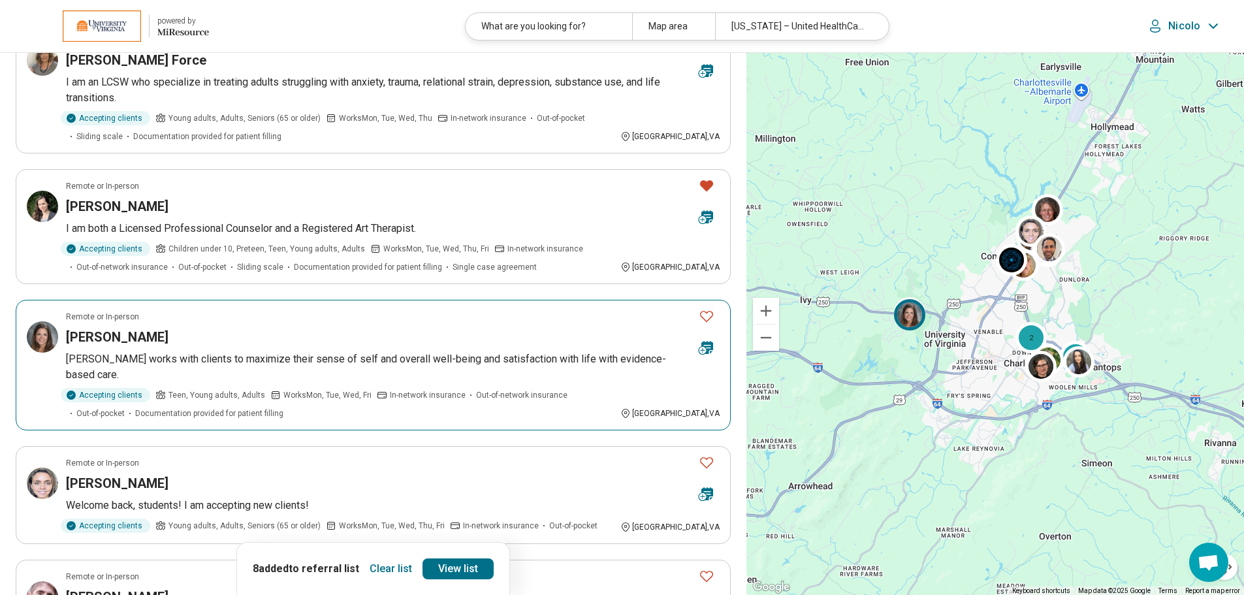
click at [709, 308] on icon "Favorite" at bounding box center [707, 316] width 16 height 16
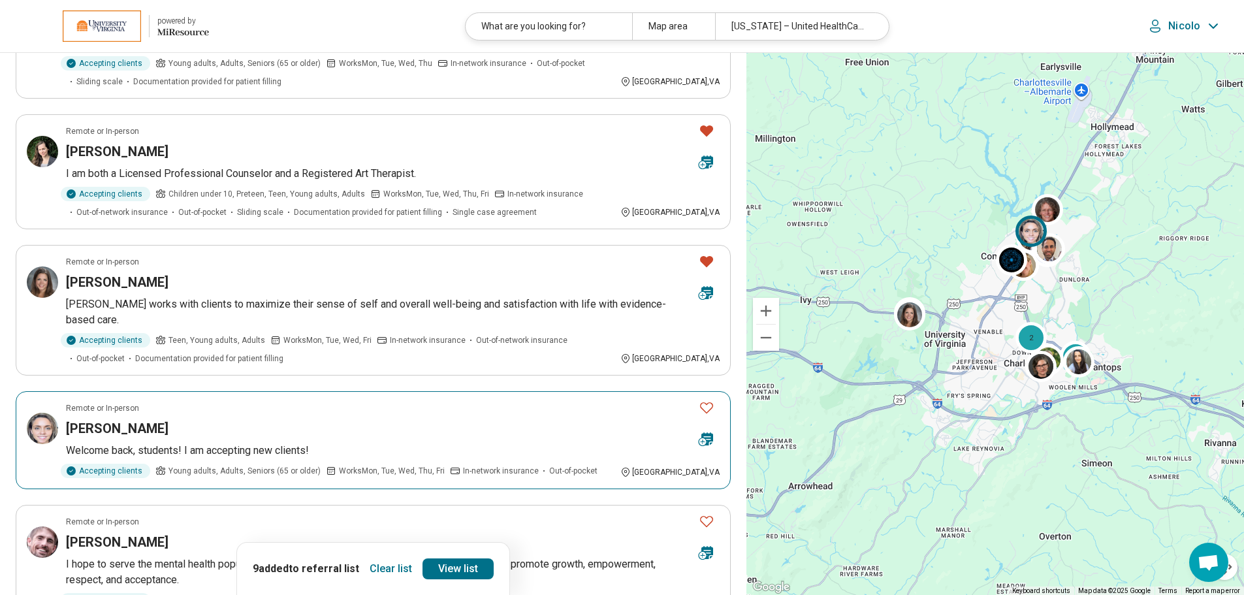
scroll to position [1437, 0]
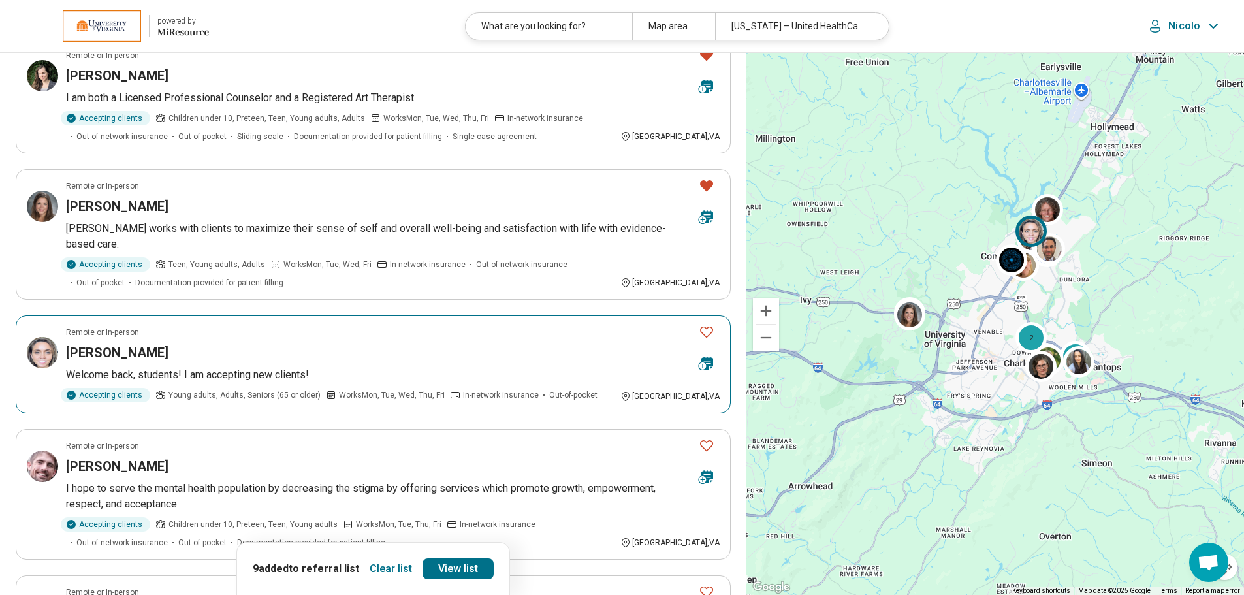
click at [703, 324] on icon "Favorite" at bounding box center [707, 332] width 16 height 16
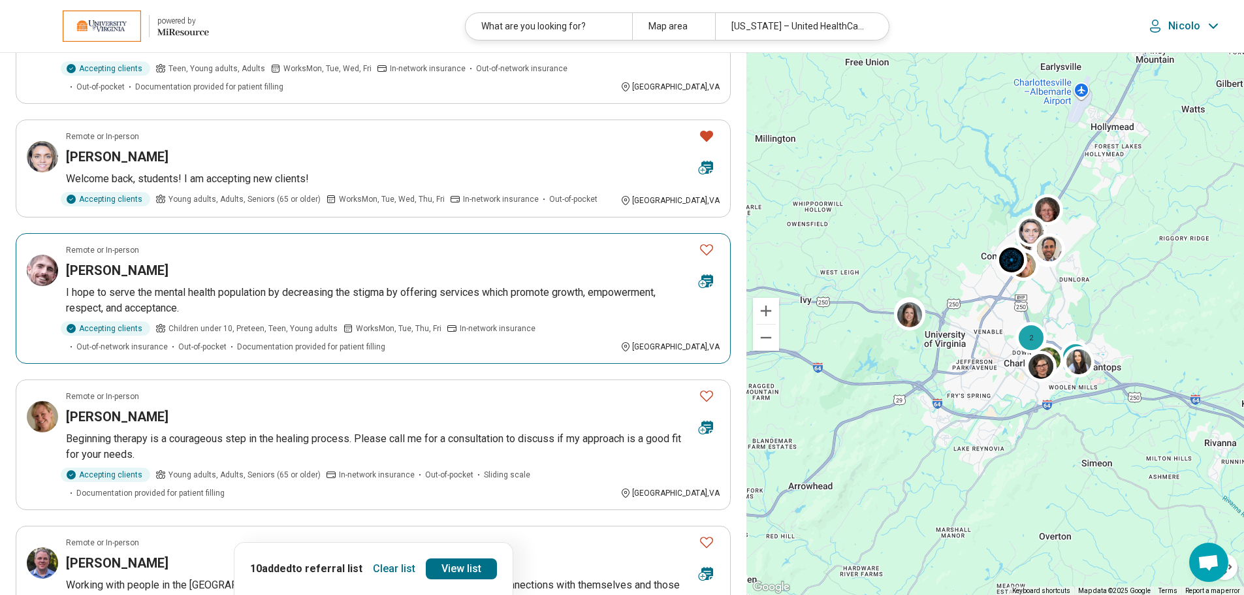
scroll to position [1829, 0]
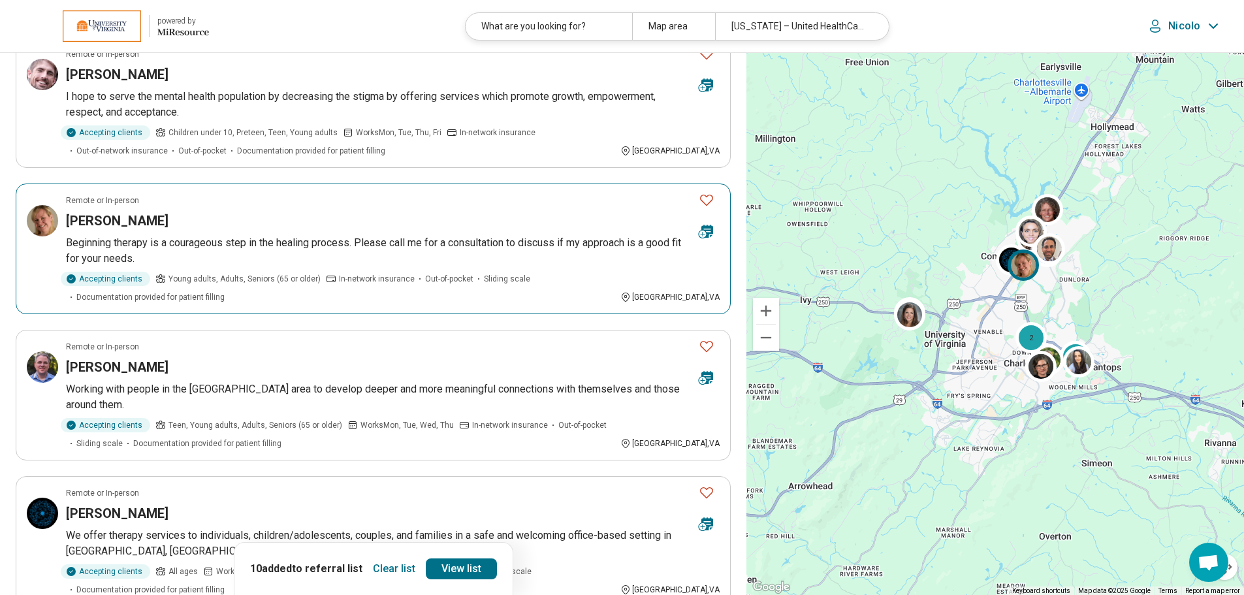
click at [707, 192] on icon "Favorite" at bounding box center [707, 200] width 16 height 16
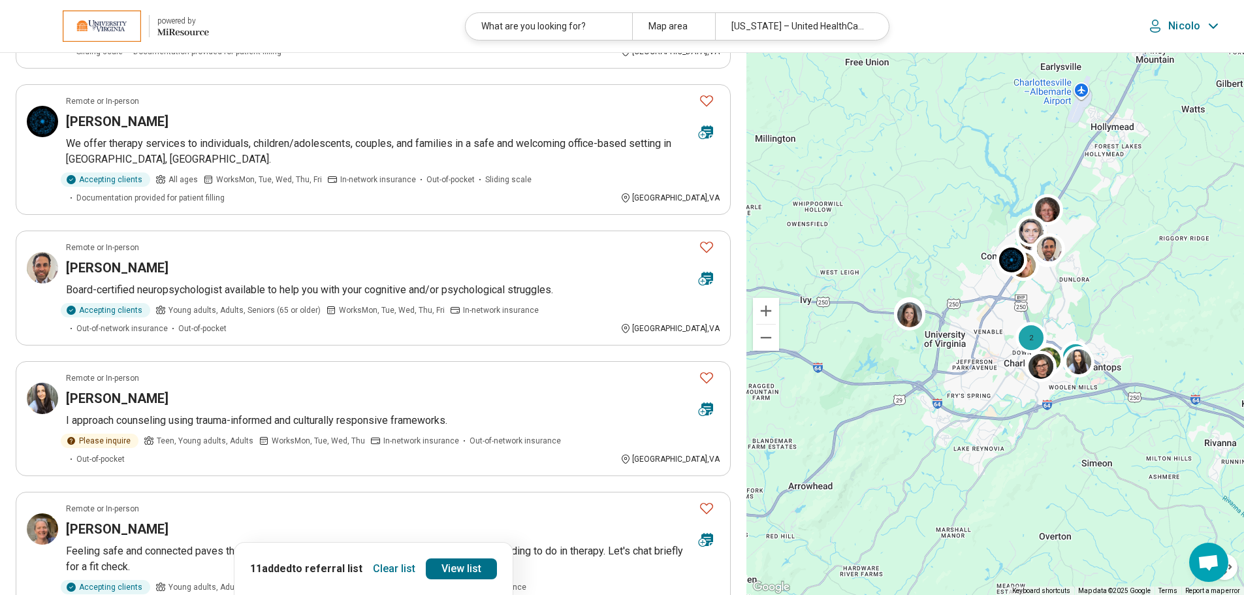
scroll to position [2417, 0]
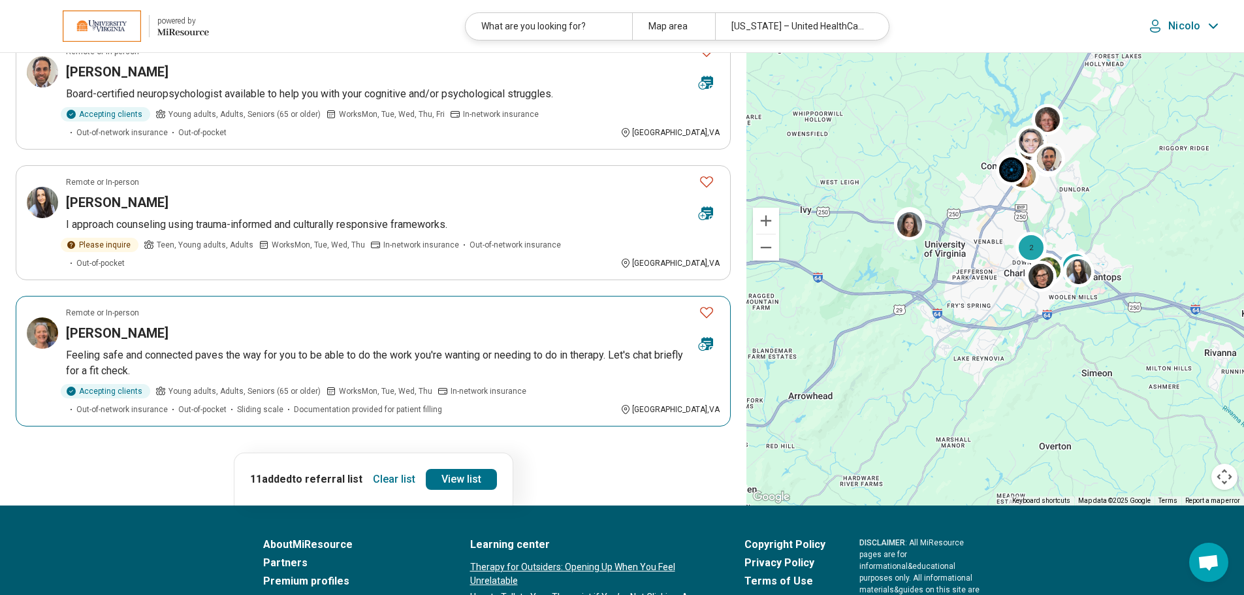
click at [707, 304] on icon "Favorite" at bounding box center [707, 312] width 16 height 16
click at [452, 469] on link "View list" at bounding box center [461, 479] width 71 height 21
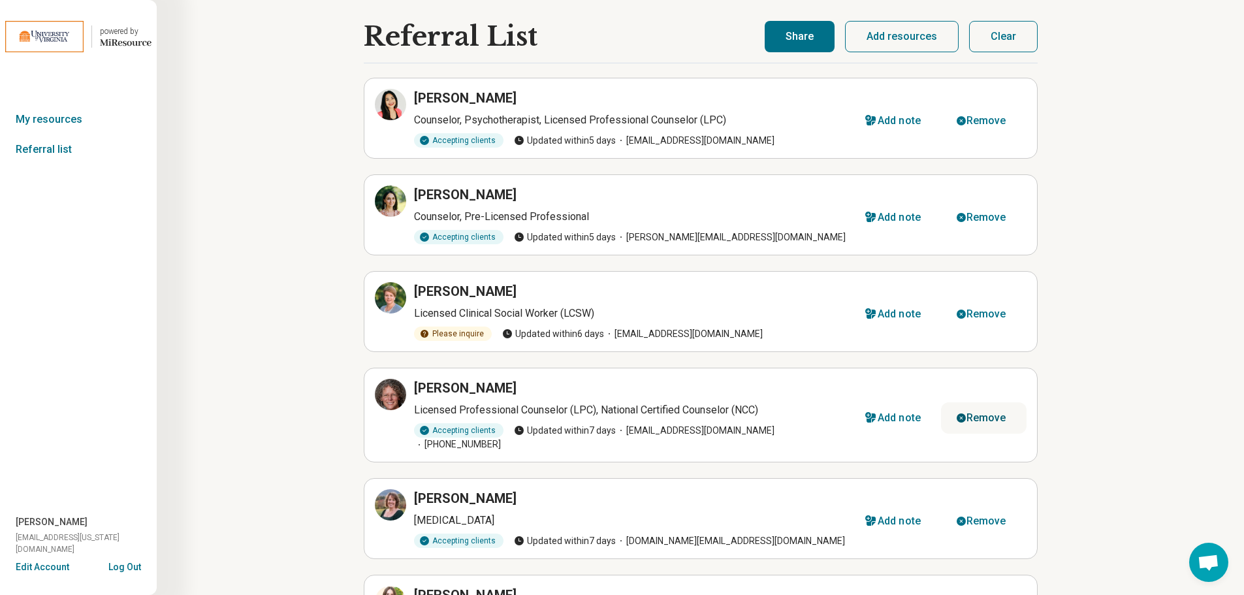
click at [967, 415] on icon "button" at bounding box center [961, 418] width 10 height 10
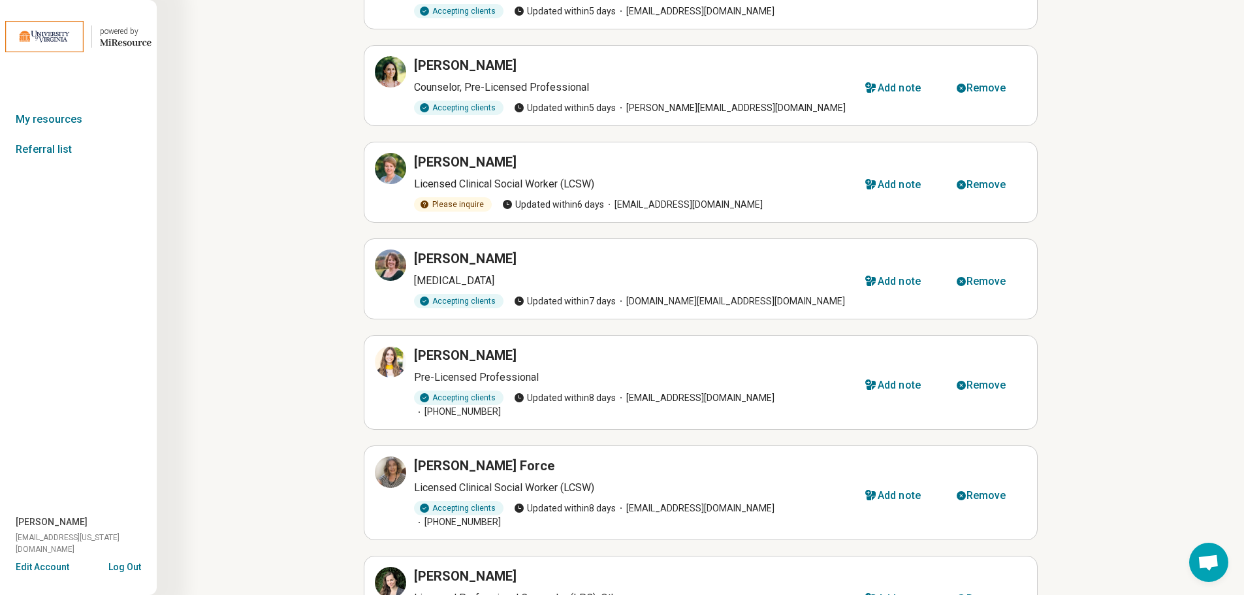
scroll to position [131, 0]
click at [391, 358] on icon at bounding box center [391, 361] width 16 height 16
click at [386, 256] on icon at bounding box center [391, 264] width 16 height 16
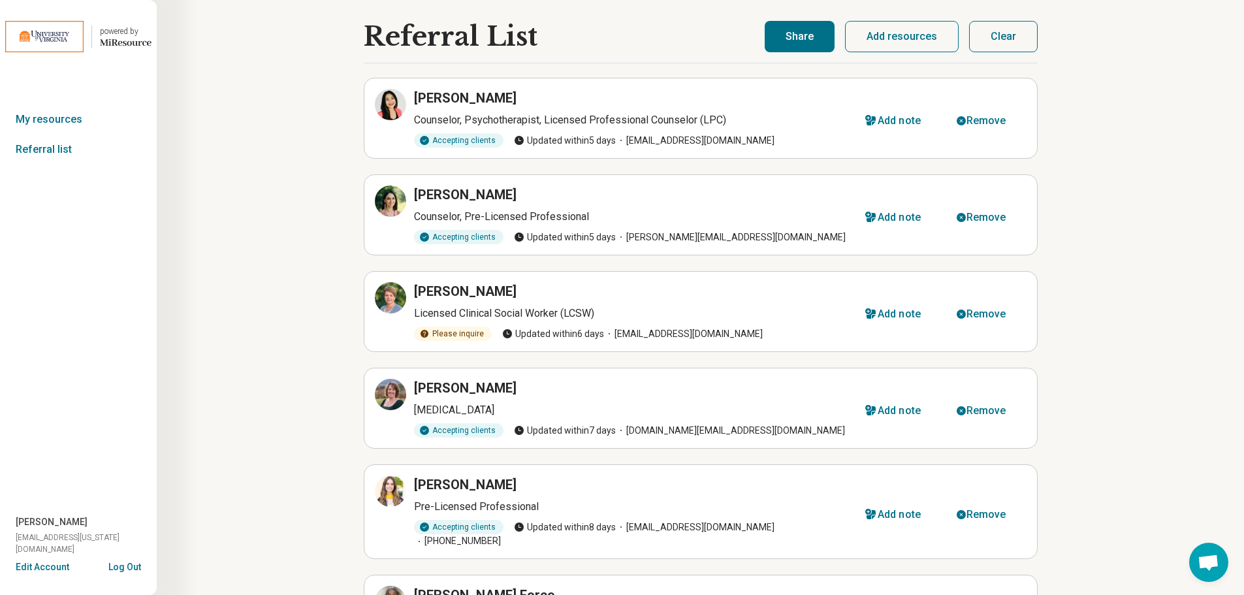
click at [813, 30] on button "Share" at bounding box center [800, 36] width 70 height 31
click at [811, 39] on button "Share" at bounding box center [800, 36] width 70 height 31
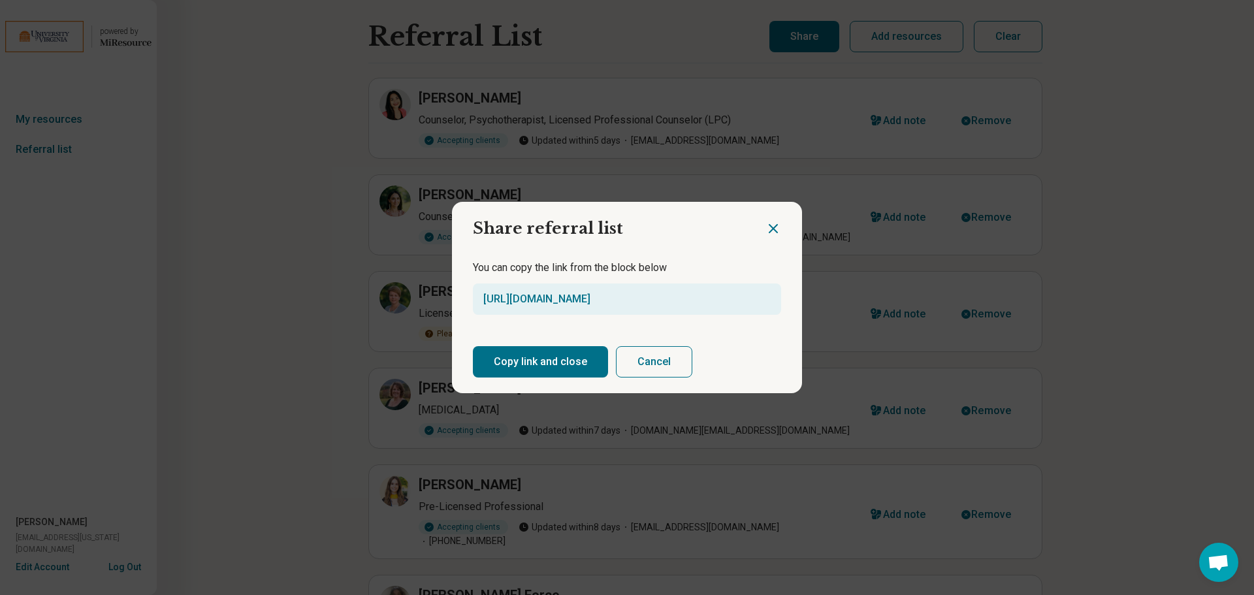
click at [570, 361] on button "Copy link and close" at bounding box center [540, 361] width 135 height 31
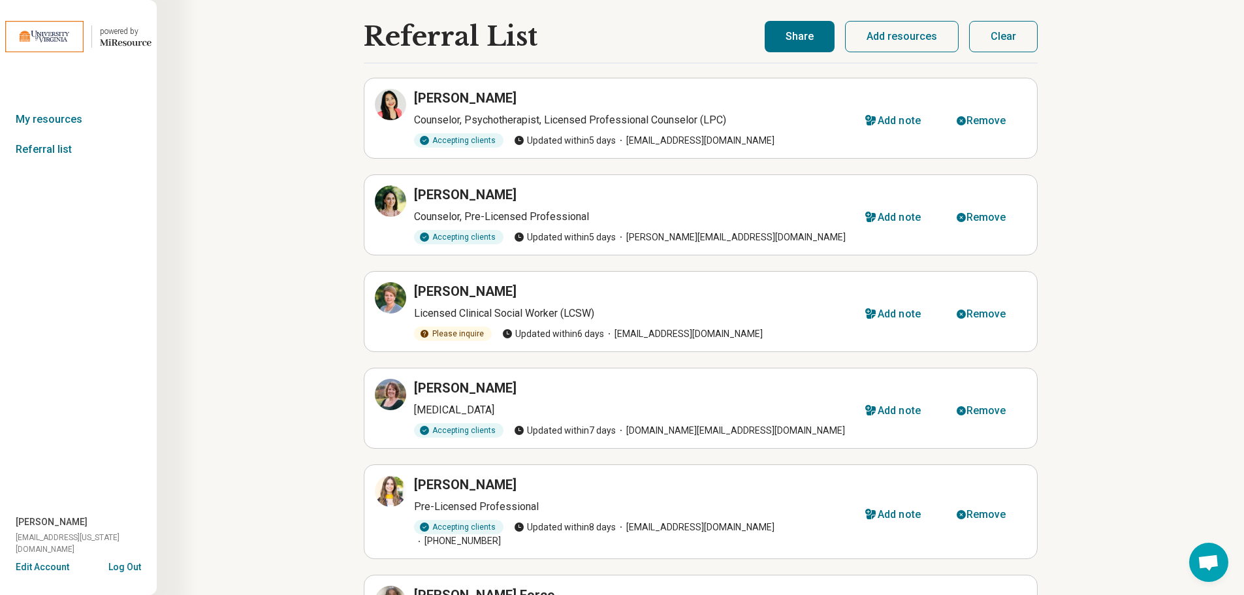
click at [812, 36] on button "Share" at bounding box center [800, 36] width 70 height 31
click at [795, 41] on button "Share" at bounding box center [800, 36] width 70 height 31
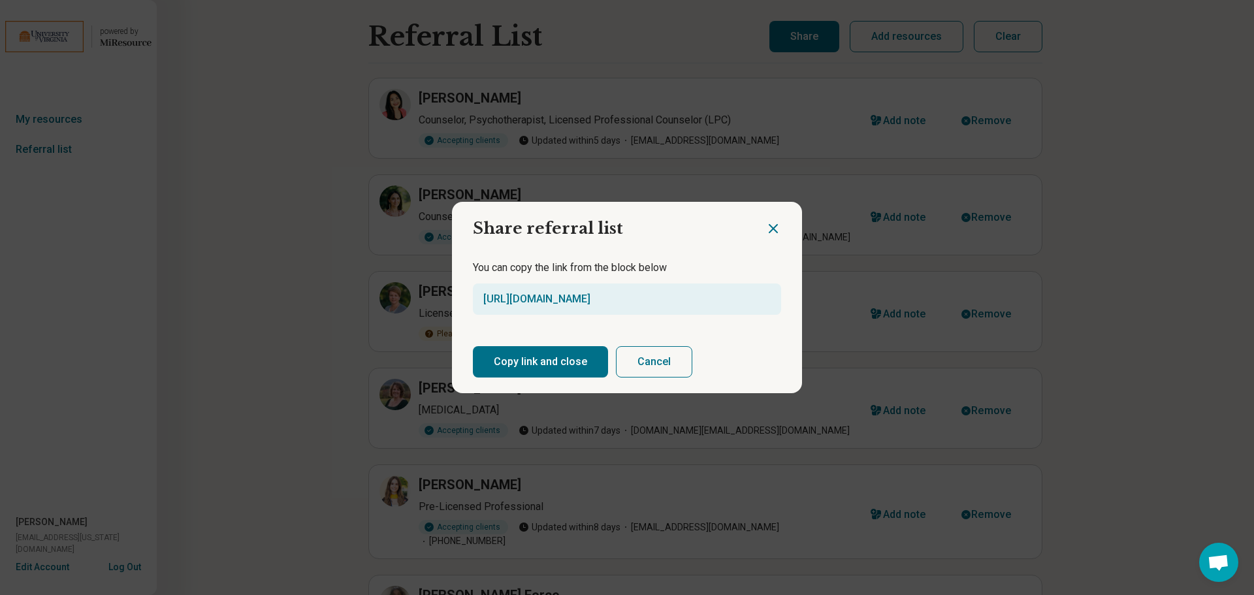
click at [553, 359] on button "Copy link and close" at bounding box center [540, 361] width 135 height 31
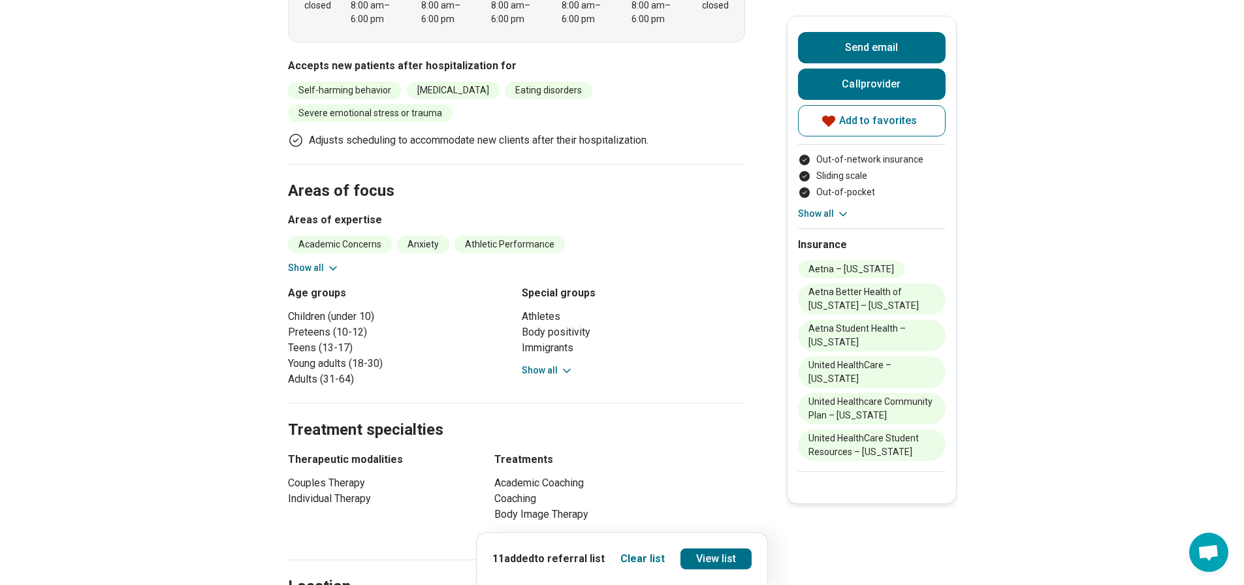
scroll to position [588, 0]
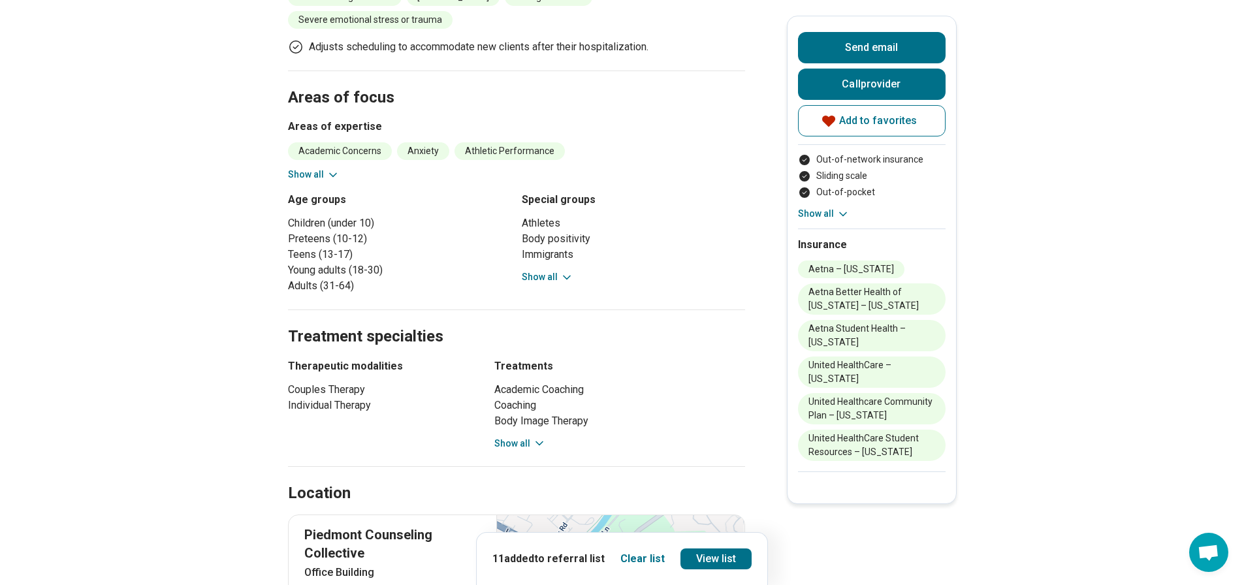
click at [543, 250] on div "Athletes Body positivity Immigrants Neurodivergent people People in the foster …" at bounding box center [633, 250] width 223 height 69
click at [541, 270] on button "Show all" at bounding box center [548, 277] width 52 height 14
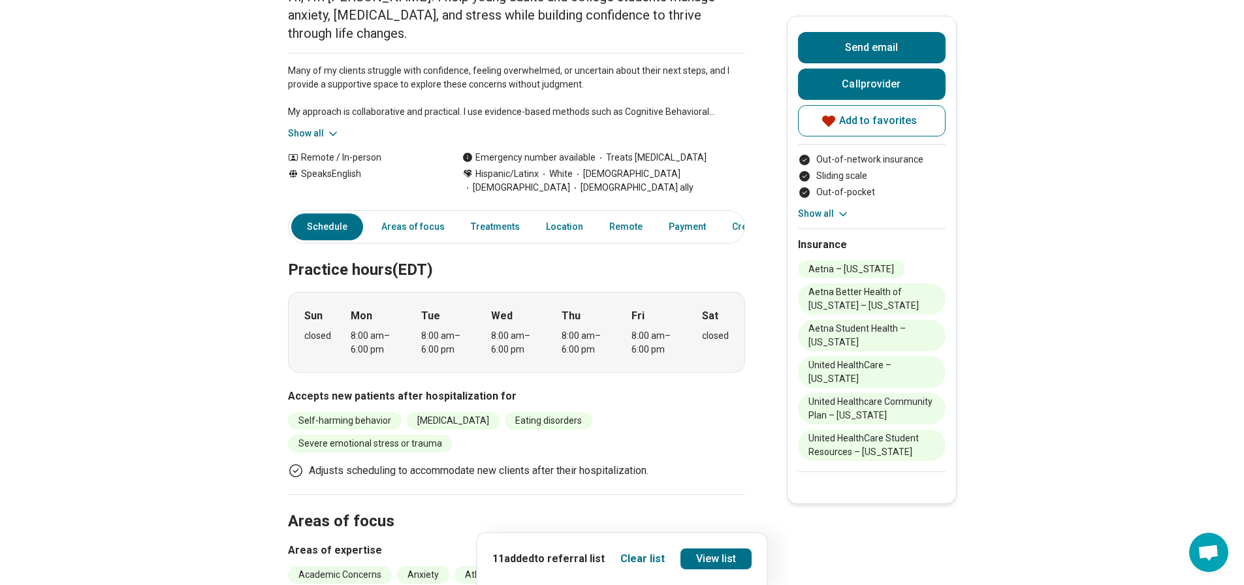
scroll to position [0, 0]
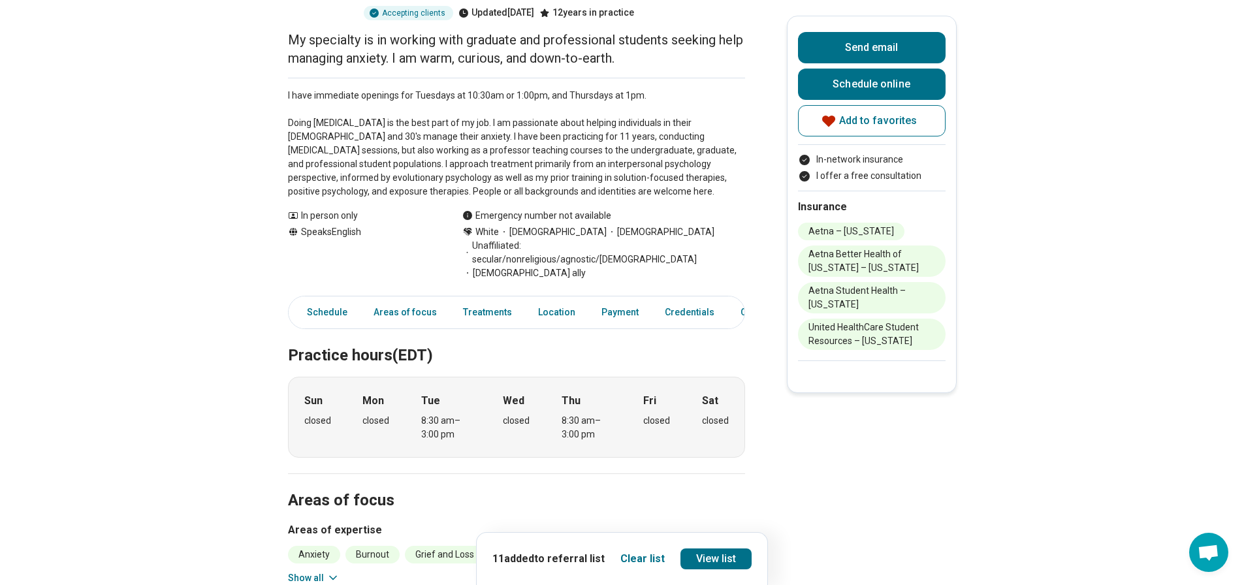
scroll to position [327, 0]
